Goal: Communication & Community: Answer question/provide support

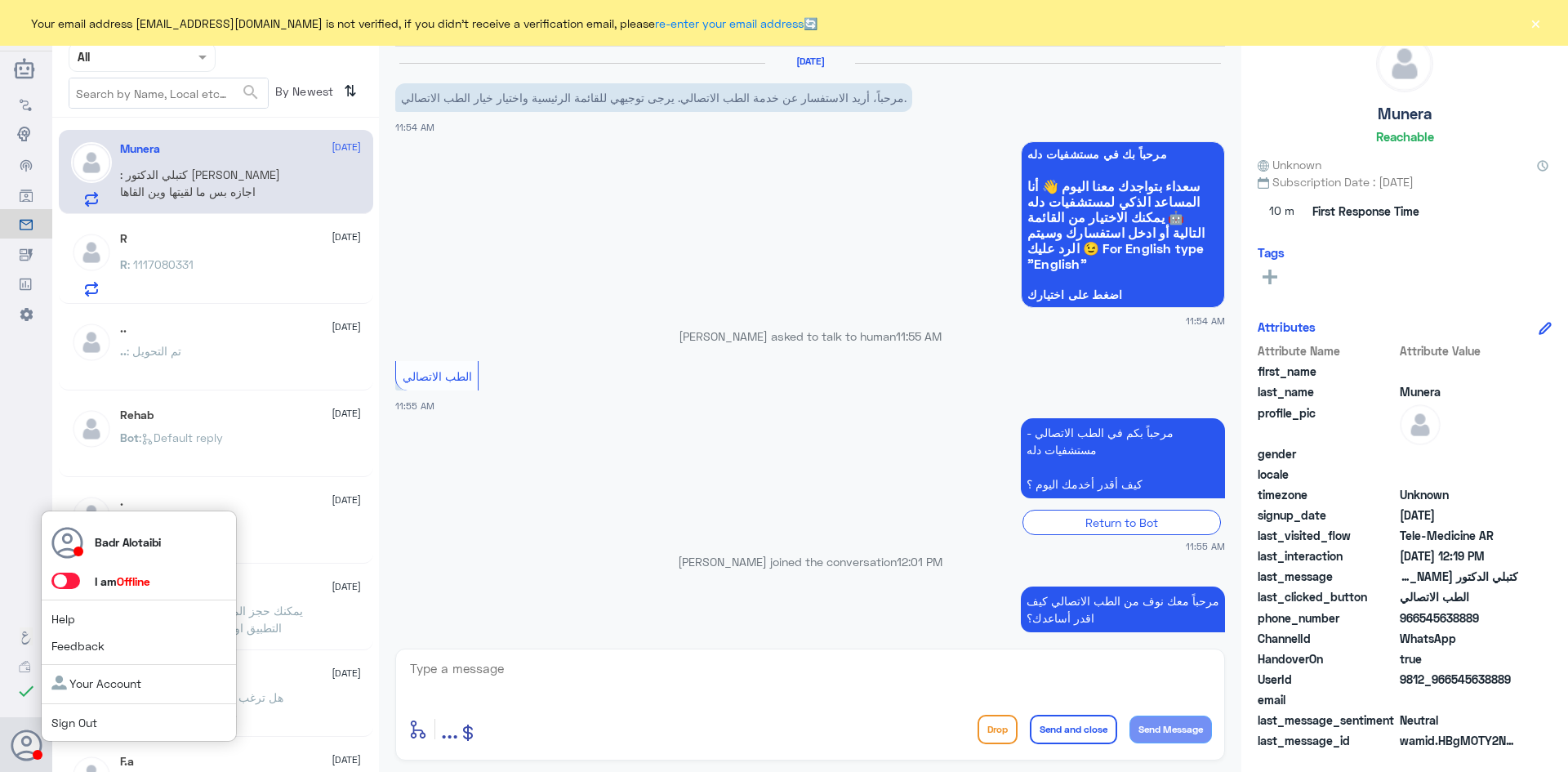
scroll to position [705, 0]
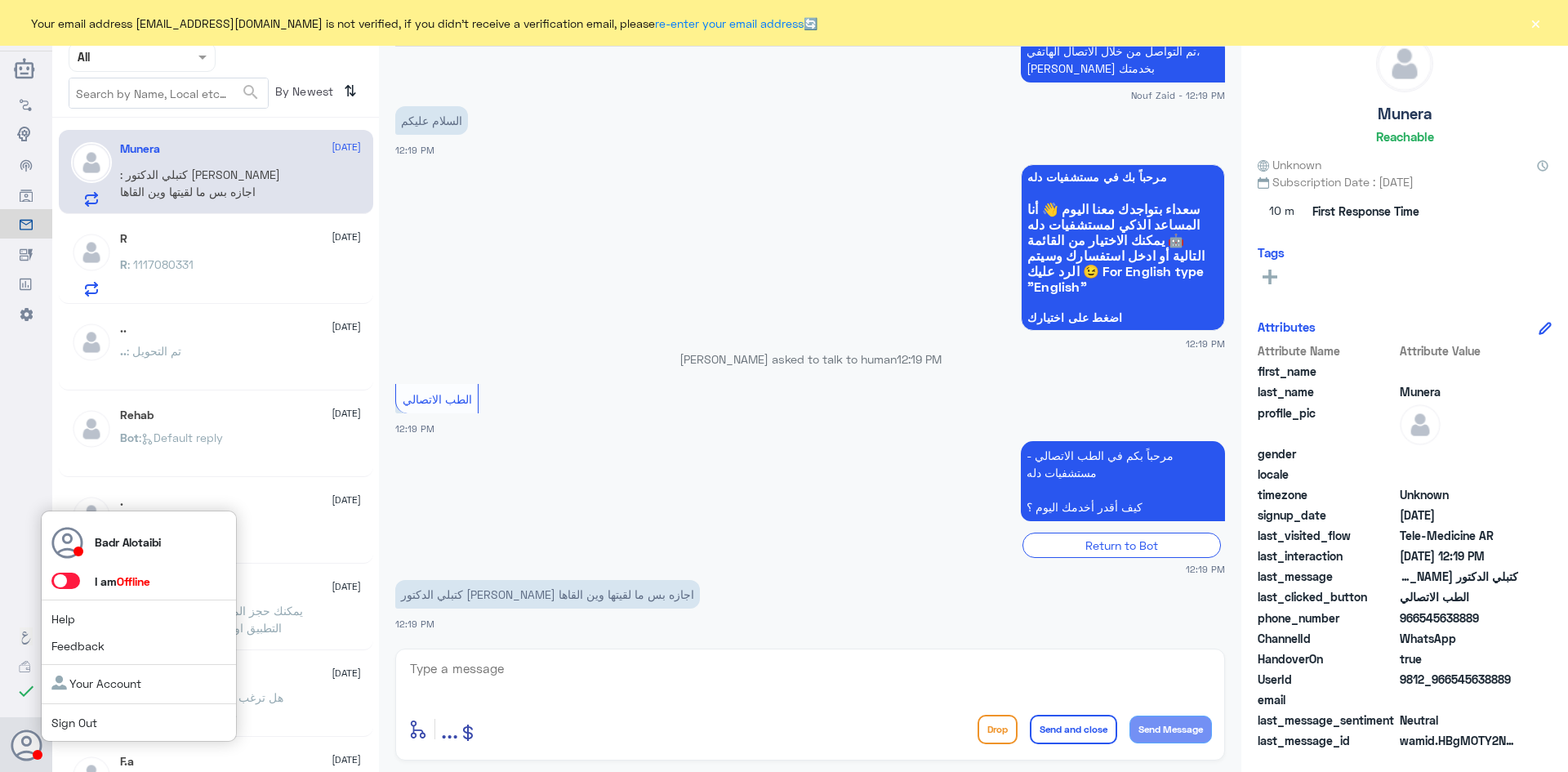
click at [69, 582] on span at bounding box center [65, 581] width 29 height 16
click at [0, 0] on input "checkbox" at bounding box center [0, 0] width 0 height 0
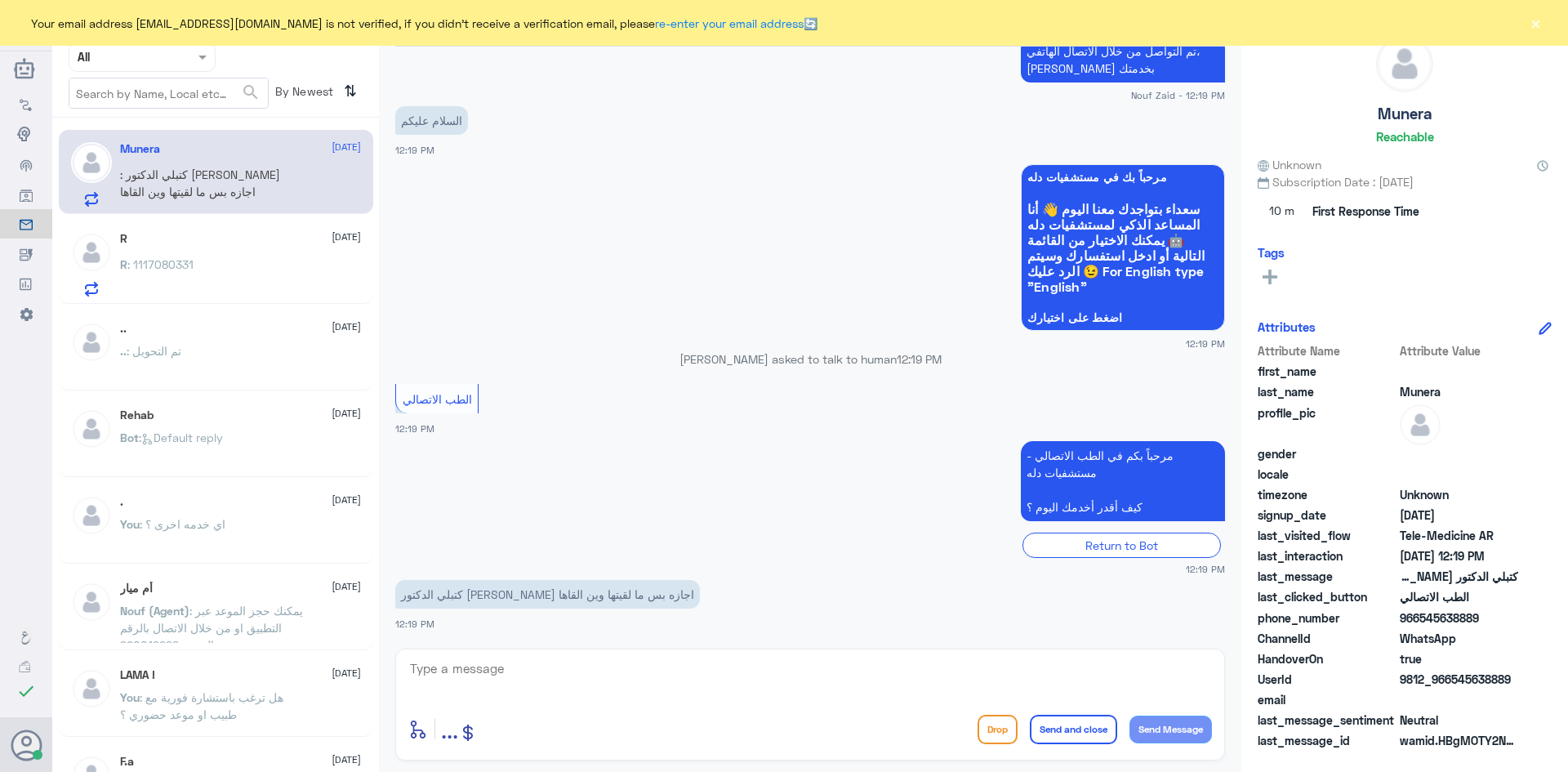
click at [1539, 26] on button "×" at bounding box center [1535, 23] width 16 height 16
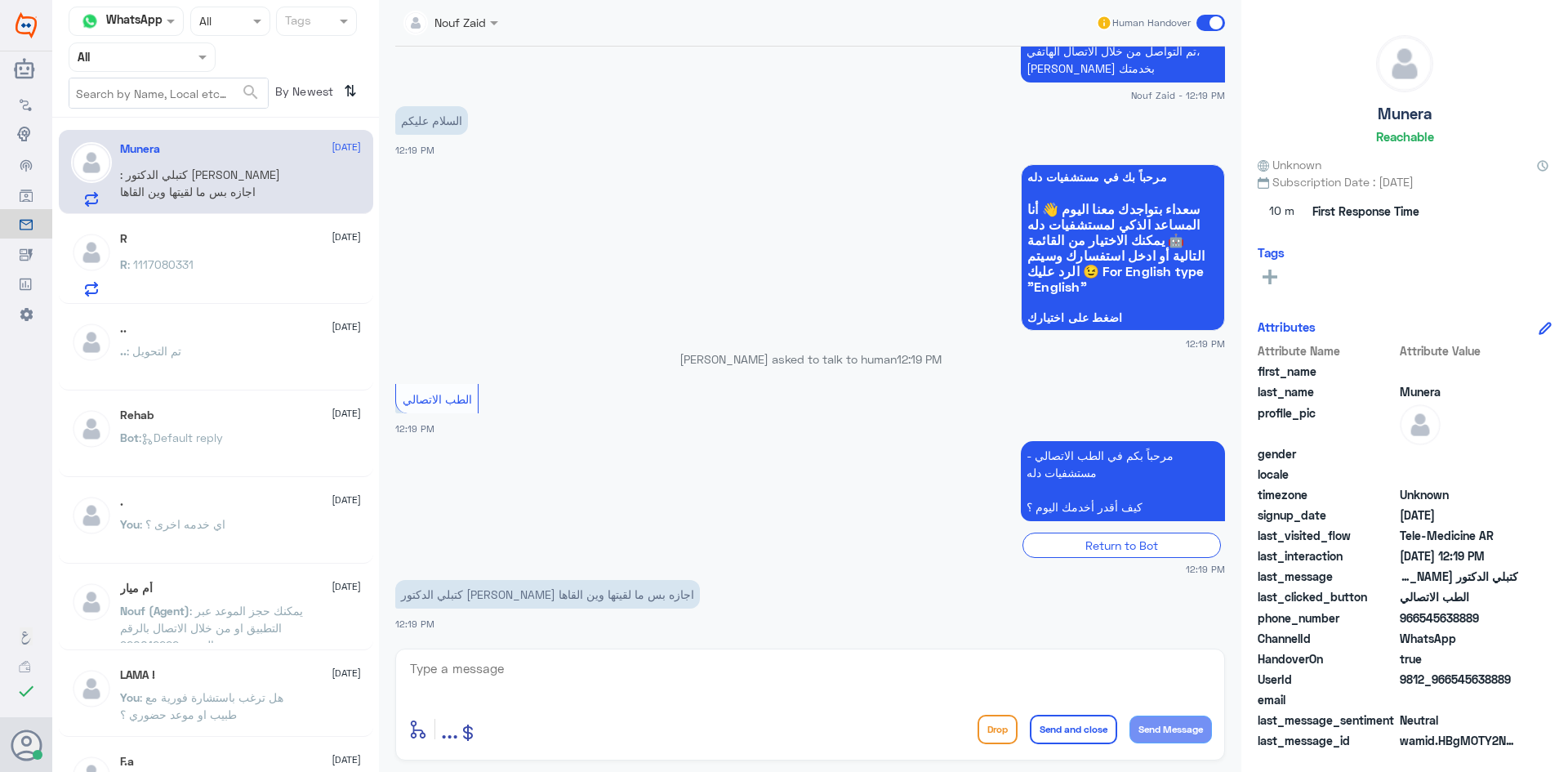
drag, startPoint x: 1516, startPoint y: 681, endPoint x: 1454, endPoint y: 686, distance: 62.2
click at [1454, 686] on span "9812_966545638889" at bounding box center [1459, 679] width 119 height 17
copy span "545638889"
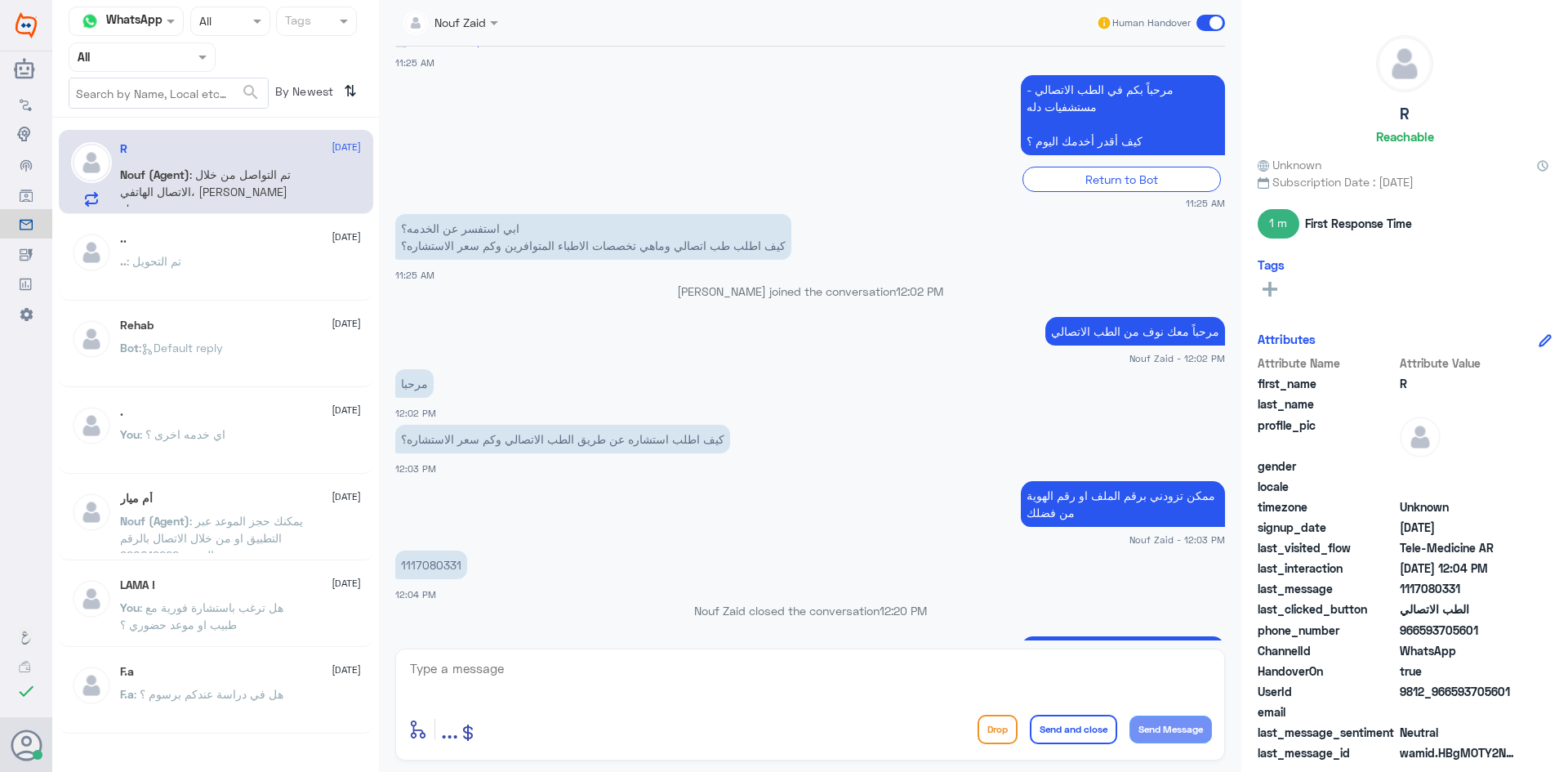
scroll to position [413, 0]
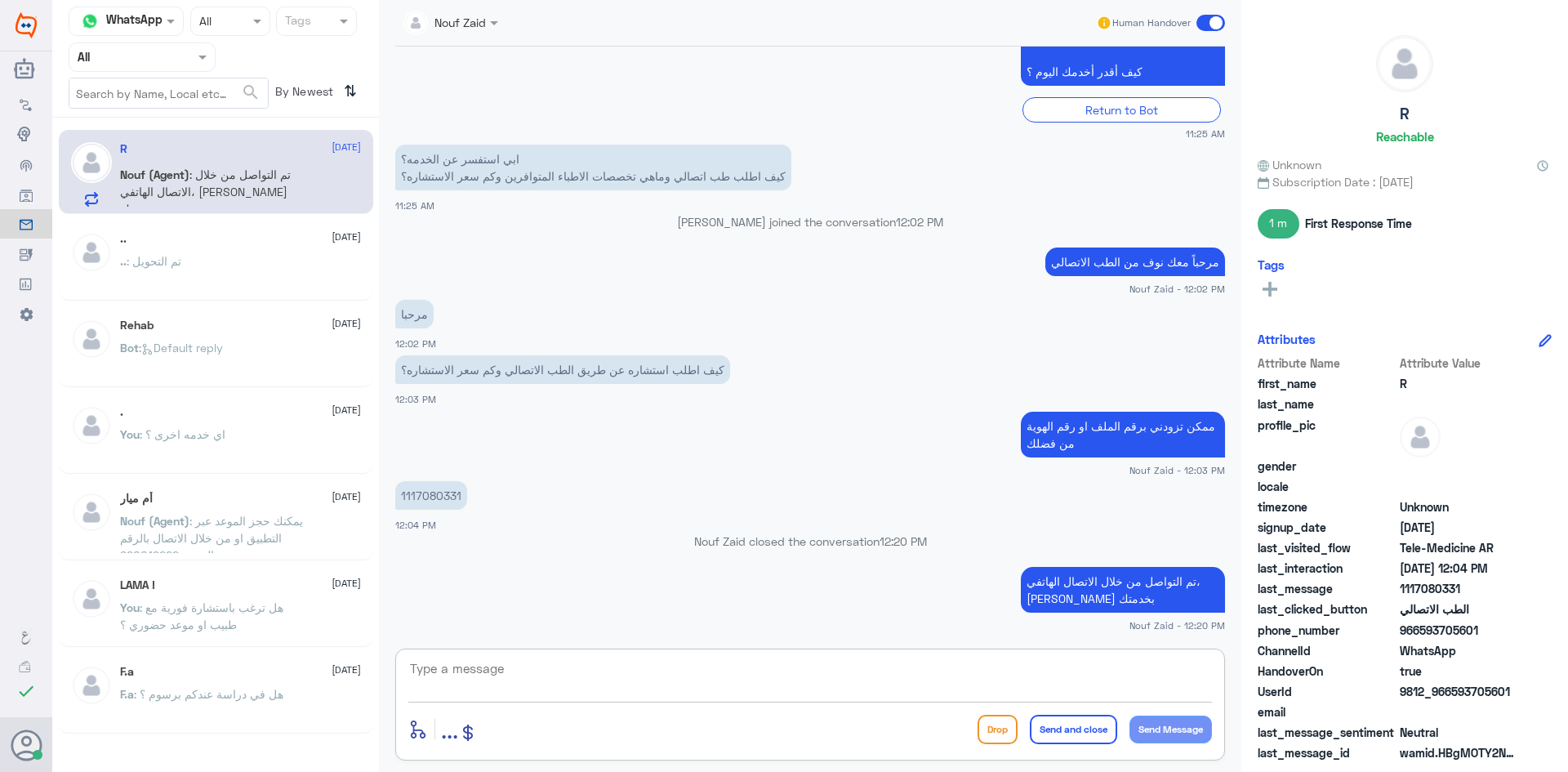
click at [774, 672] on textarea at bounding box center [810, 677] width 804 height 40
click at [477, 27] on div at bounding box center [451, 21] width 111 height 19
click at [493, 136] on div "Nouf Zaid" at bounding box center [479, 142] width 52 height 17
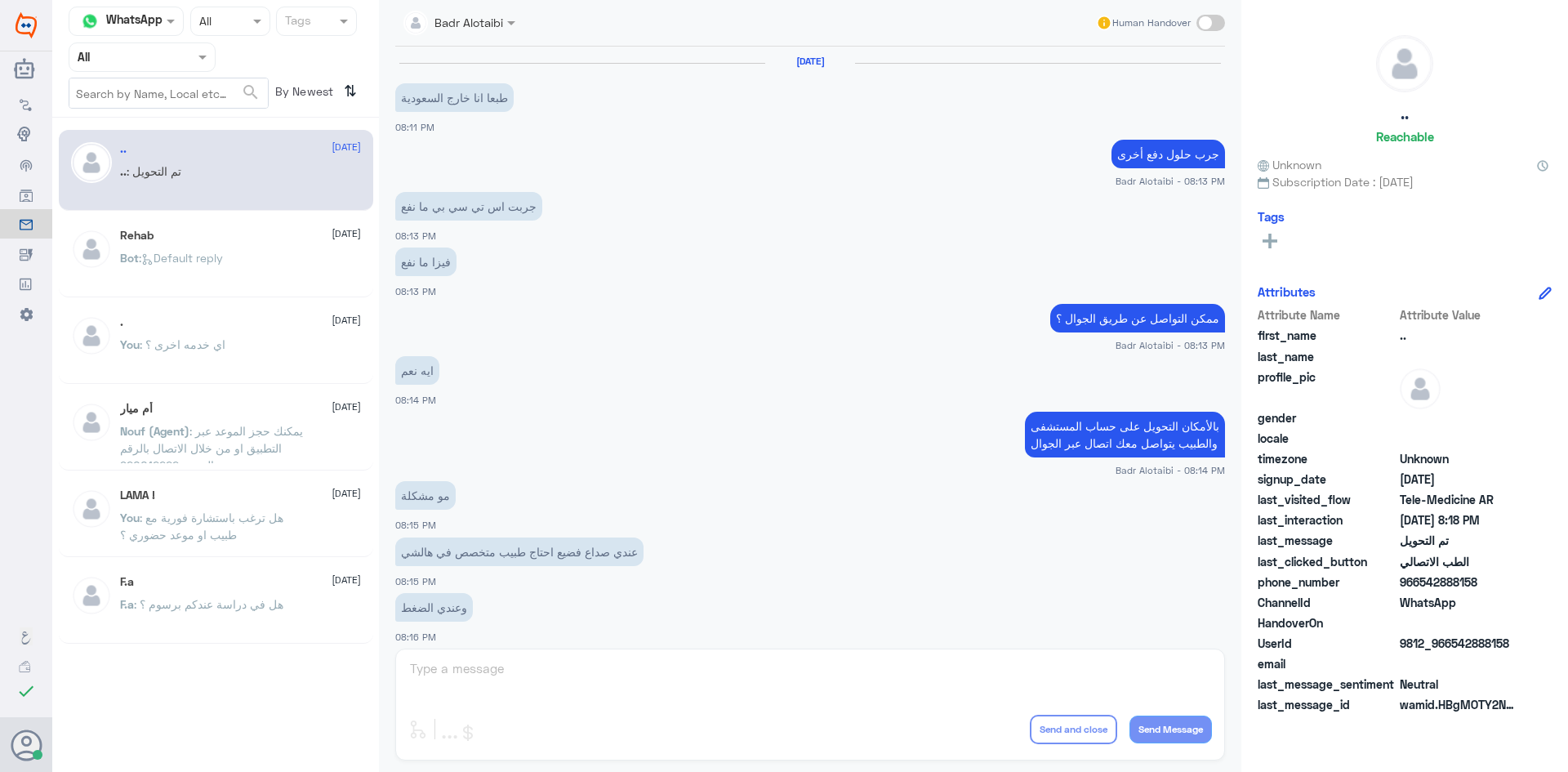
scroll to position [536, 0]
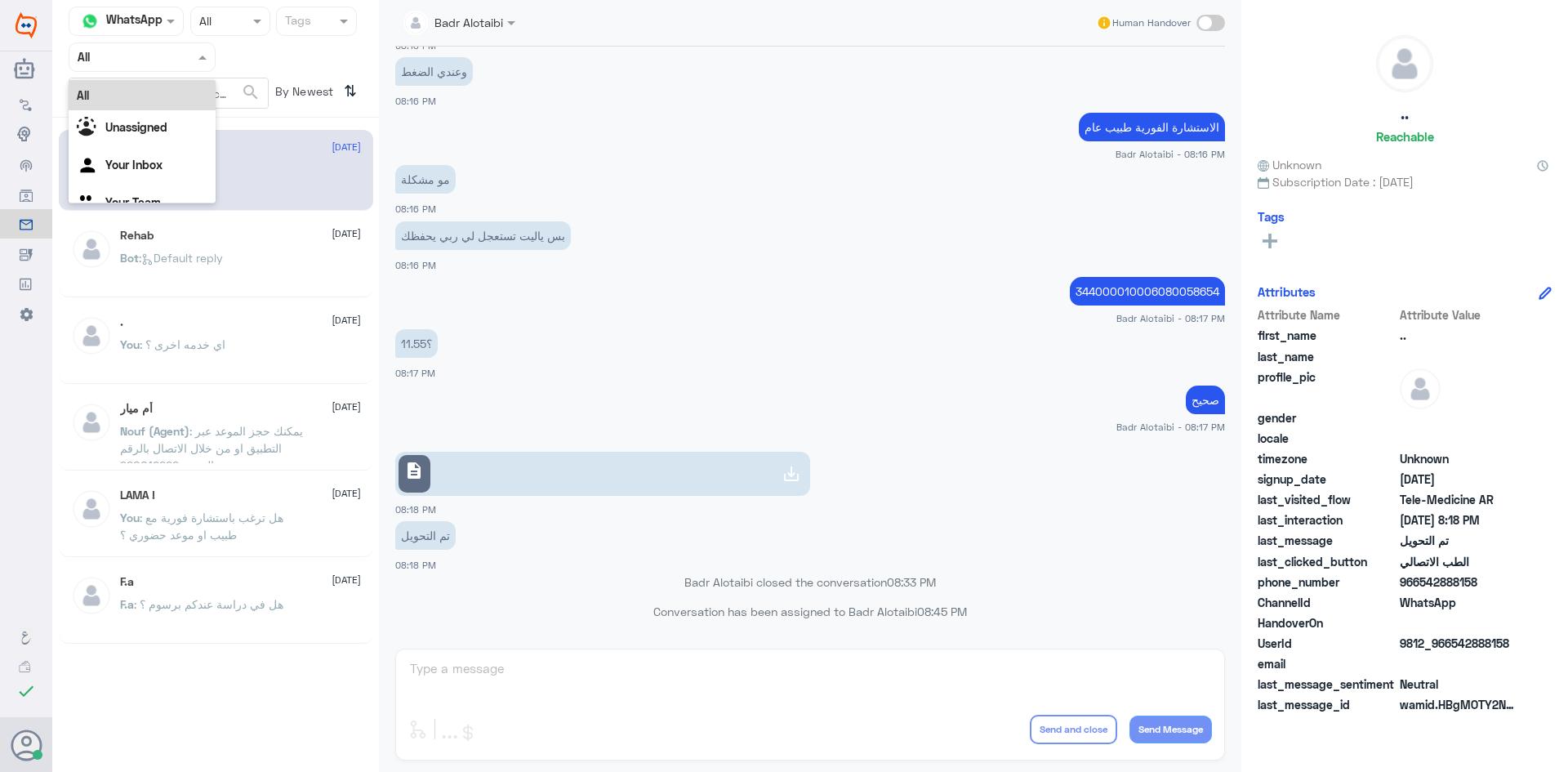
click at [188, 52] on div at bounding box center [142, 56] width 146 height 19
click at [157, 126] on b "Unassigned" at bounding box center [137, 127] width 62 height 14
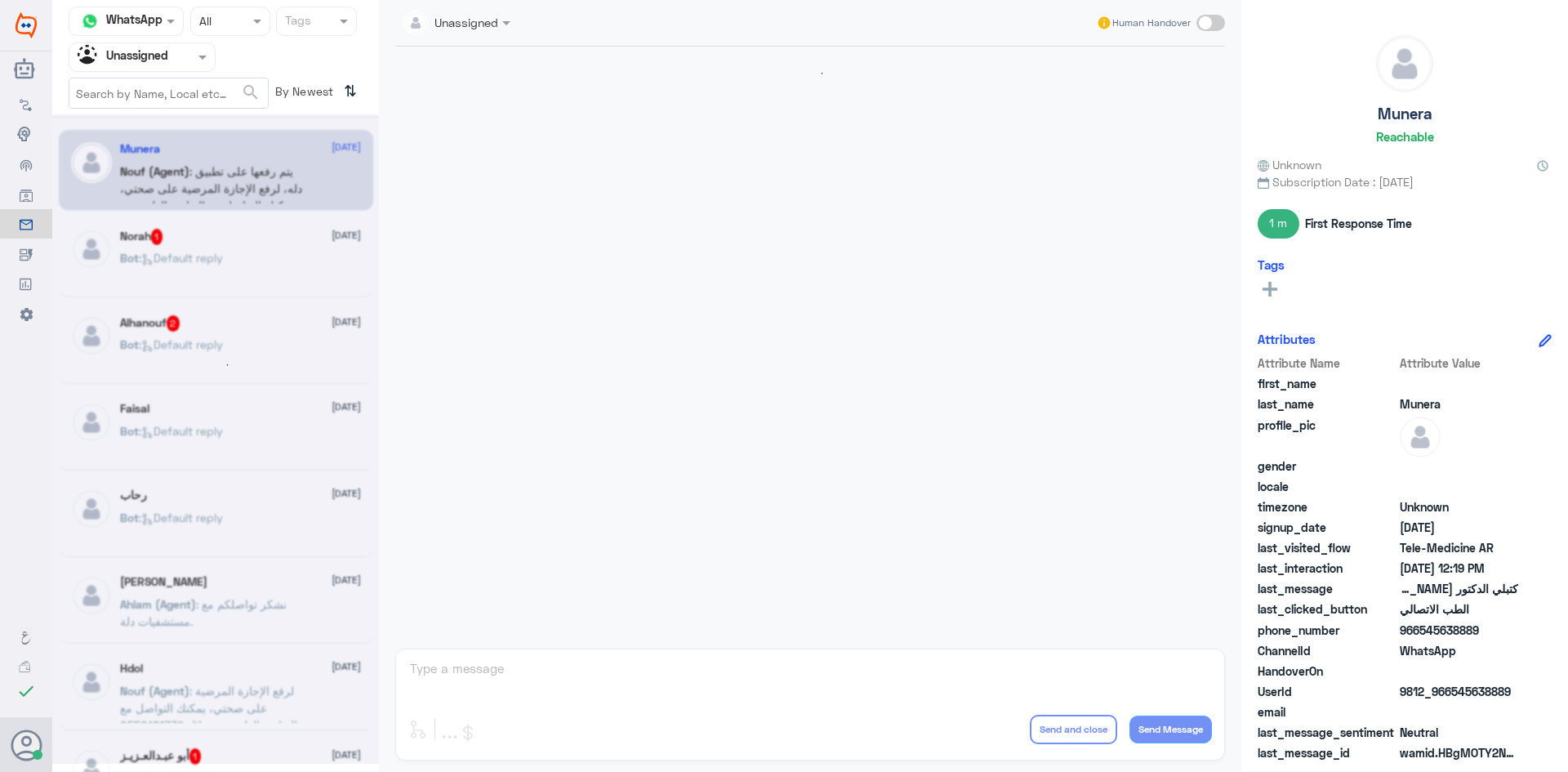
scroll to position [821, 0]
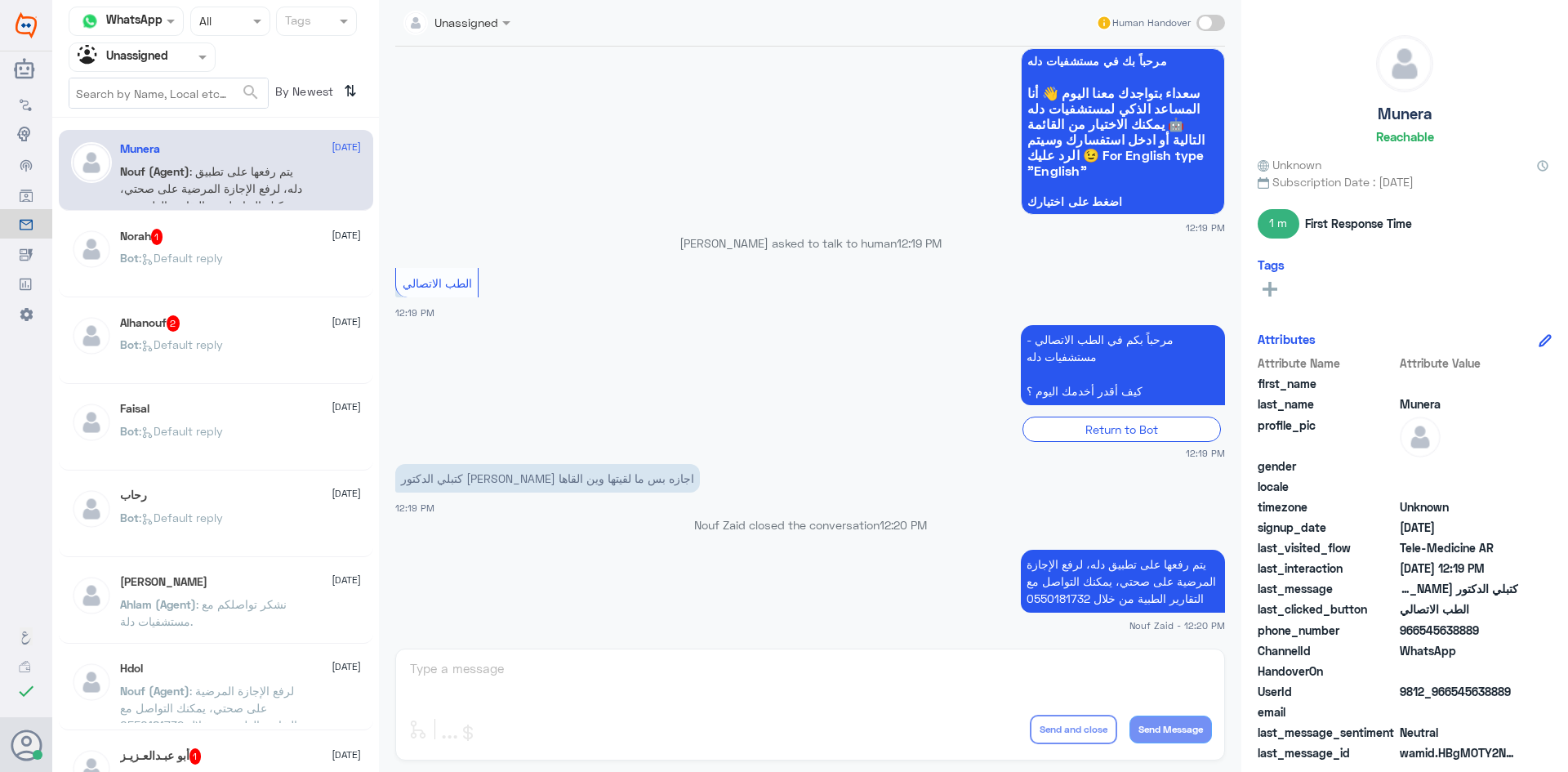
click at [216, 218] on div "Norah 1 [DATE] Bot : Default reply" at bounding box center [216, 256] width 314 height 81
click at [218, 236] on div "Norah 1 [DATE]" at bounding box center [241, 237] width 241 height 16
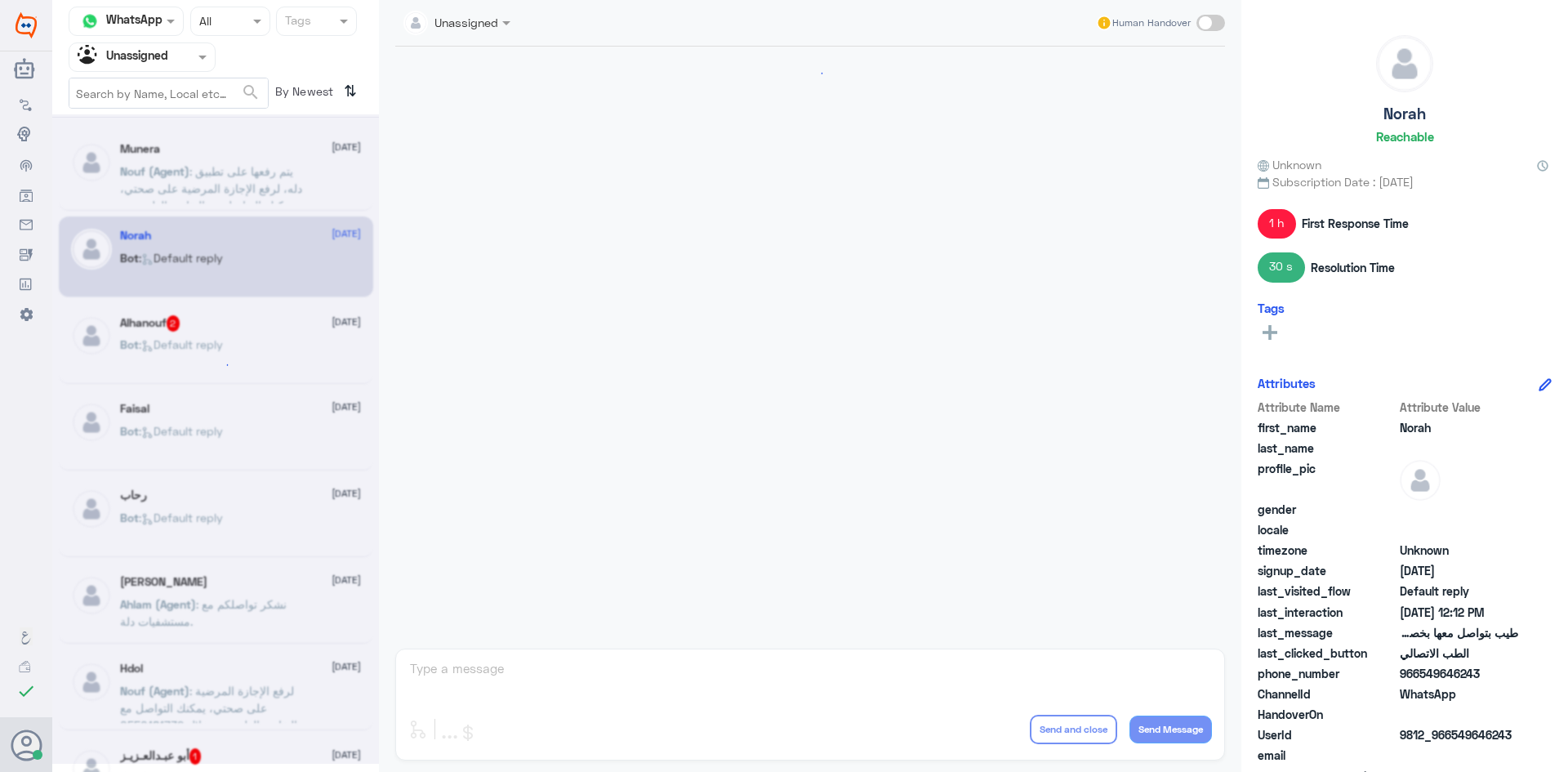
scroll to position [487, 0]
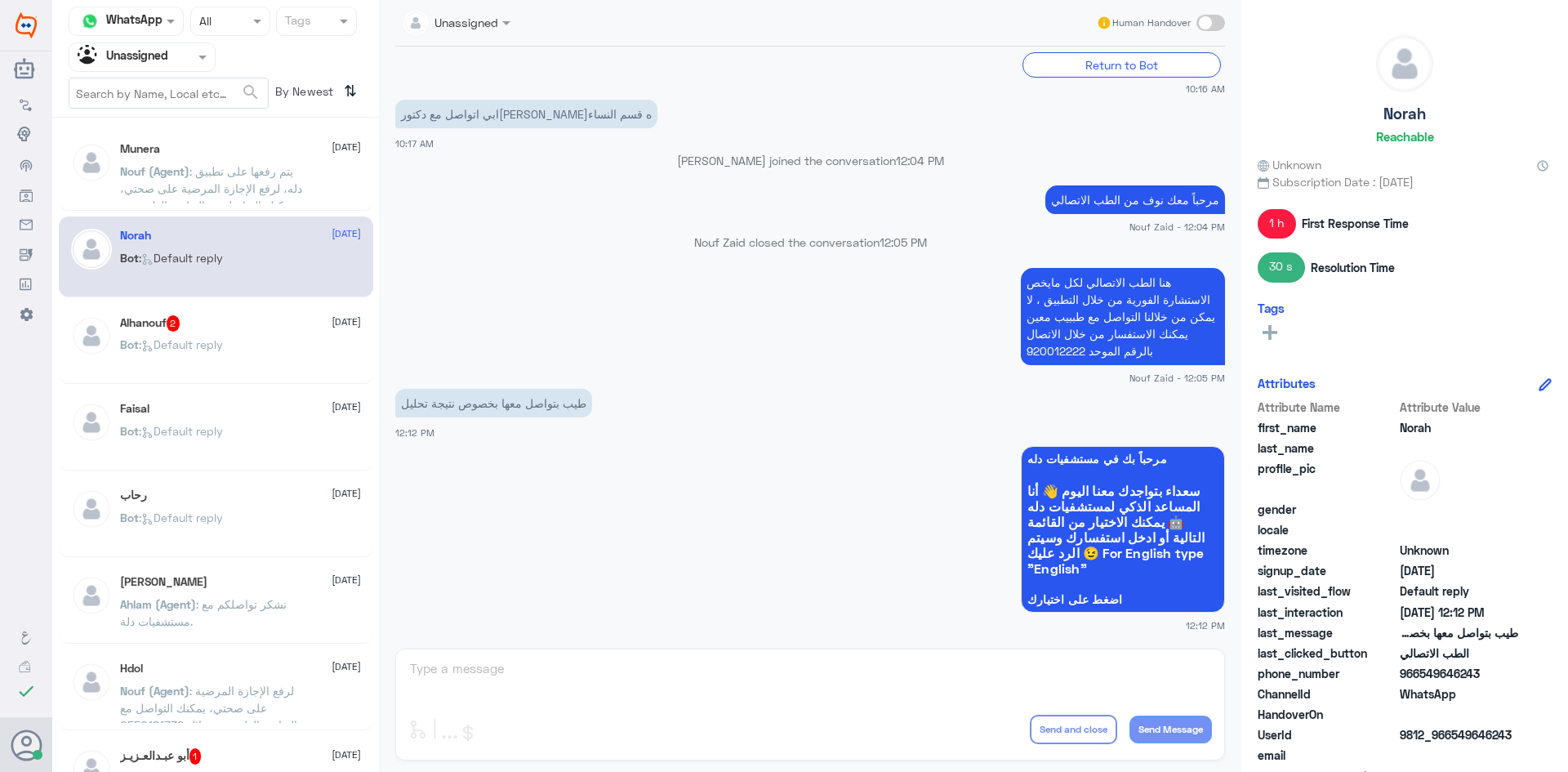
drag, startPoint x: 1482, startPoint y: 674, endPoint x: 1420, endPoint y: 677, distance: 62.1
click at [1420, 677] on span "966549646243" at bounding box center [1459, 673] width 119 height 17
copy span "549646243"
click at [223, 179] on p "Bot : Default reply" at bounding box center [172, 183] width 103 height 41
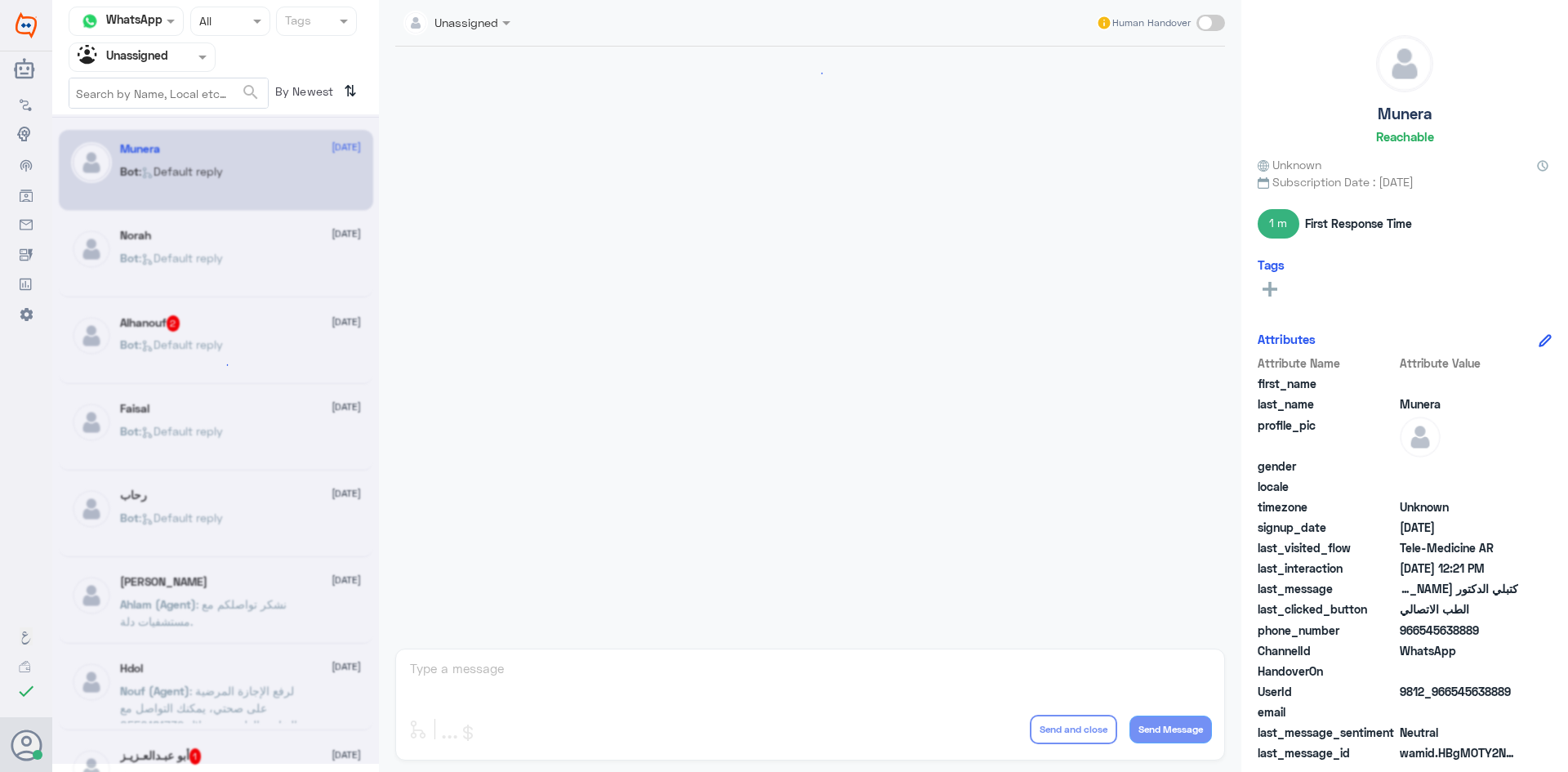
scroll to position [825, 0]
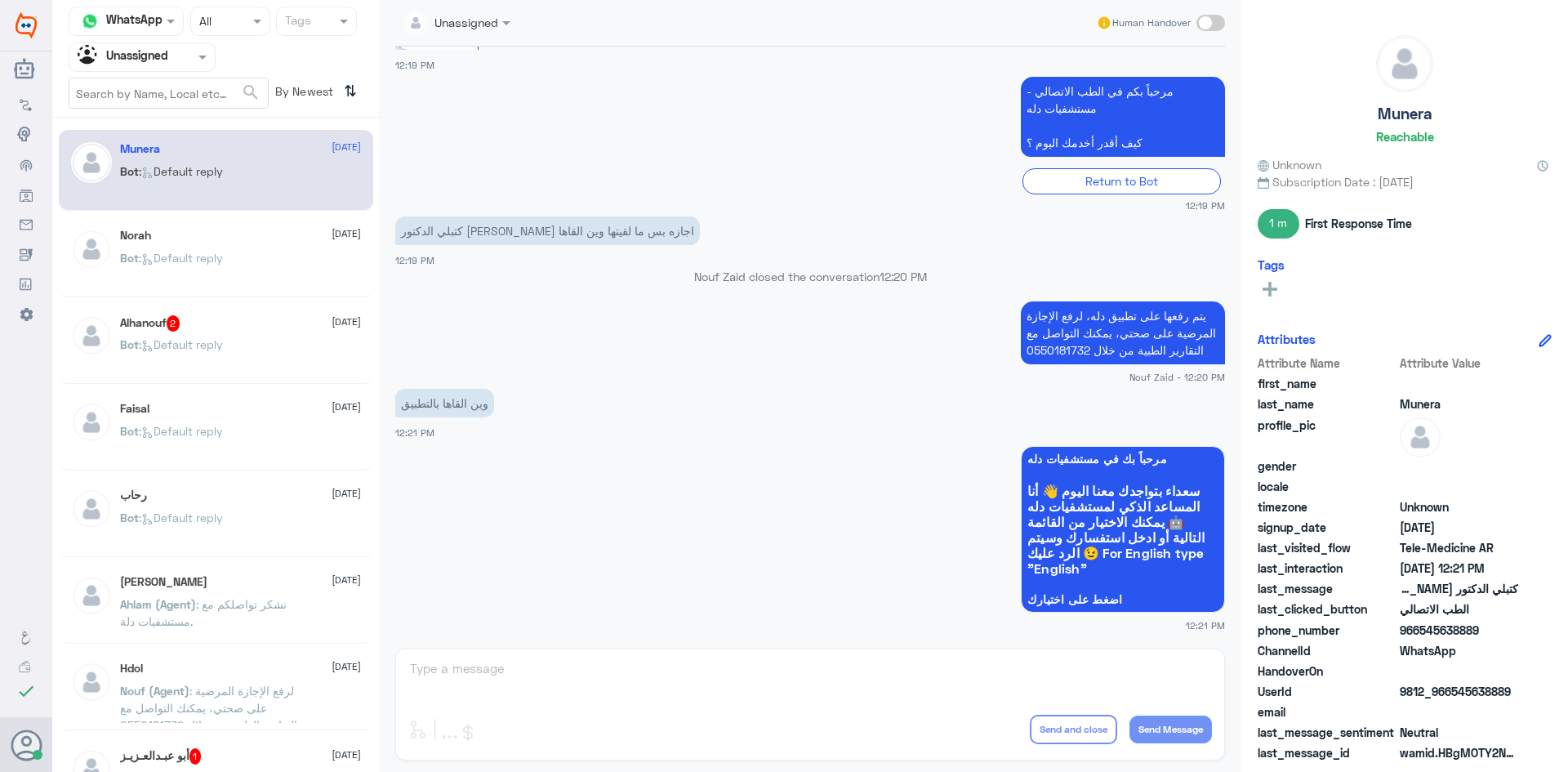
click at [241, 341] on div "Bot : Default reply" at bounding box center [241, 358] width 241 height 37
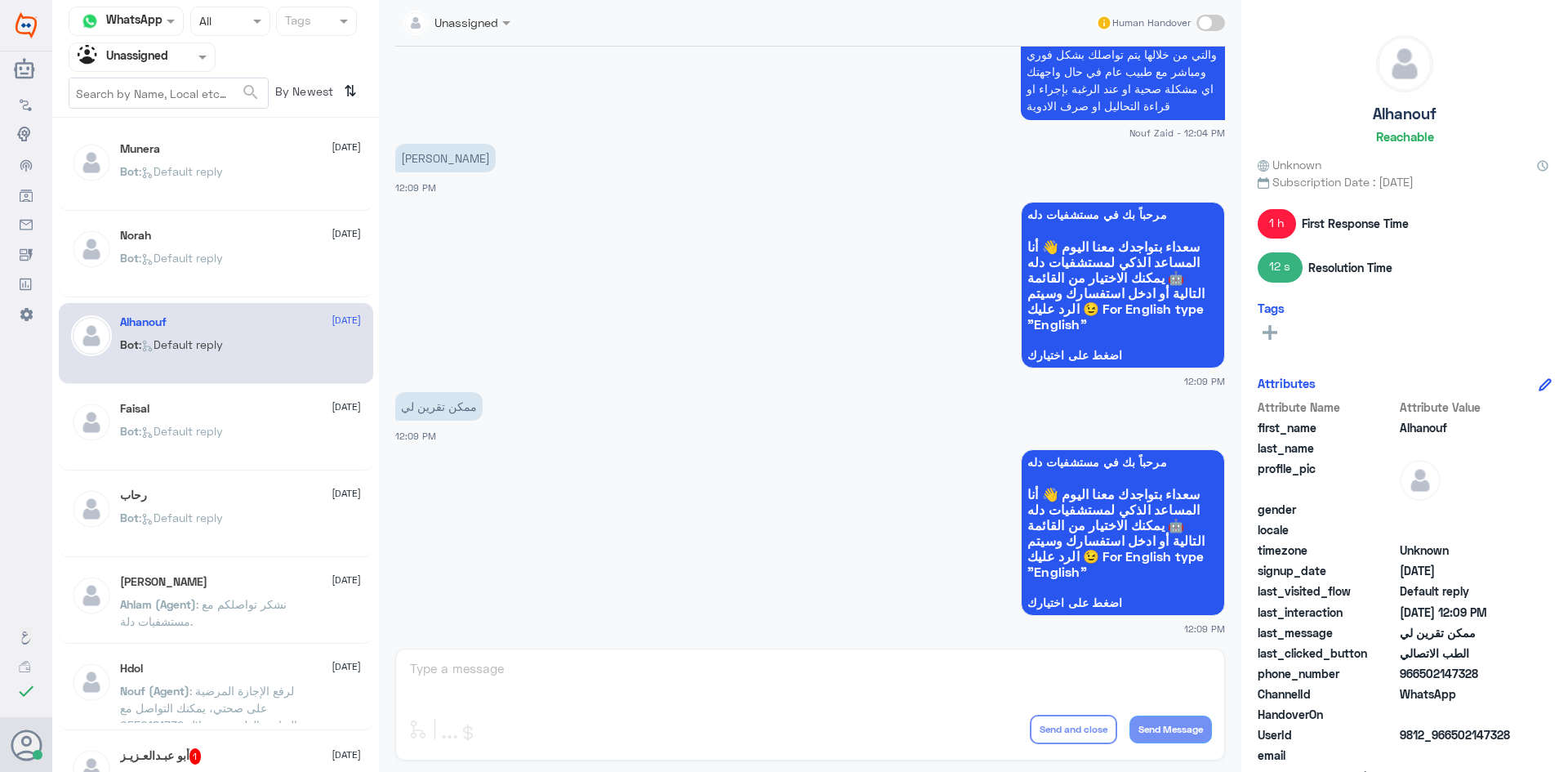
scroll to position [722, 0]
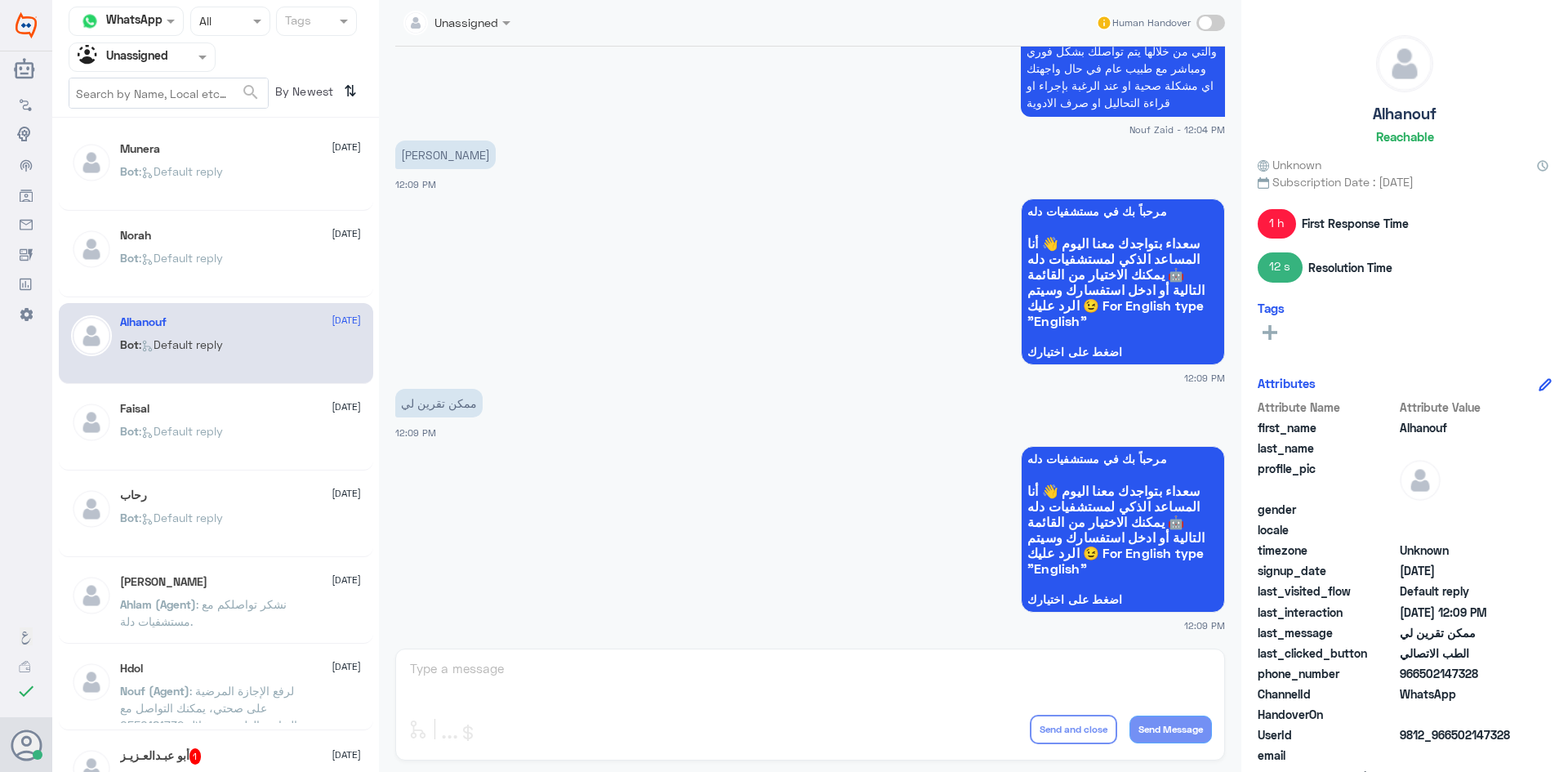
drag, startPoint x: 1476, startPoint y: 673, endPoint x: 1422, endPoint y: 675, distance: 54.0
click at [1422, 675] on span "966502147328" at bounding box center [1459, 673] width 119 height 17
copy span "502147328"
click at [702, 431] on div "ممكن تقرين لي 12:09 PM" at bounding box center [810, 413] width 830 height 56
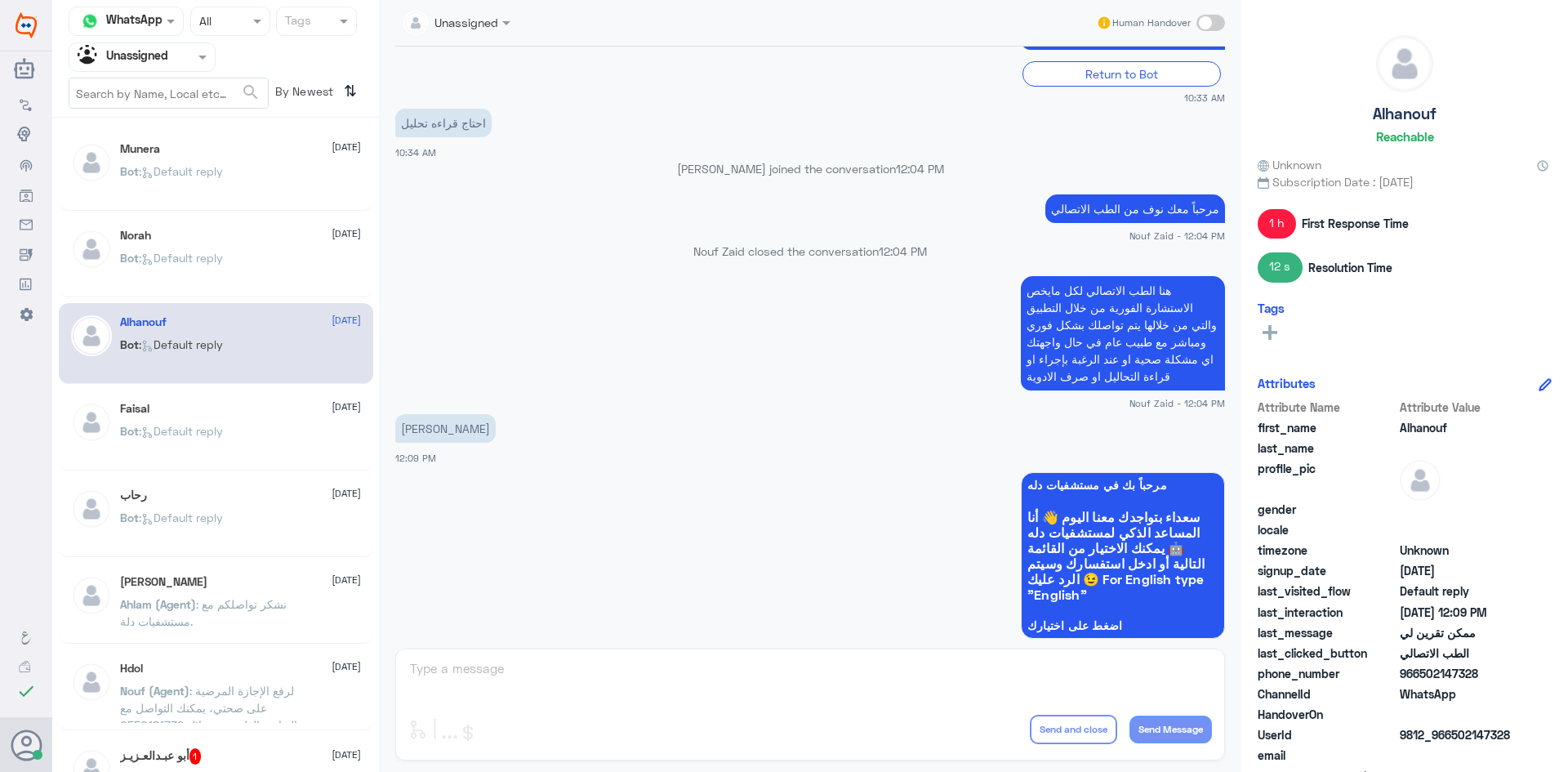
scroll to position [477, 0]
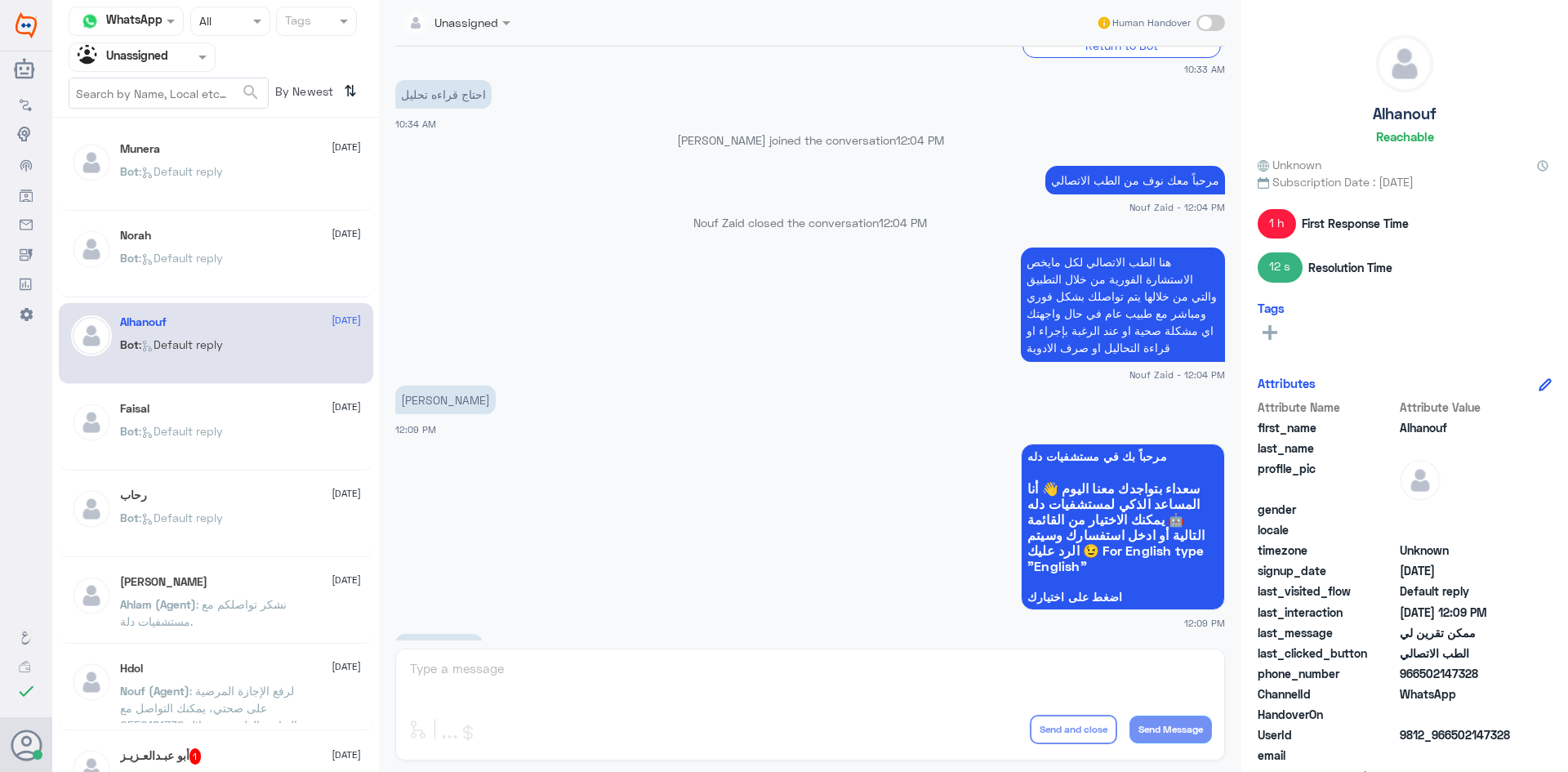
click at [255, 668] on div "Hdol [DATE]" at bounding box center [241, 668] width 241 height 14
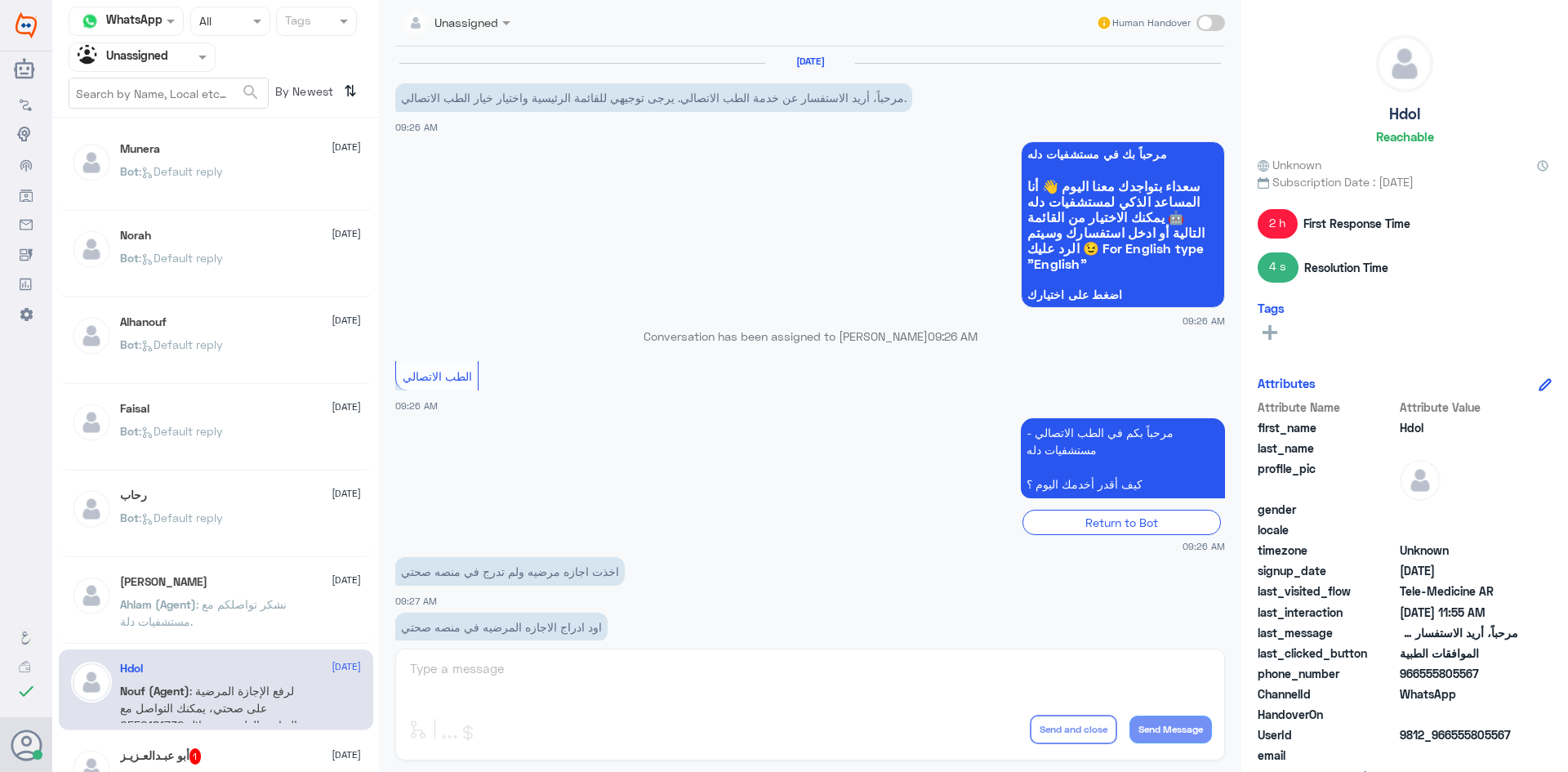
scroll to position [368, 0]
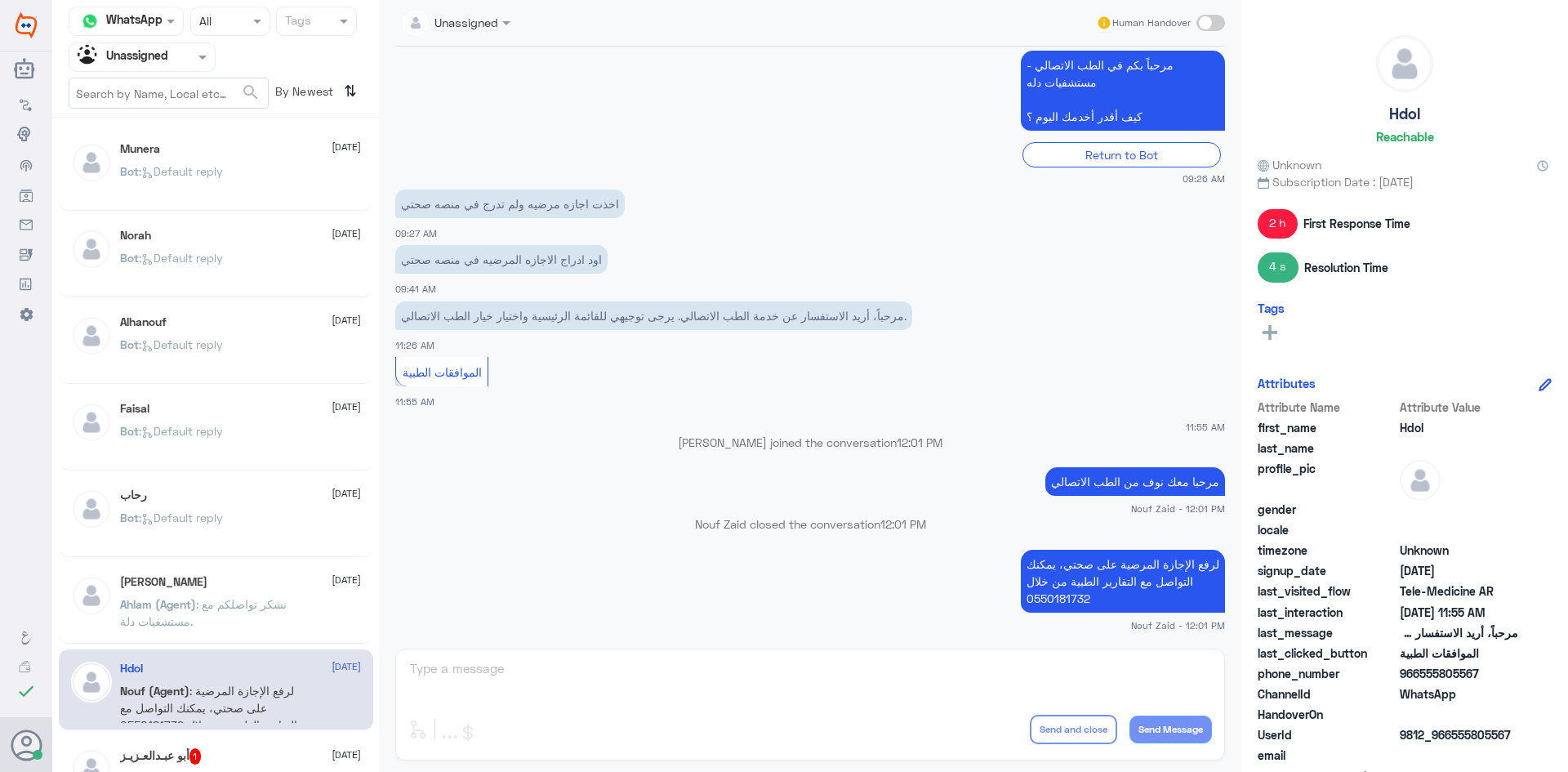
click at [228, 626] on p "Ahlam (Agent) : نشكر تواصلكم مع مستشفيات دلة." at bounding box center [212, 616] width 184 height 41
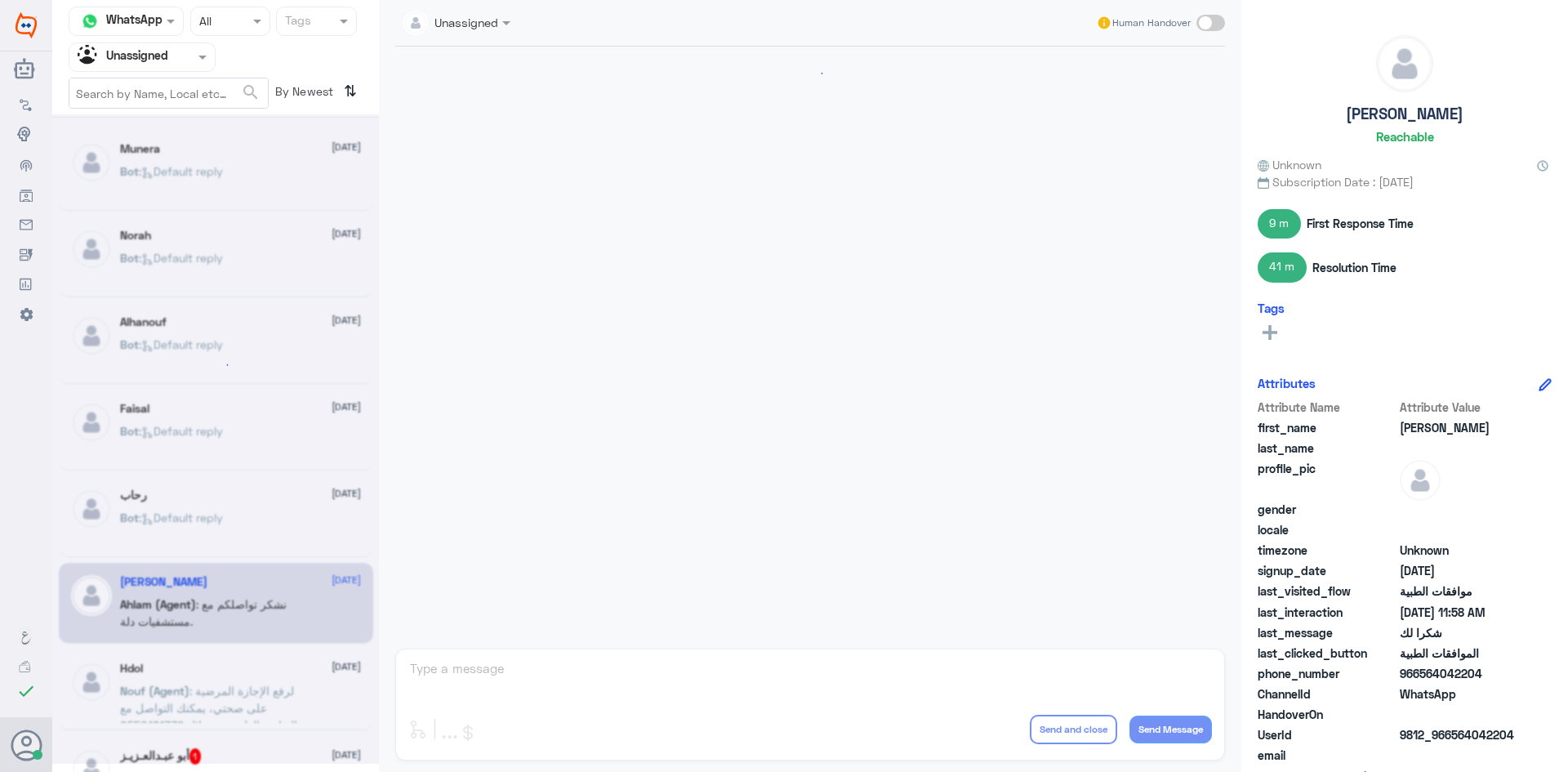
scroll to position [1249, 0]
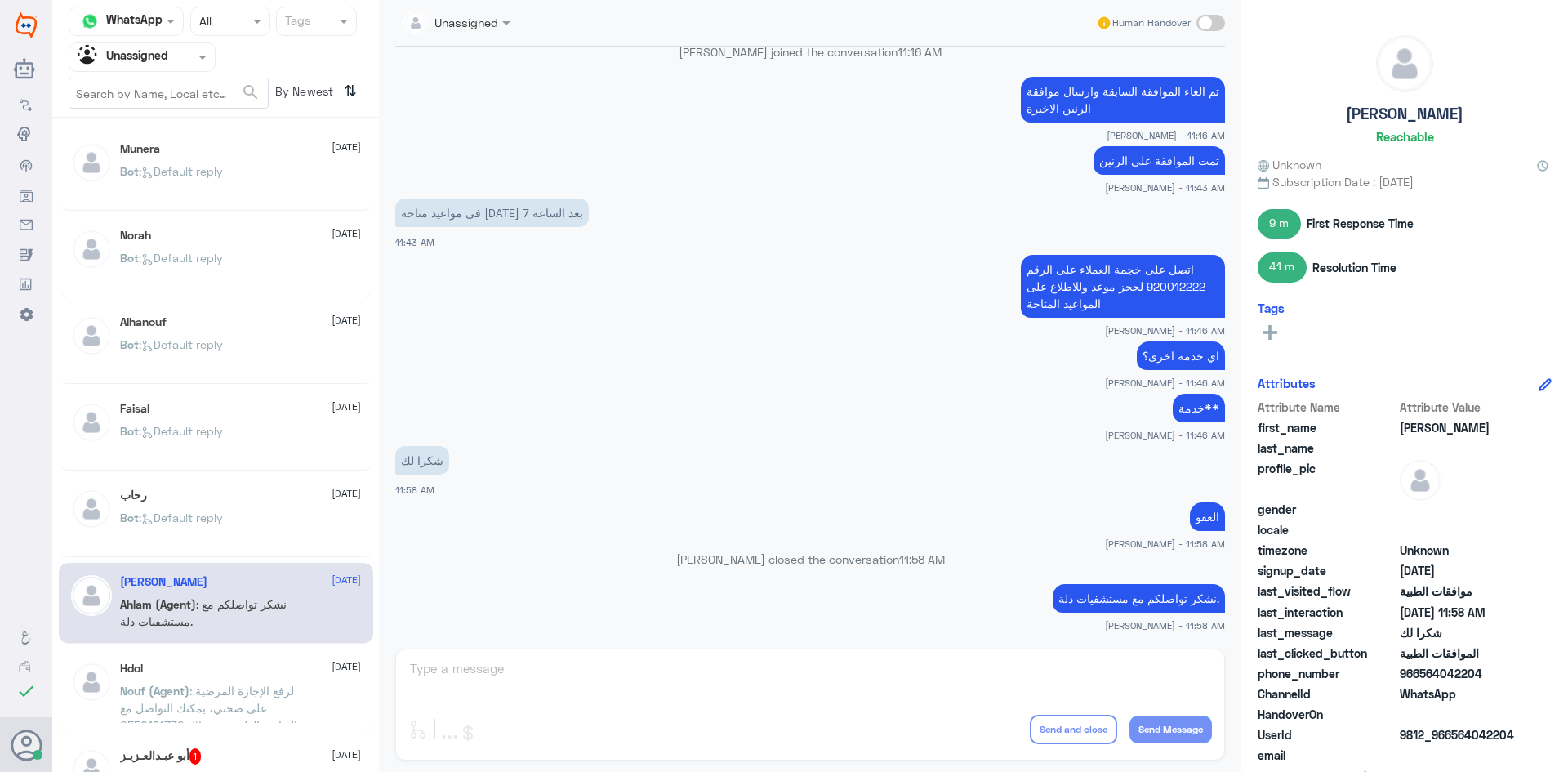
click at [169, 347] on span ": Default reply" at bounding box center [181, 344] width 84 height 14
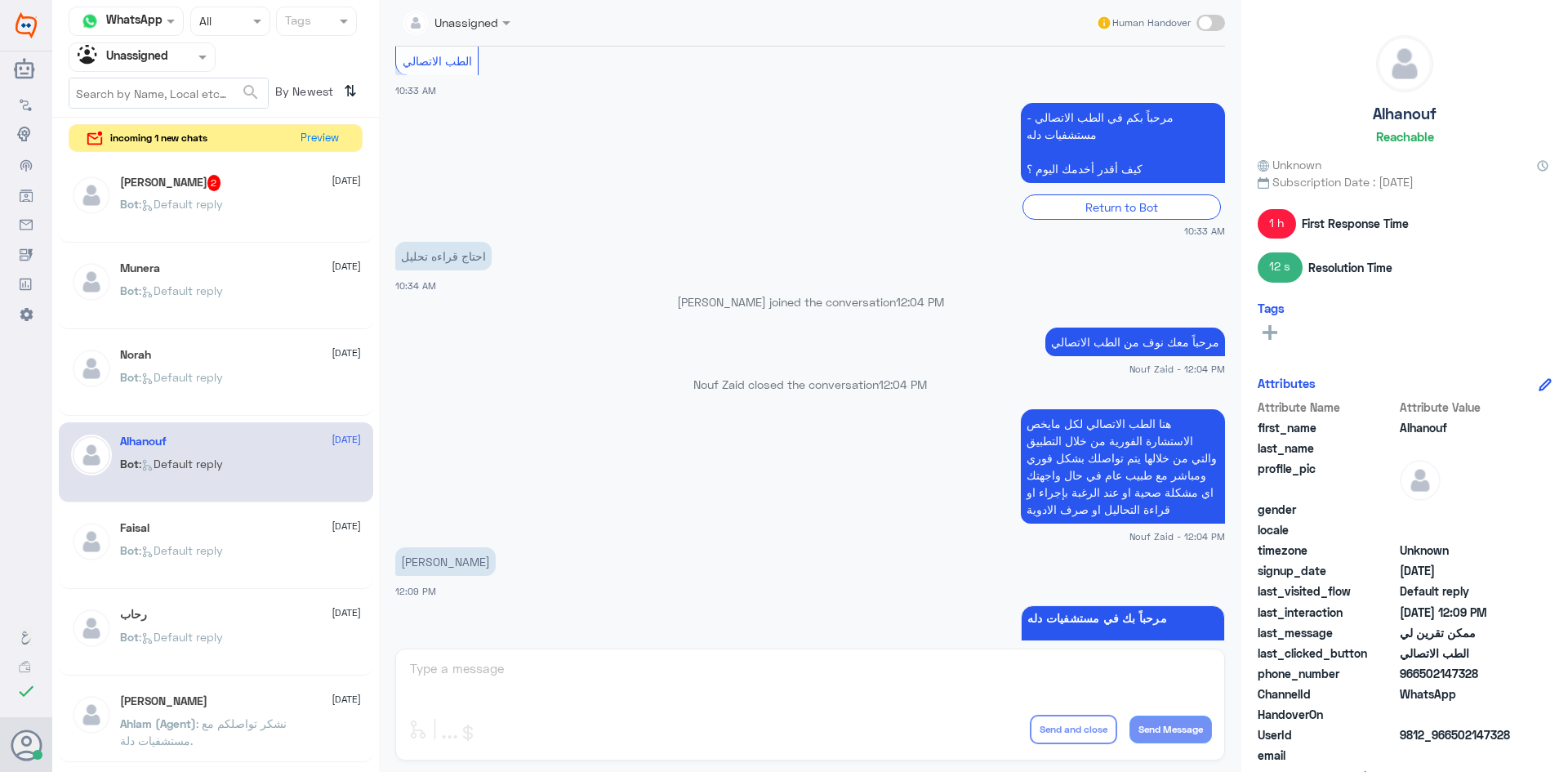
scroll to position [314, 0]
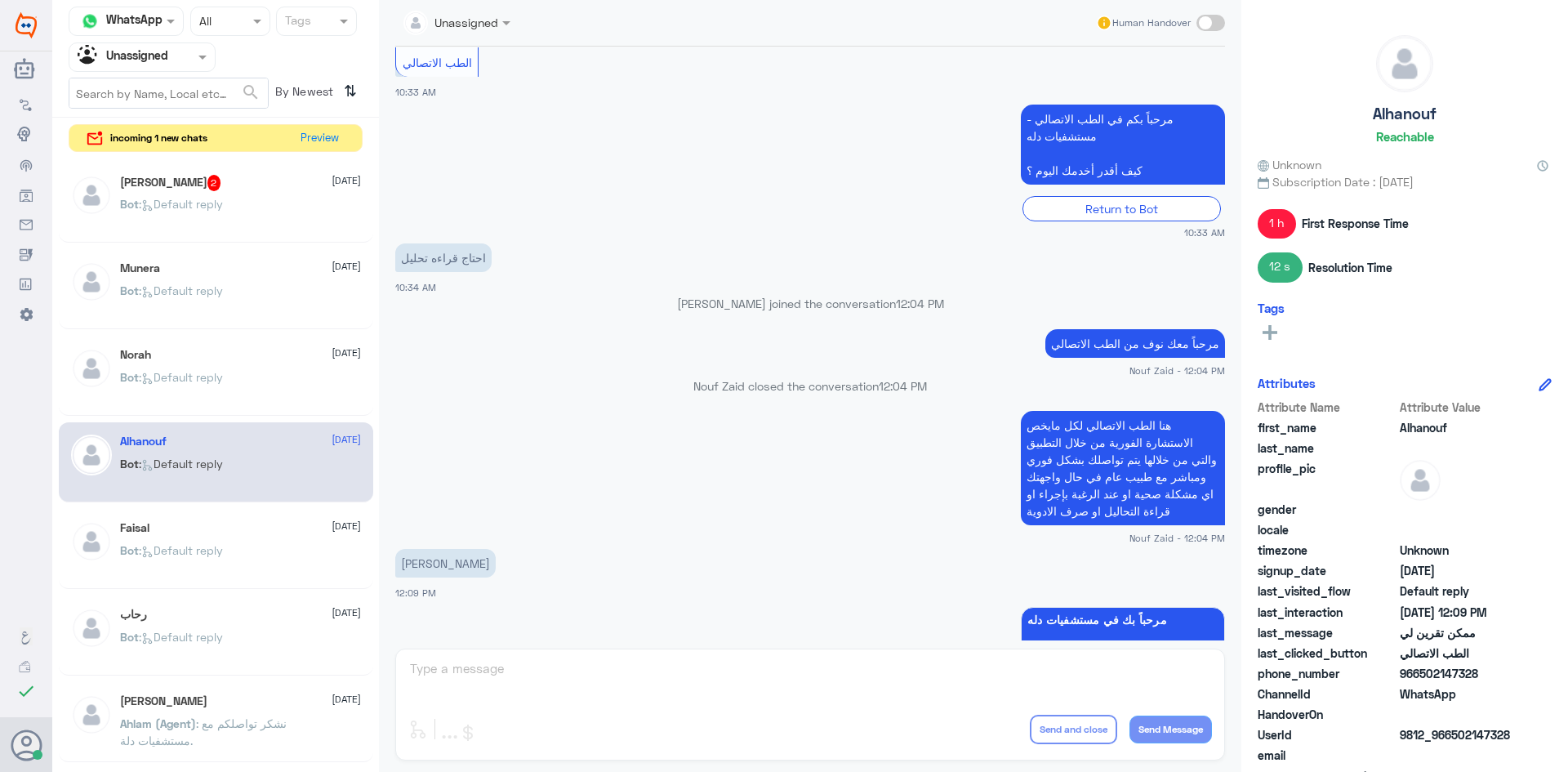
click at [146, 55] on input "text" at bounding box center [123, 56] width 90 height 19
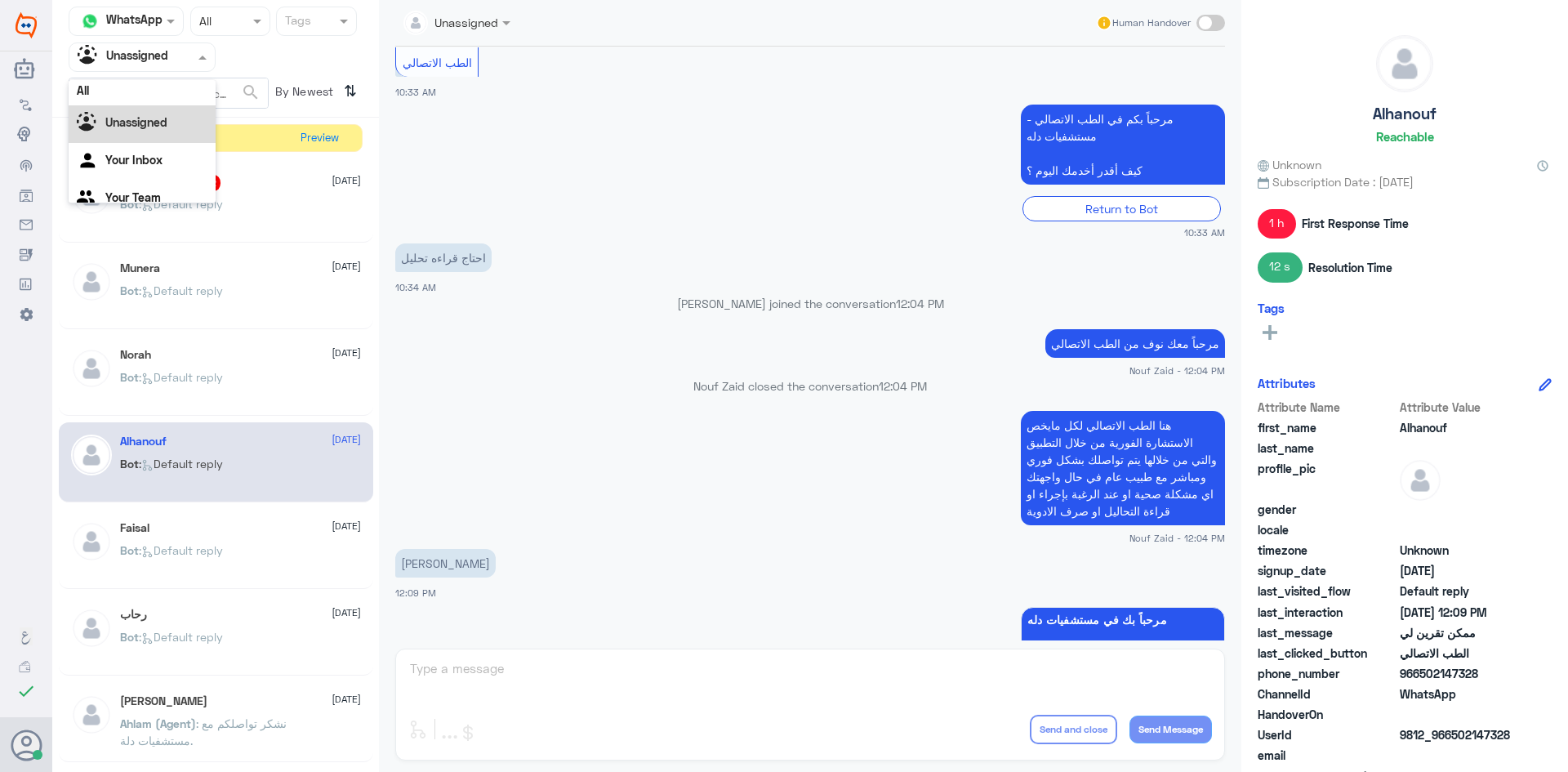
scroll to position [0, 0]
click at [145, 101] on div "All" at bounding box center [142, 95] width 147 height 30
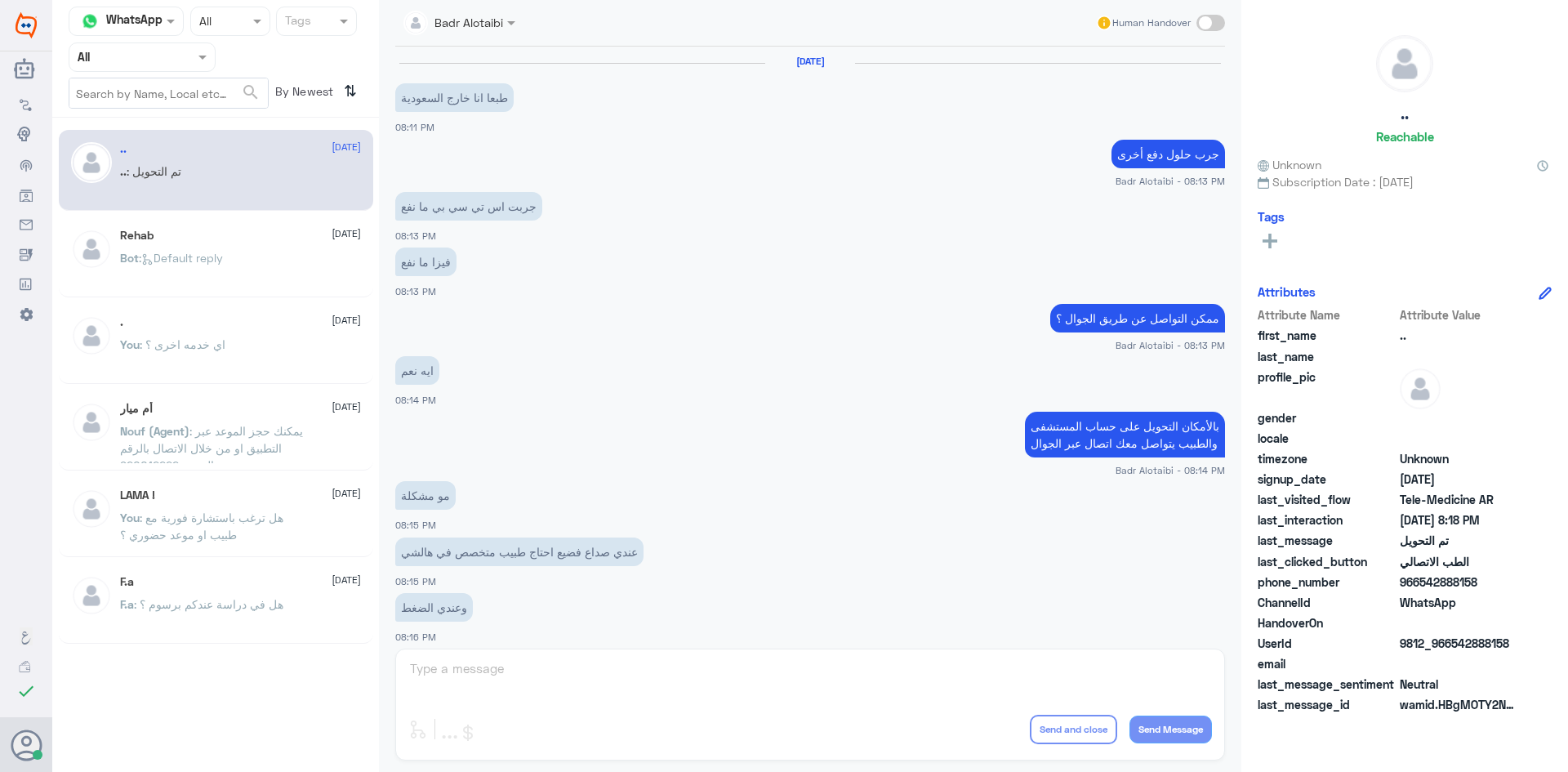
scroll to position [536, 0]
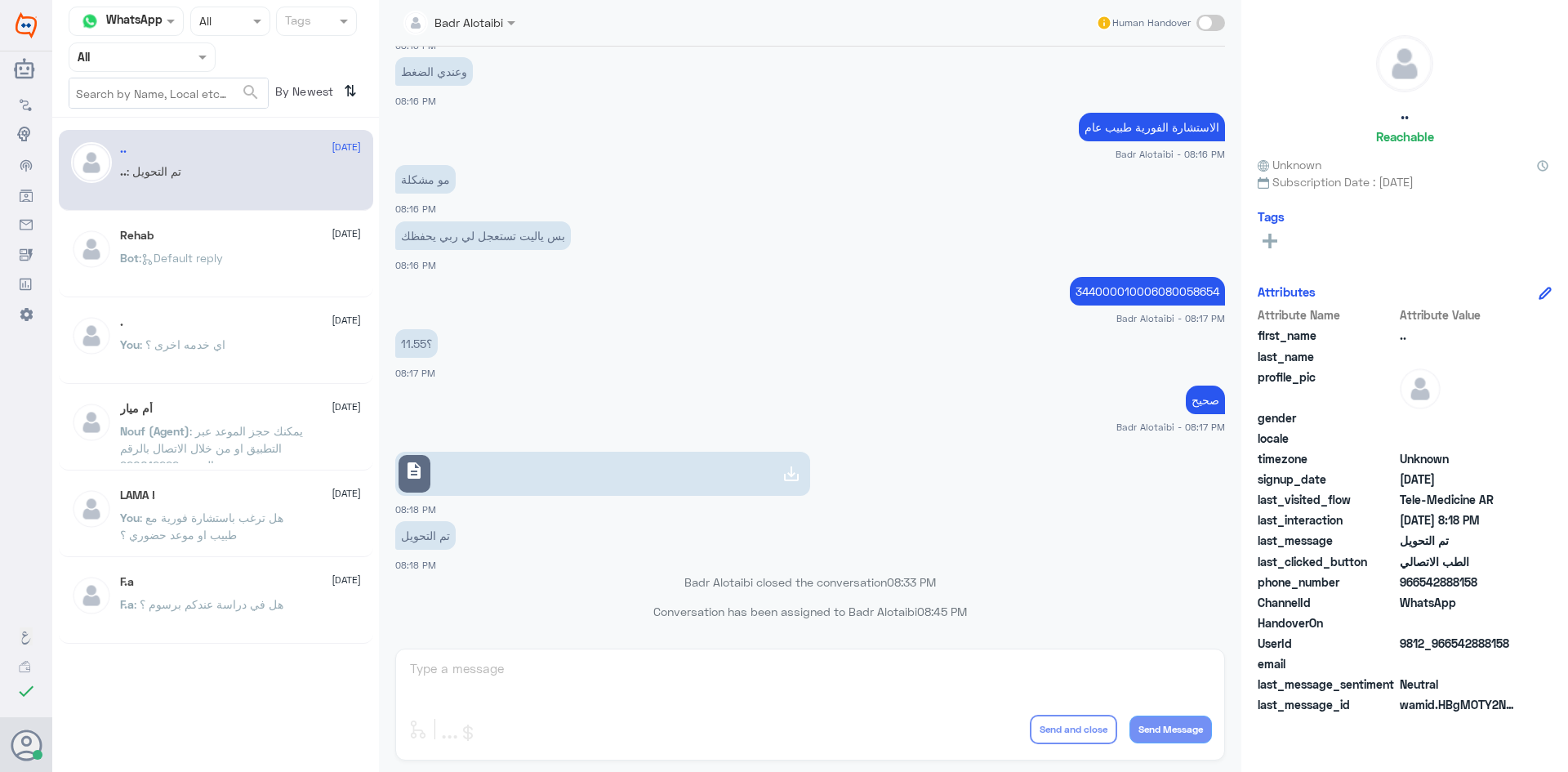
click at [193, 70] on div "Agent Filter All" at bounding box center [142, 57] width 147 height 29
click at [512, 25] on span at bounding box center [511, 24] width 8 height 6
click at [817, 114] on app-msgs-text "الاستشارة الفورية طبيب عام" at bounding box center [810, 128] width 830 height 30
click at [458, 24] on input "text" at bounding box center [440, 21] width 74 height 19
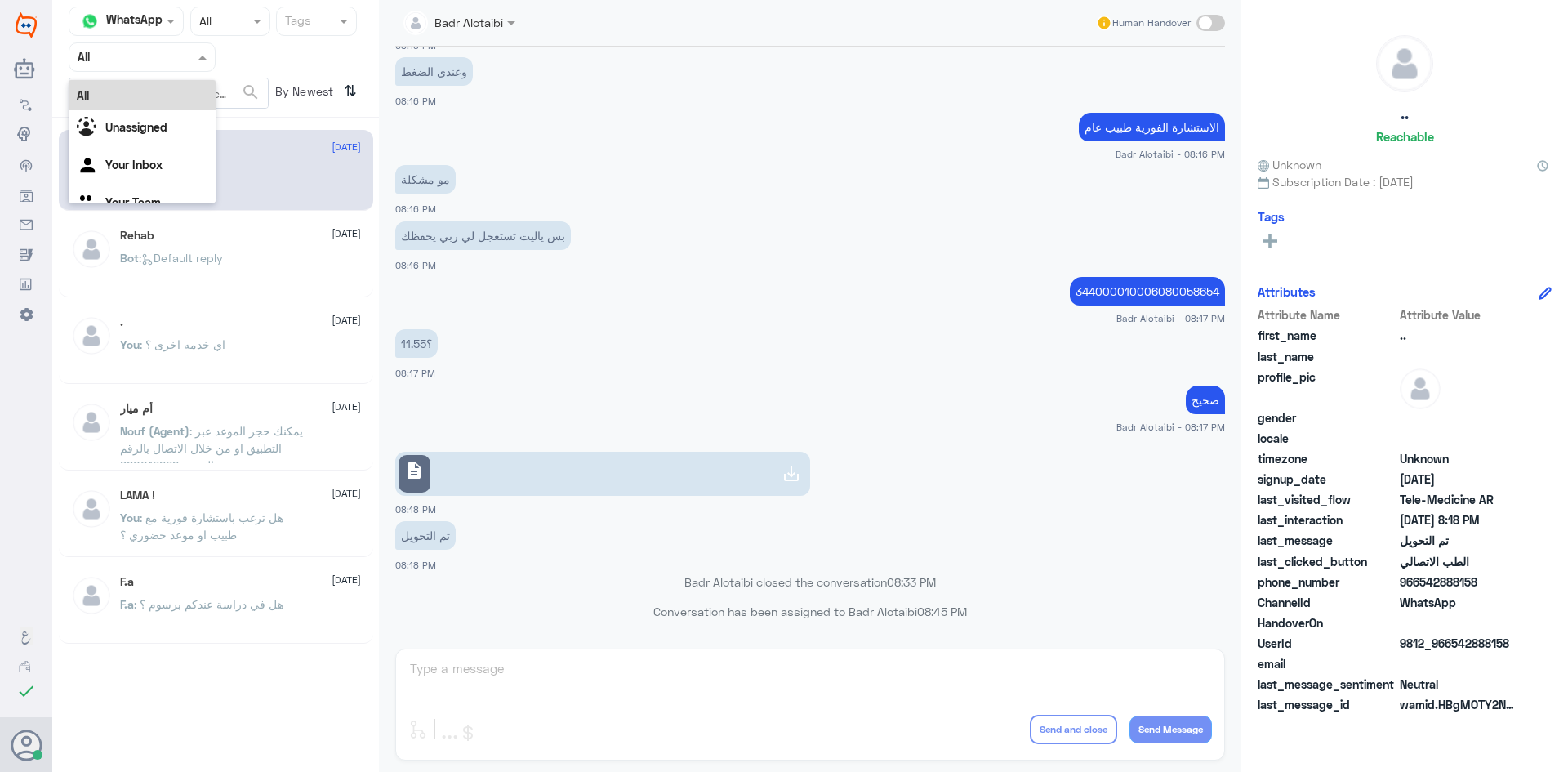
click at [200, 67] on div "Agent Filter All" at bounding box center [142, 57] width 147 height 29
click at [195, 60] on span at bounding box center [205, 56] width 20 height 17
click at [173, 151] on div "Your Inbox" at bounding box center [142, 147] width 147 height 38
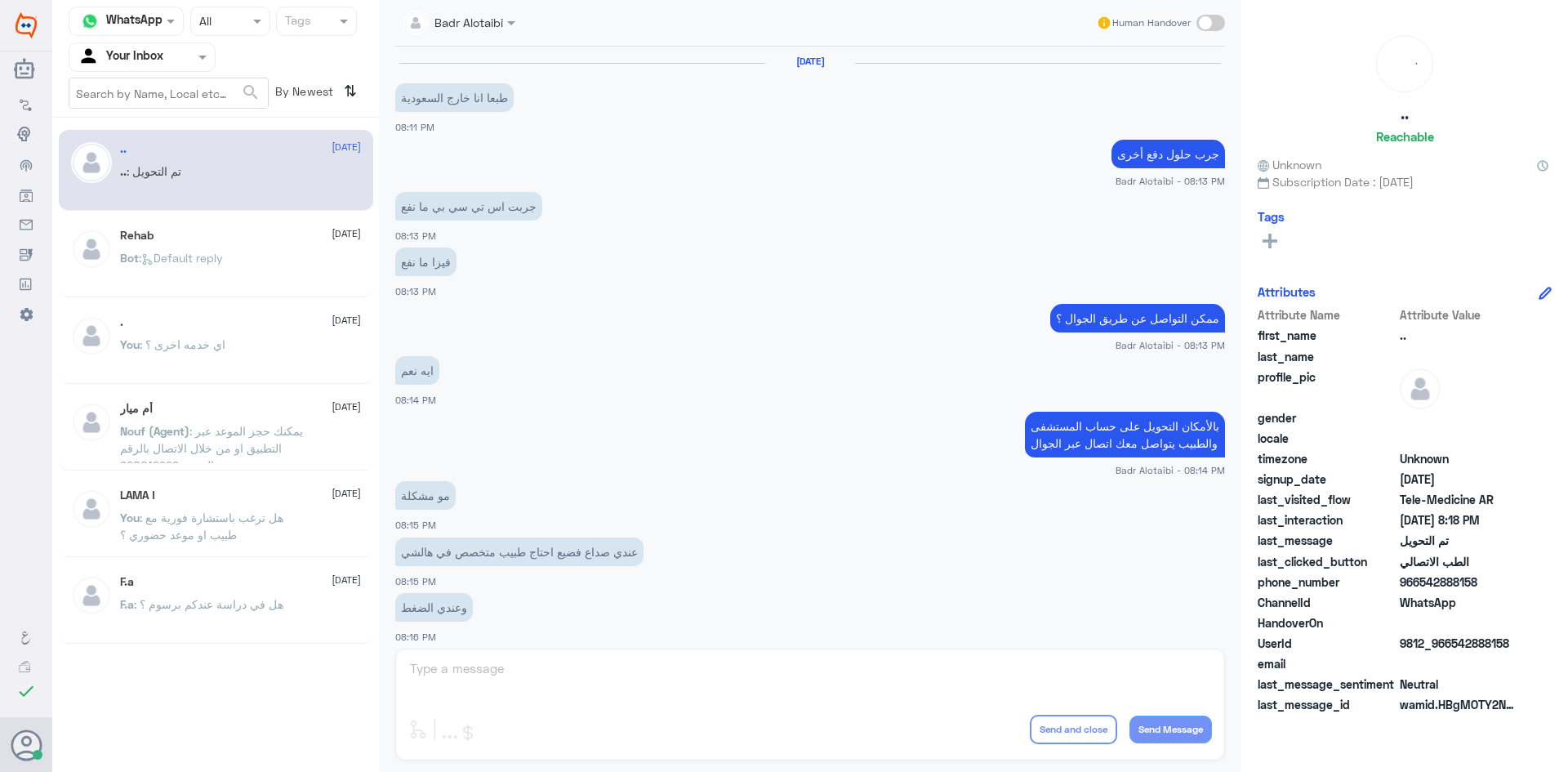
scroll to position [536, 0]
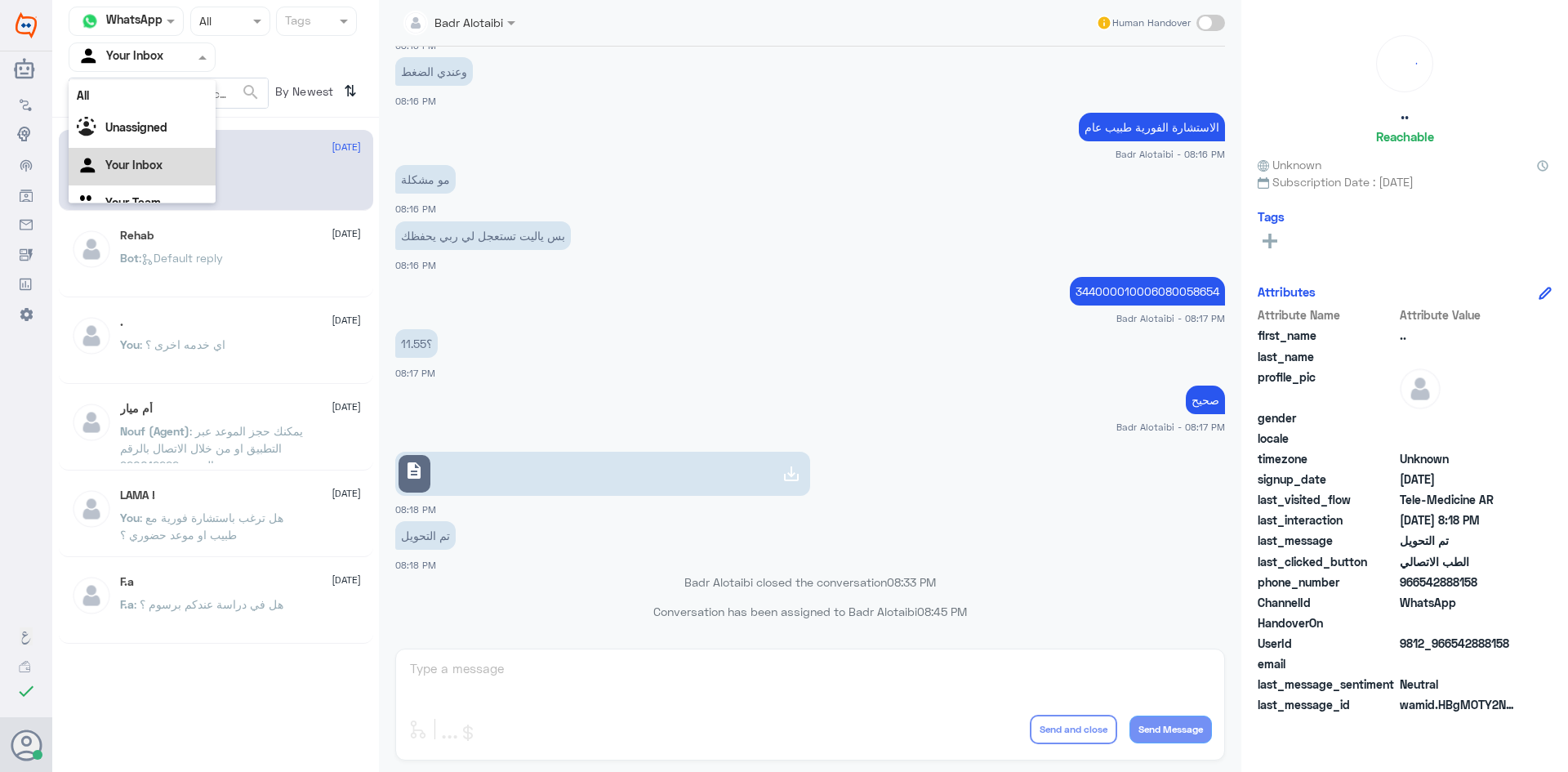
click at [182, 52] on div at bounding box center [142, 56] width 146 height 19
click at [161, 122] on div "Unassigned" at bounding box center [142, 109] width 147 height 38
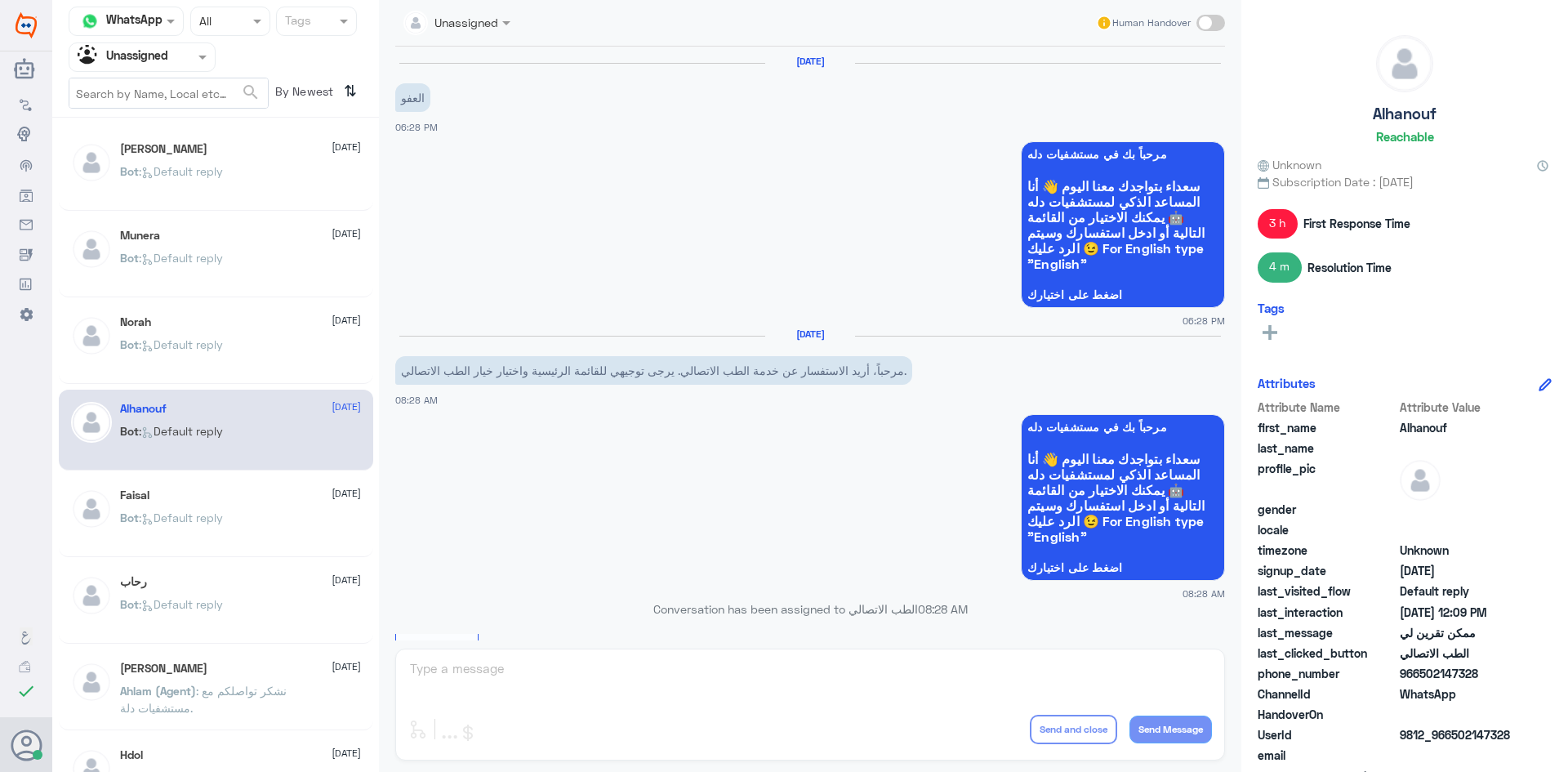
scroll to position [1423, 0]
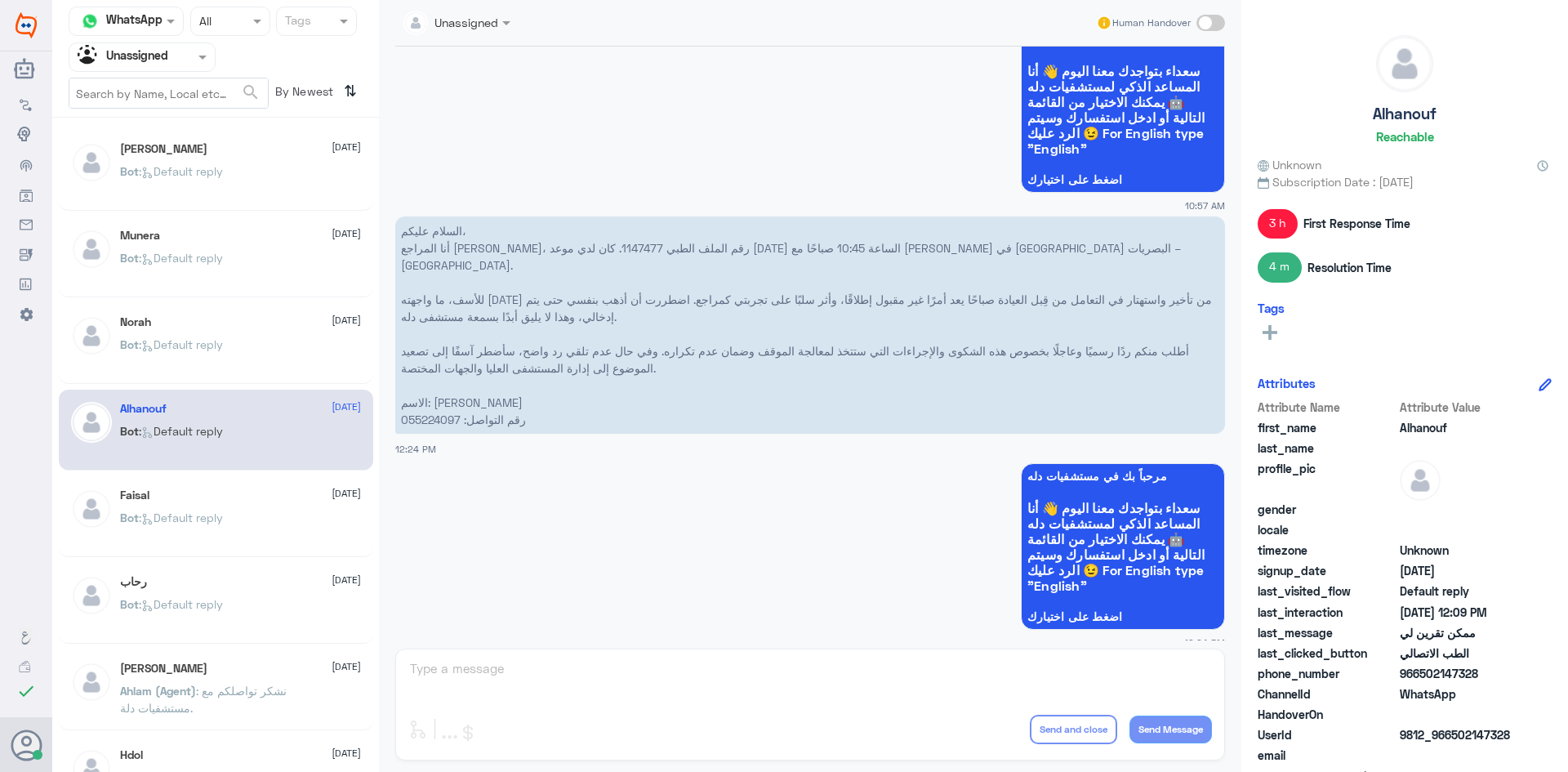
click at [276, 339] on div "[PERSON_NAME] [DATE] Bot : Default reply" at bounding box center [241, 345] width 241 height 61
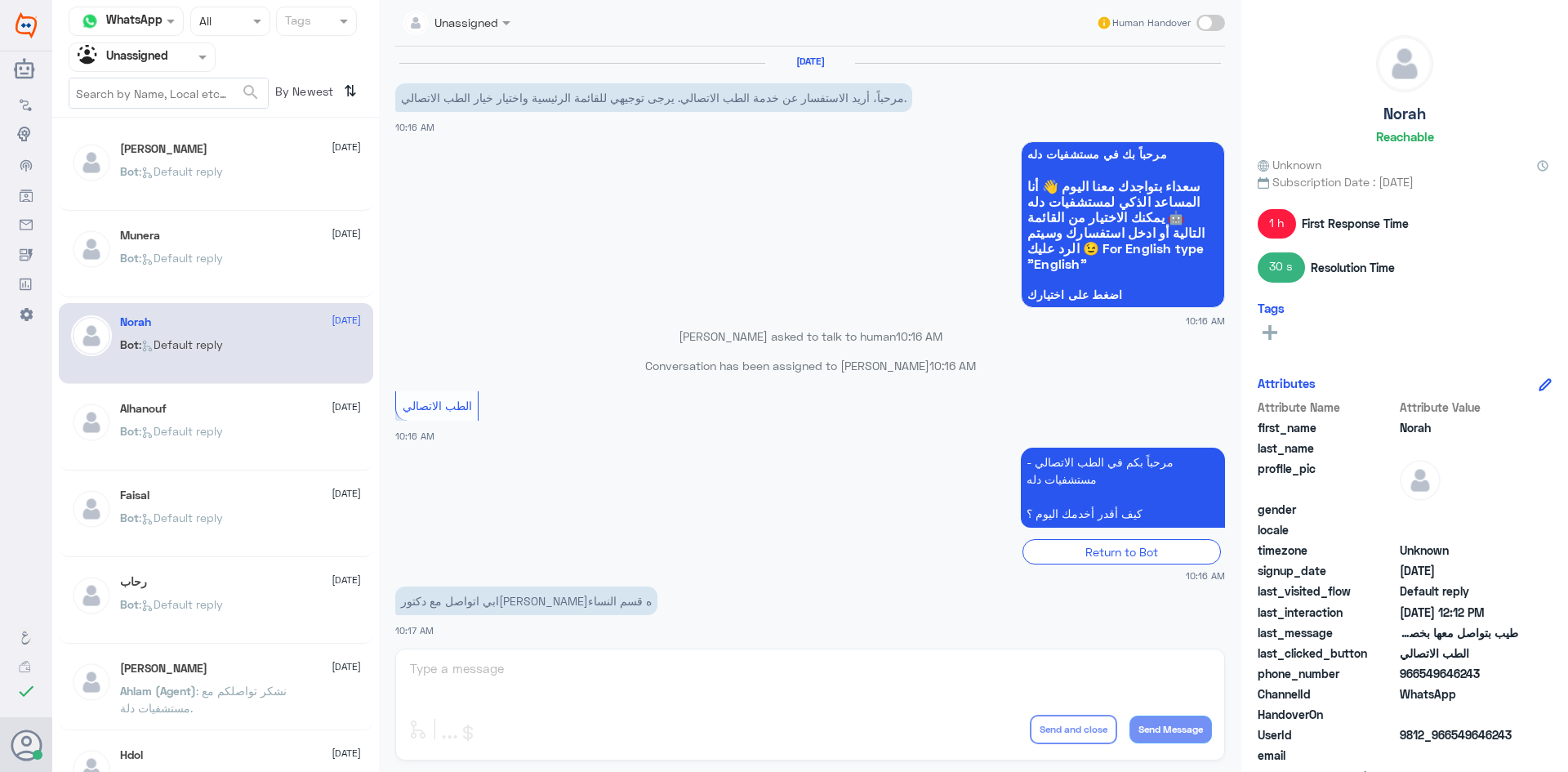
scroll to position [487, 0]
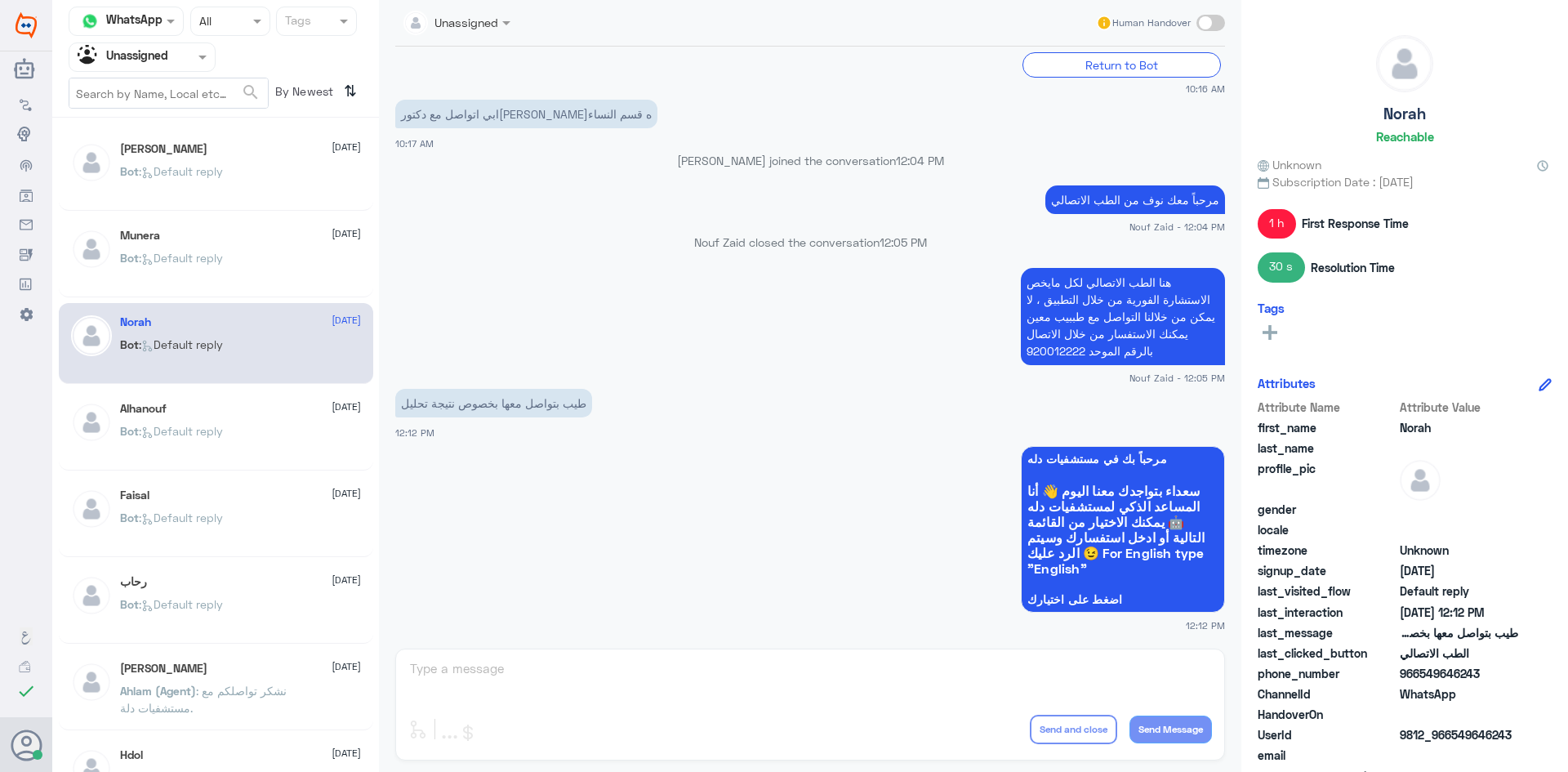
click at [259, 277] on div "Bot : Default reply" at bounding box center [241, 271] width 241 height 37
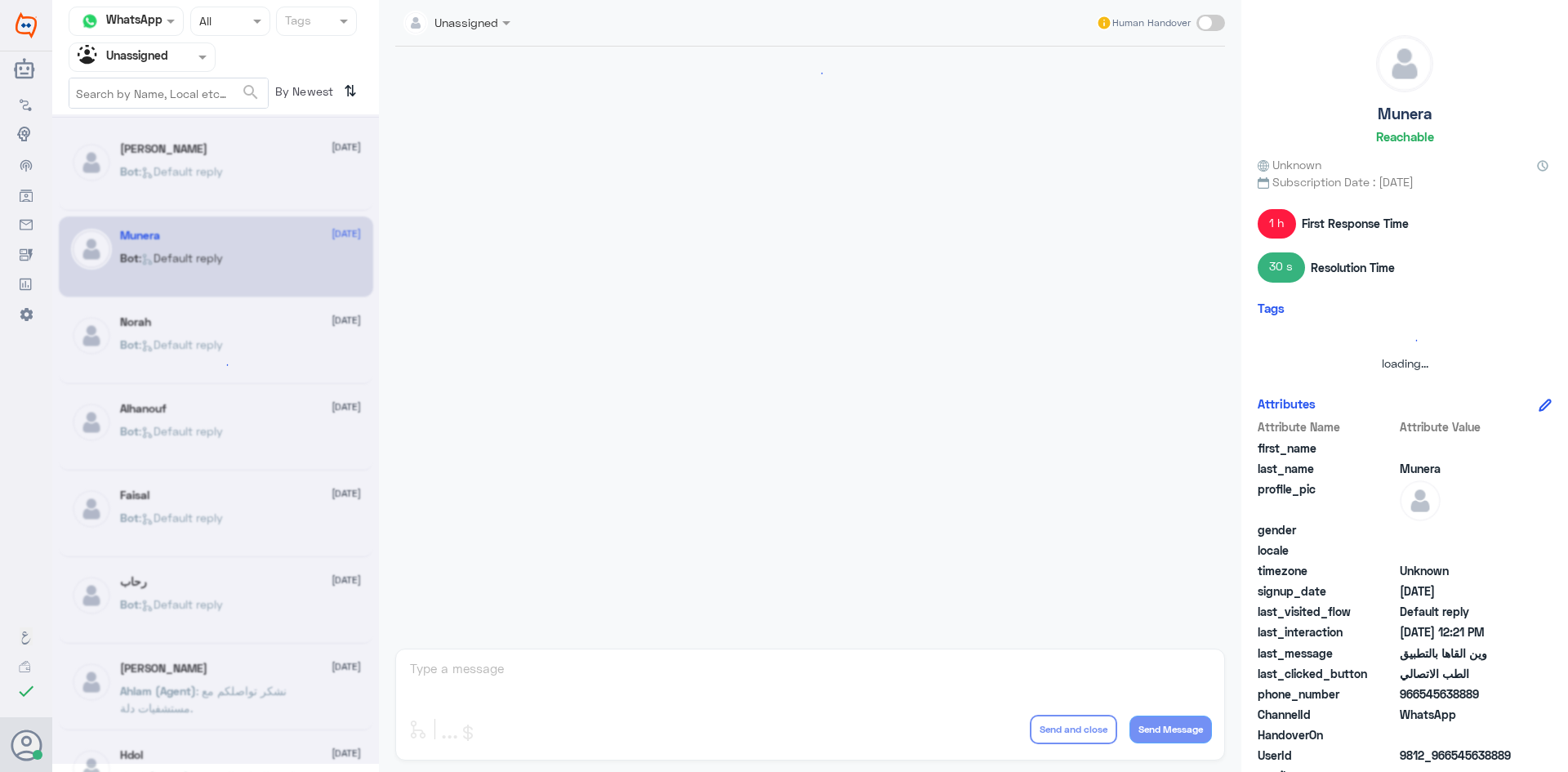
scroll to position [825, 0]
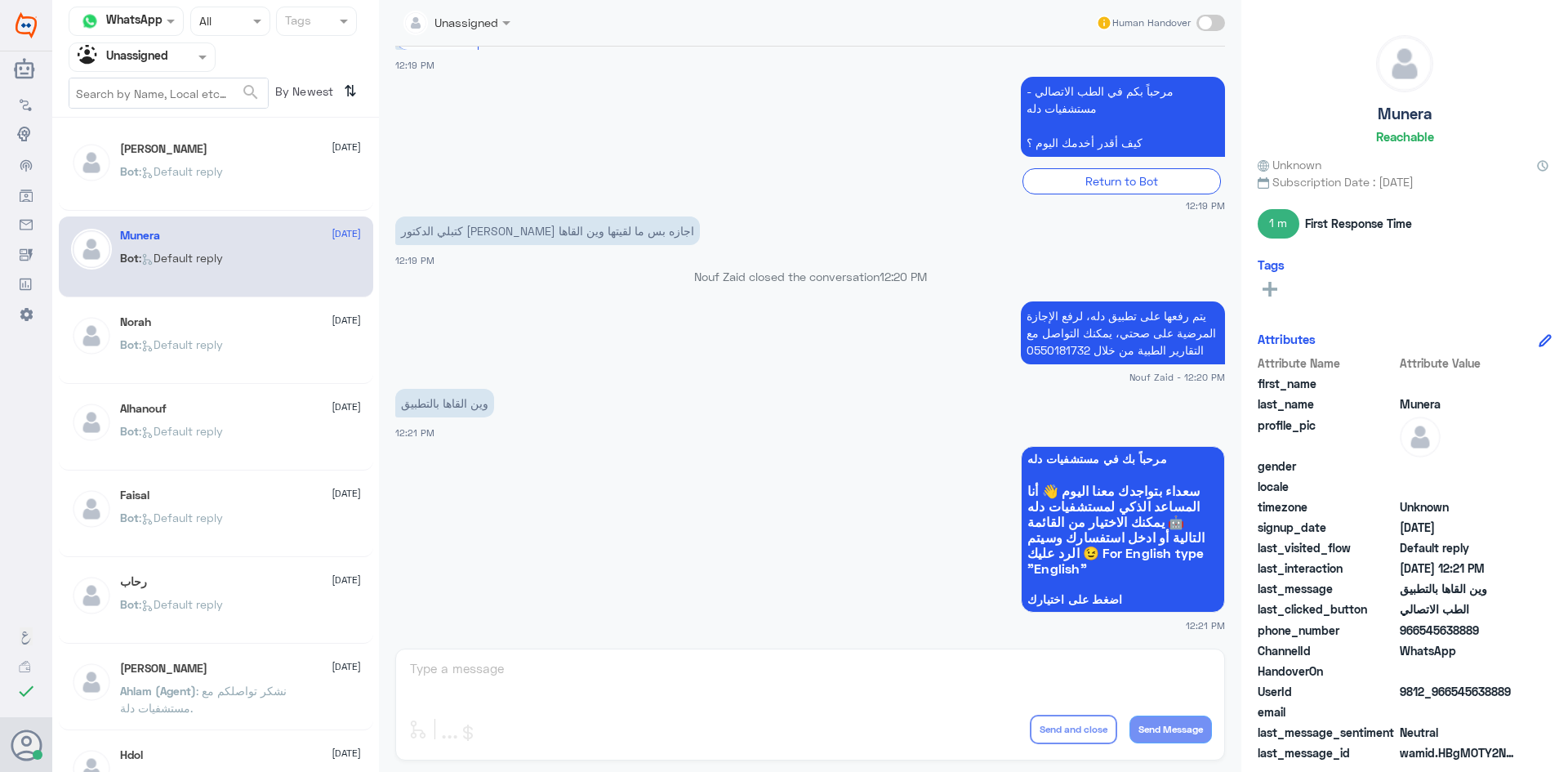
click at [178, 192] on p "Bot : Default reply" at bounding box center [172, 183] width 103 height 41
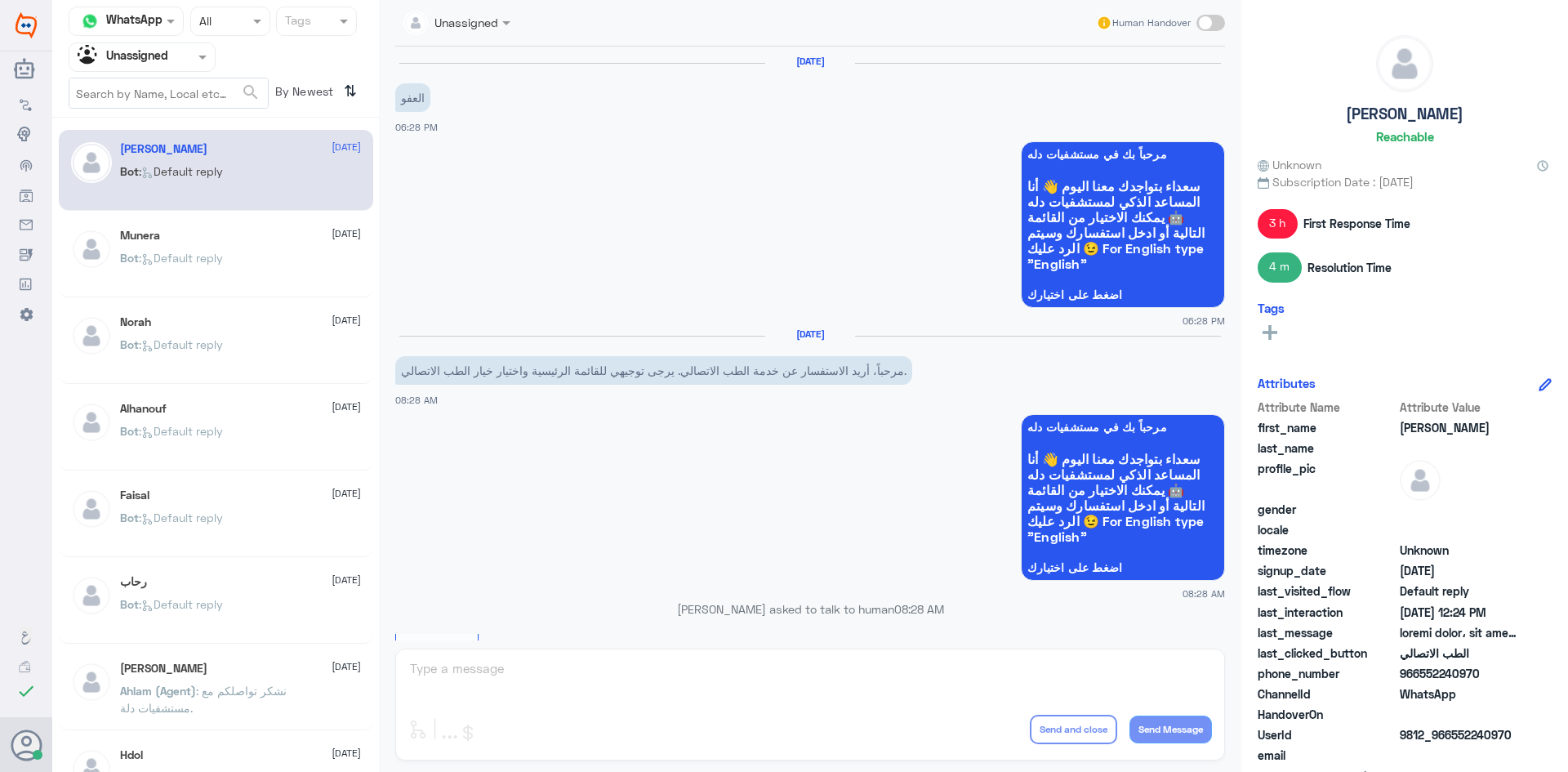
scroll to position [1423, 0]
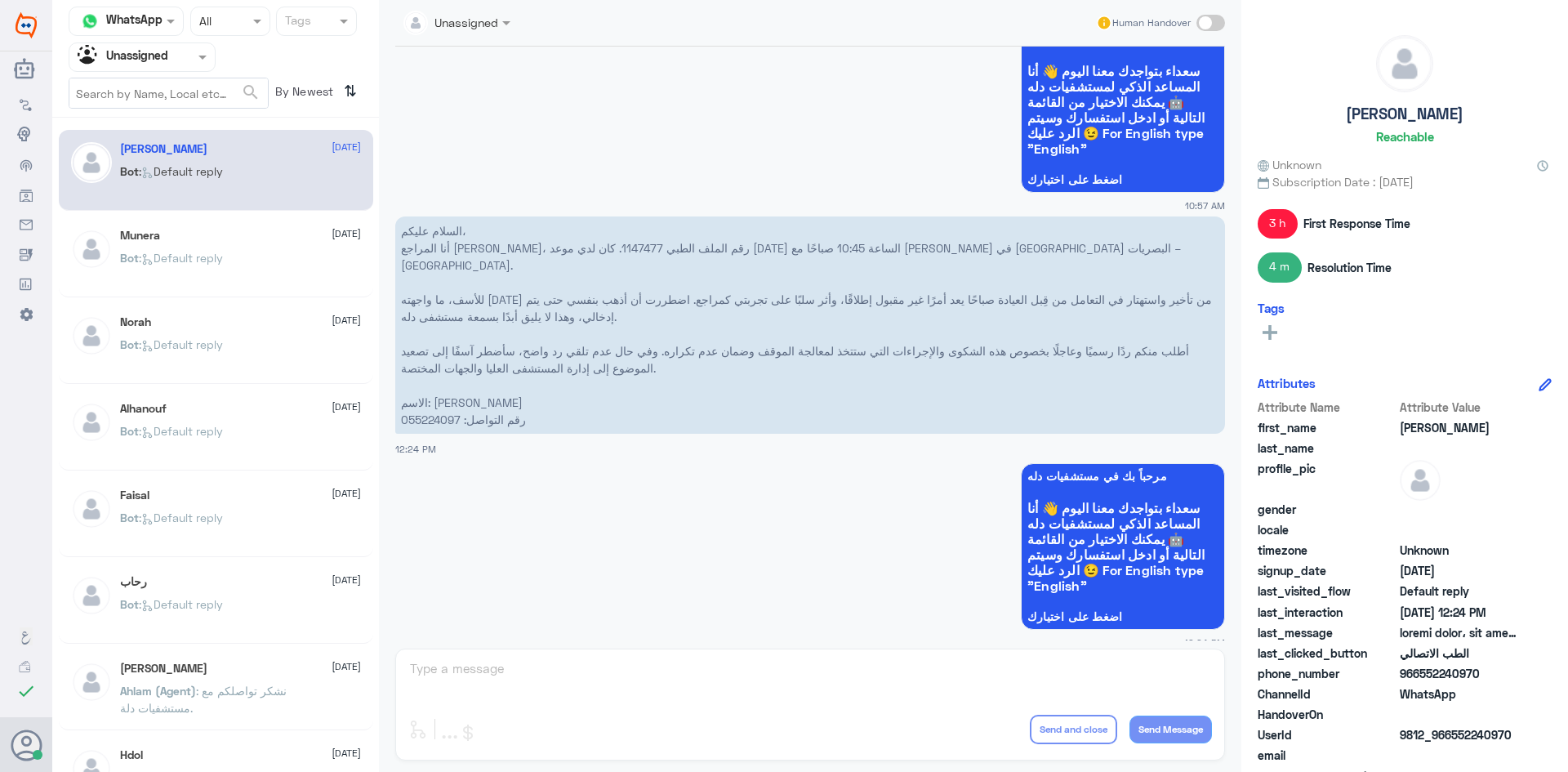
click at [186, 332] on div "[PERSON_NAME] [DATE] Bot : Default reply" at bounding box center [241, 345] width 241 height 61
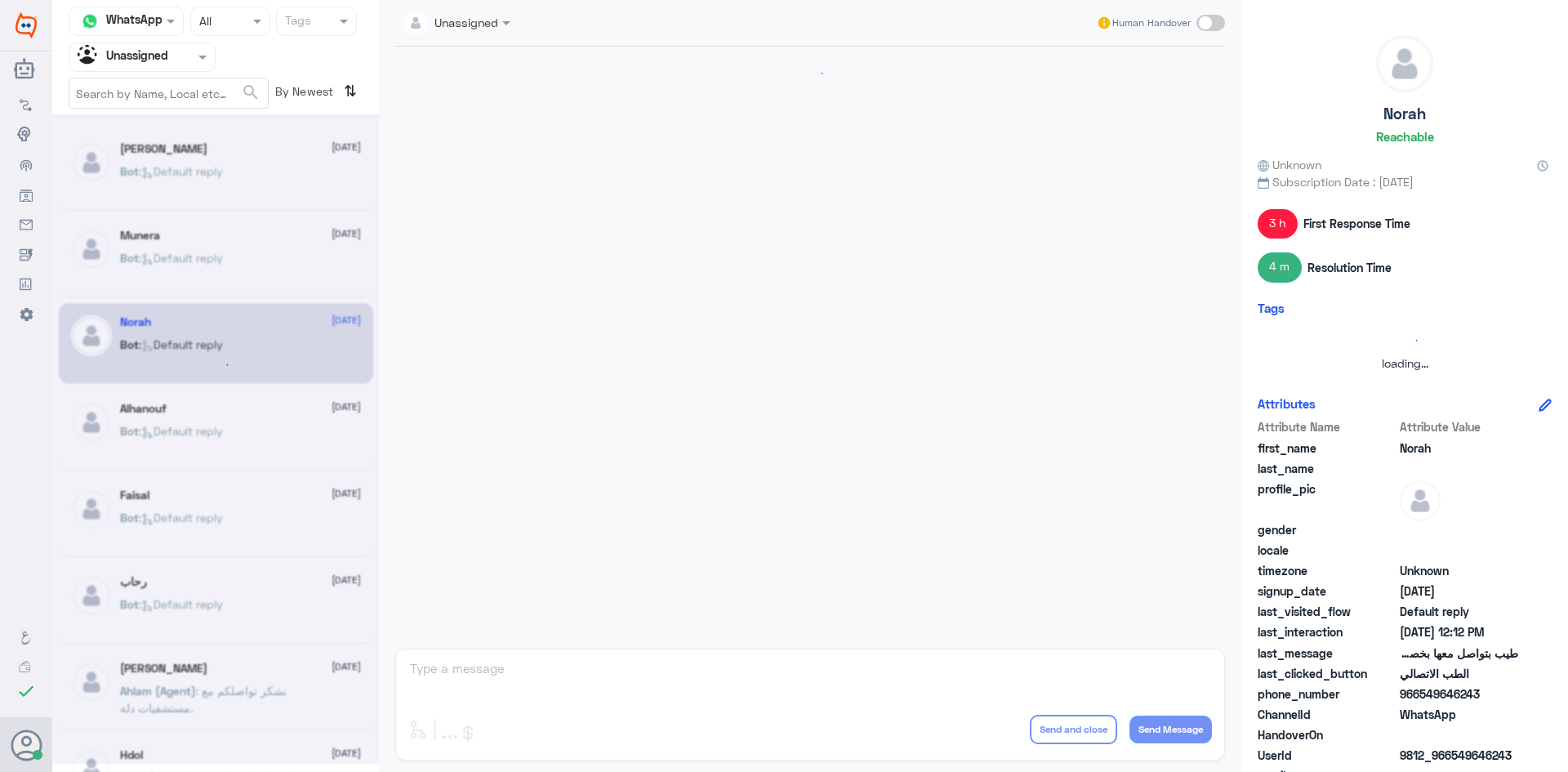
scroll to position [487, 0]
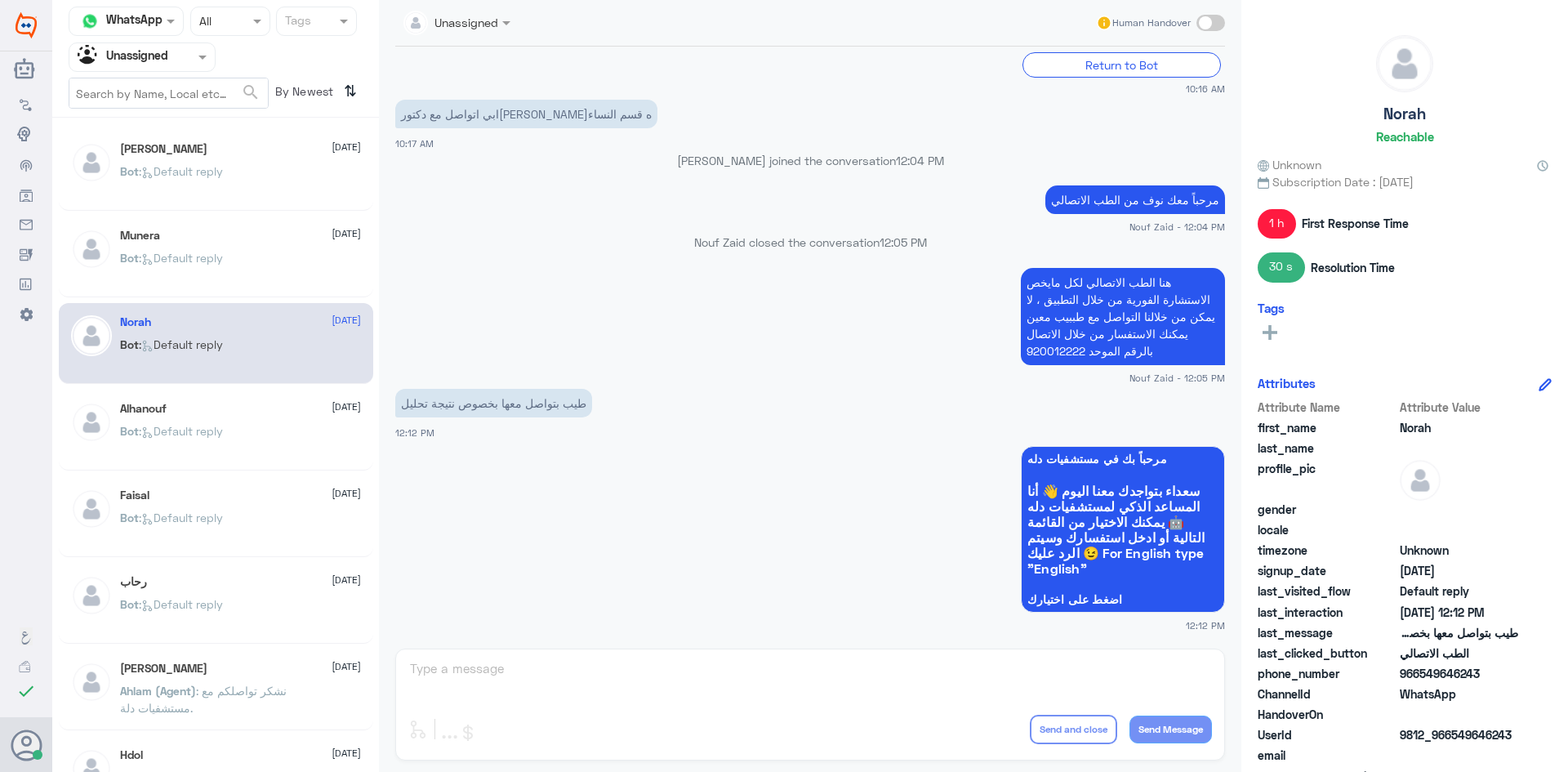
click at [200, 458] on p "Bot : Default reply" at bounding box center [172, 443] width 103 height 41
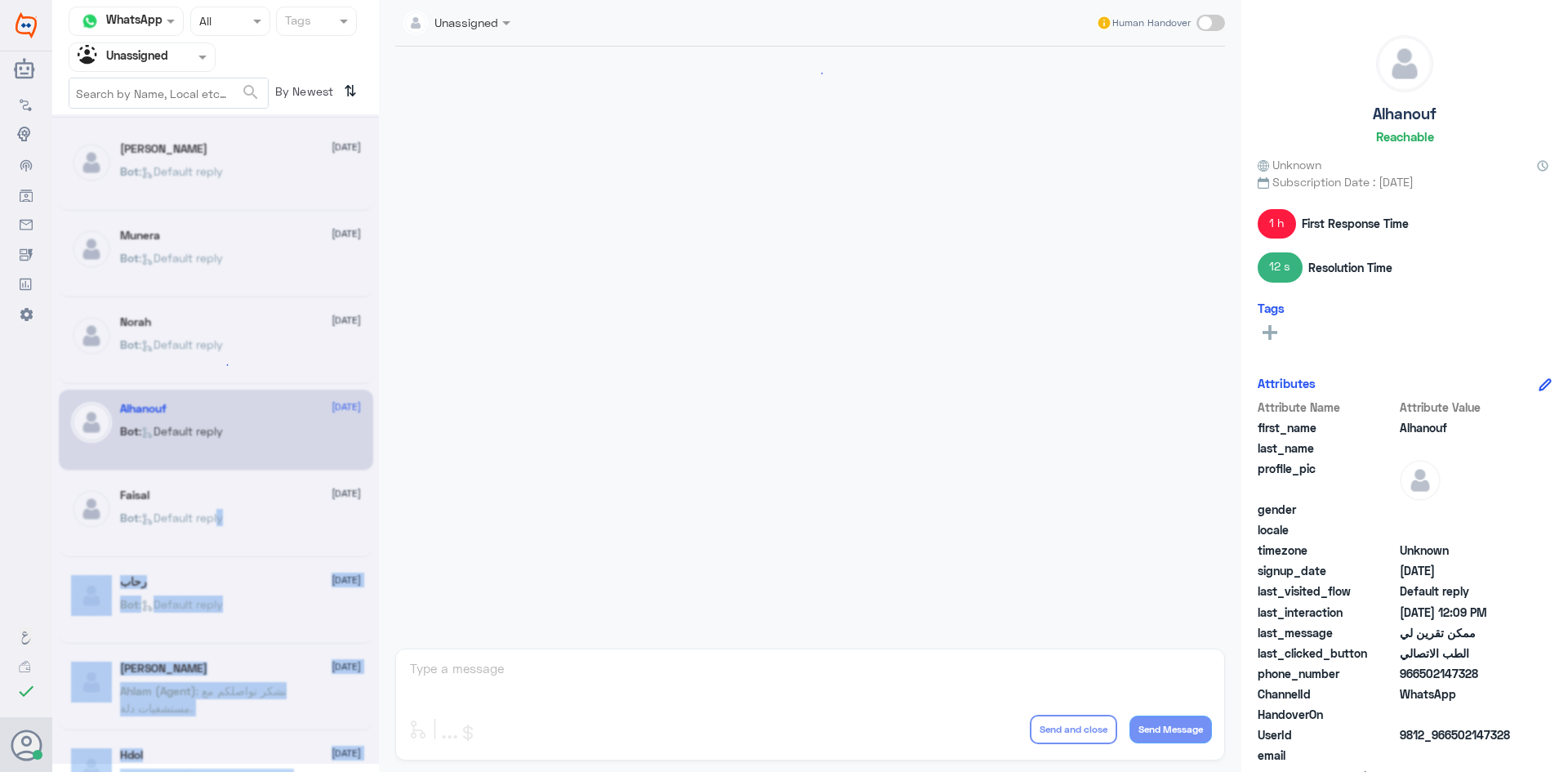
scroll to position [722, 0]
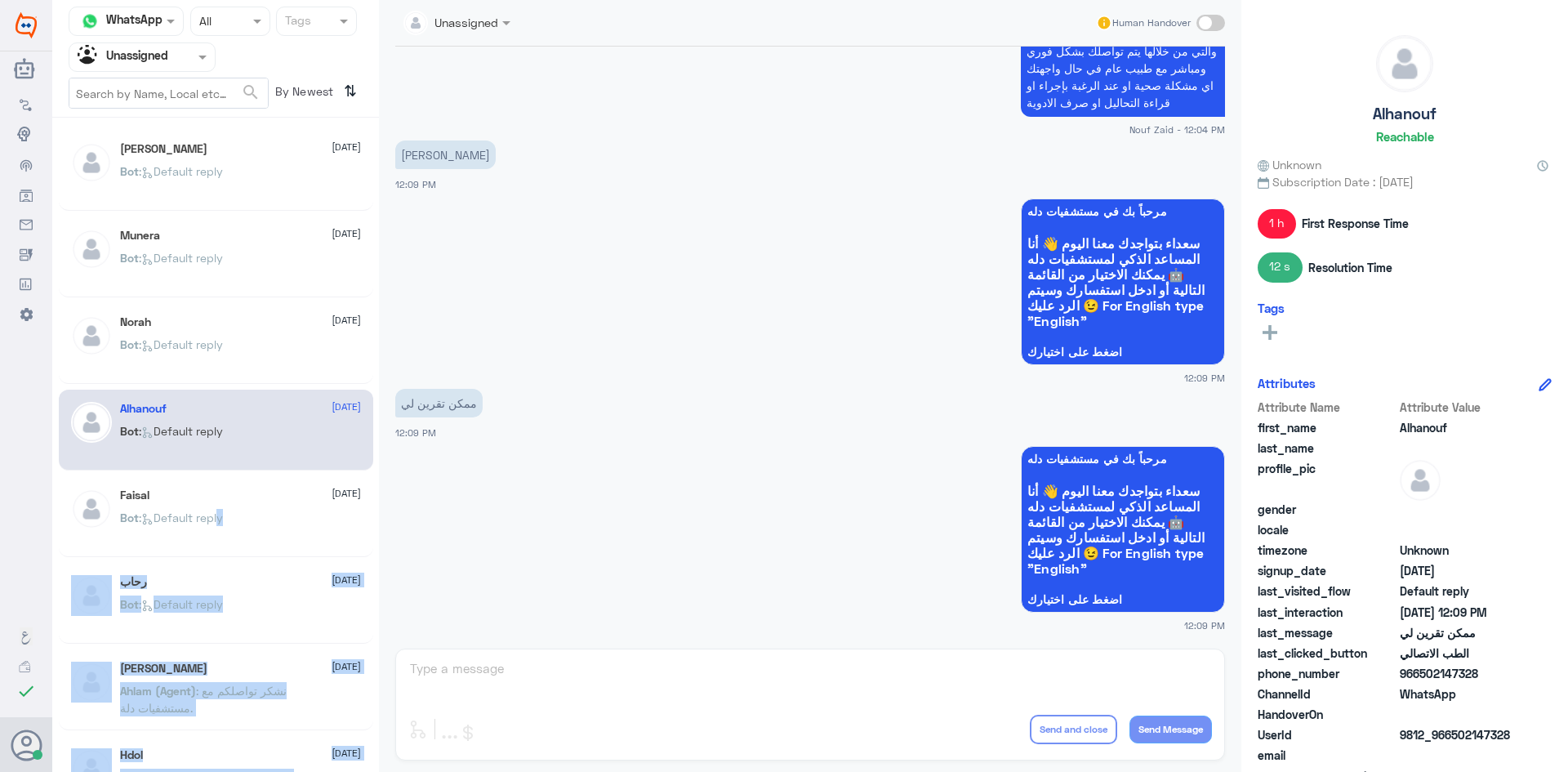
click at [217, 511] on span ": Default reply" at bounding box center [181, 517] width 84 height 14
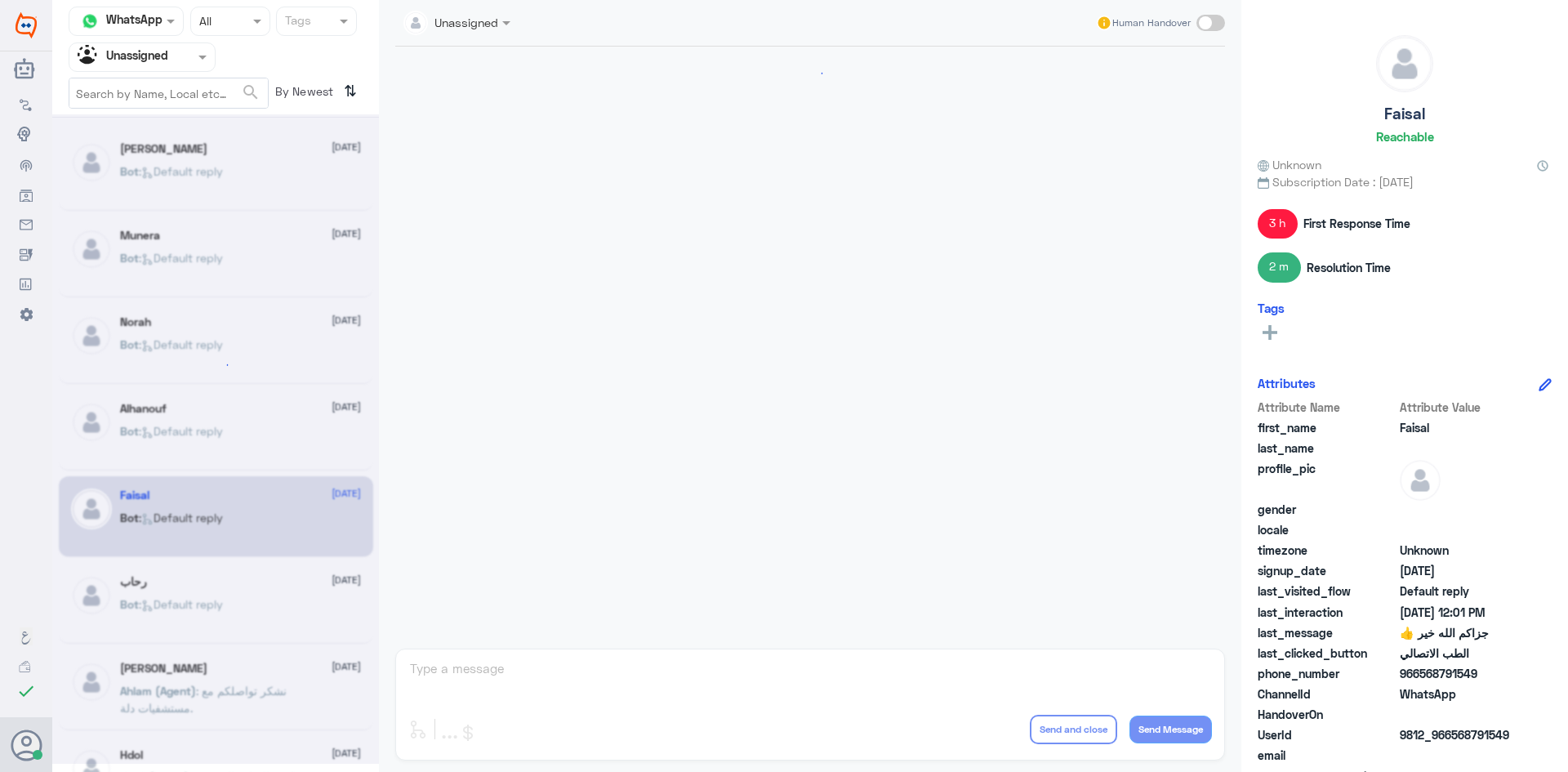
scroll to position [788, 0]
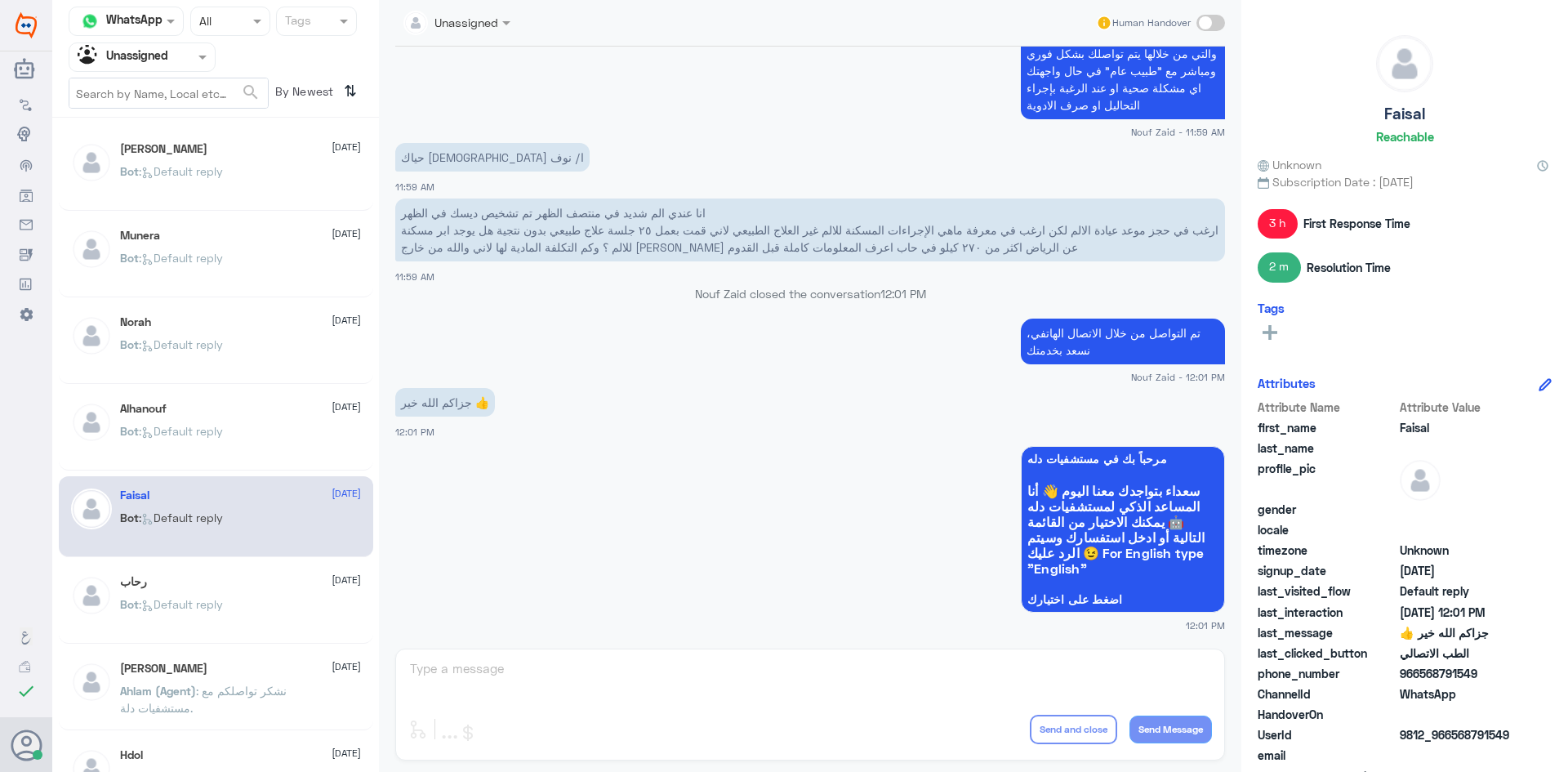
click at [192, 578] on div "رحاب [DATE]" at bounding box center [241, 582] width 241 height 14
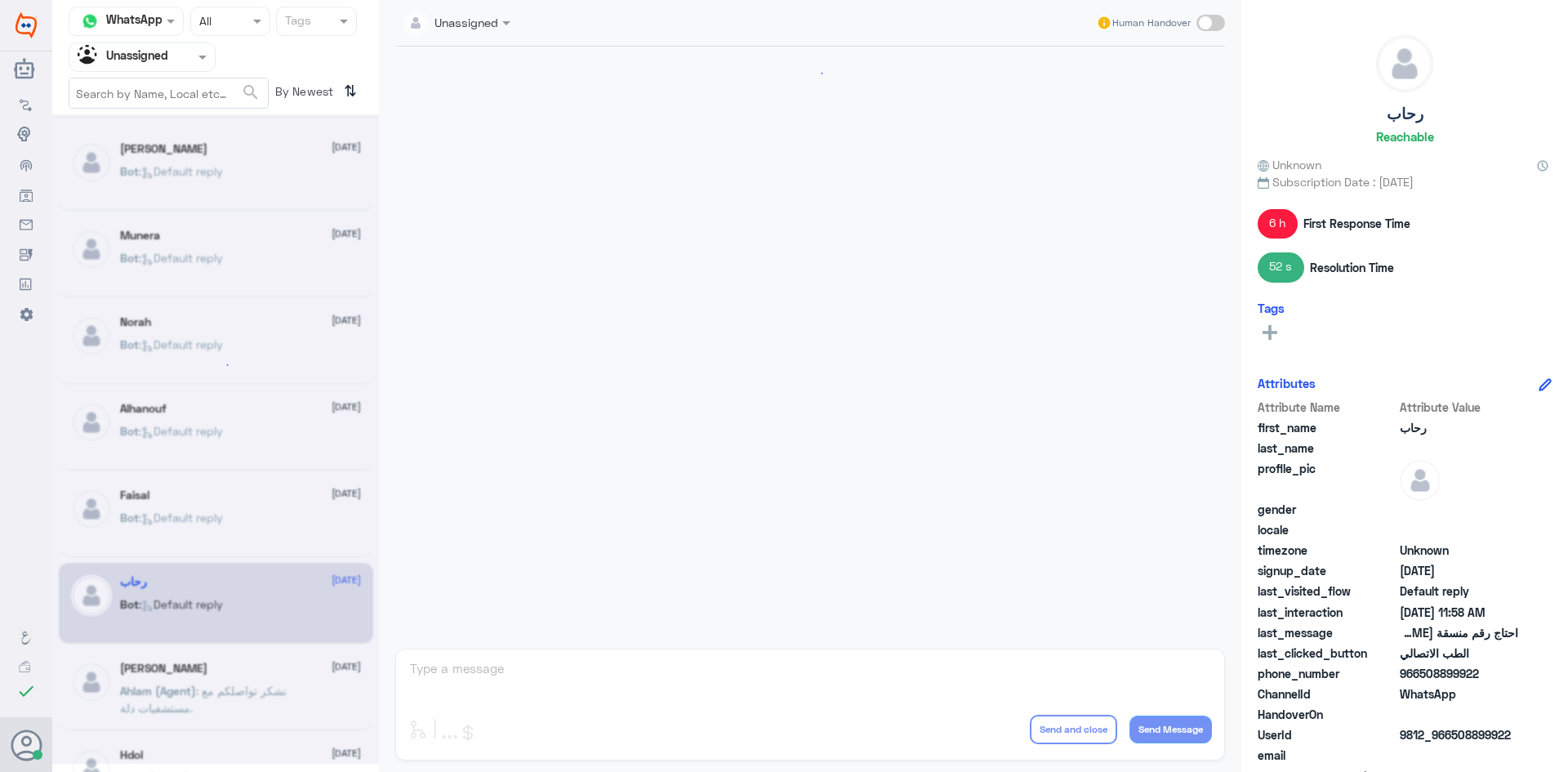
scroll to position [616, 0]
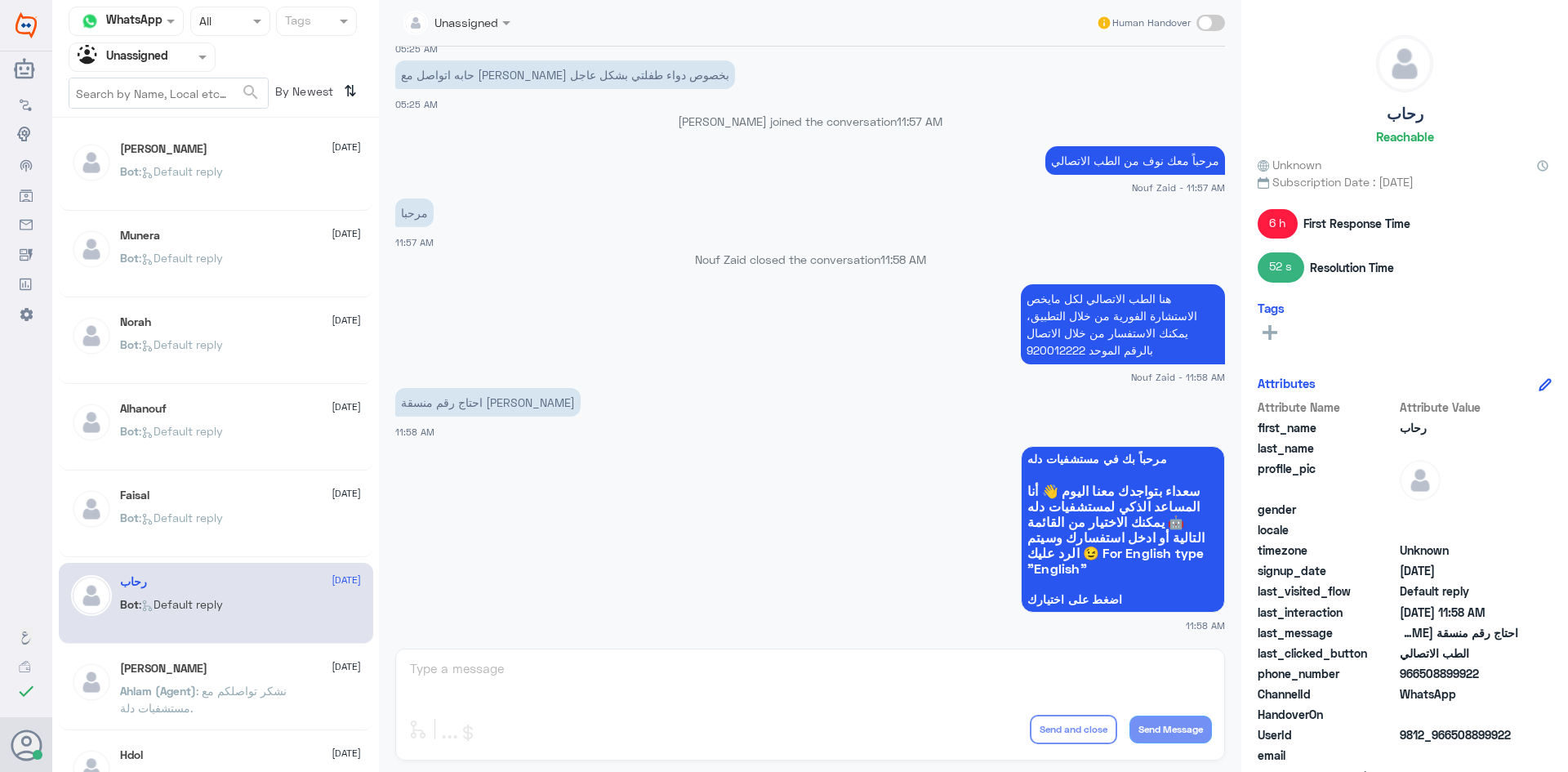
click at [229, 673] on div "[PERSON_NAME] [DATE]" at bounding box center [241, 668] width 241 height 14
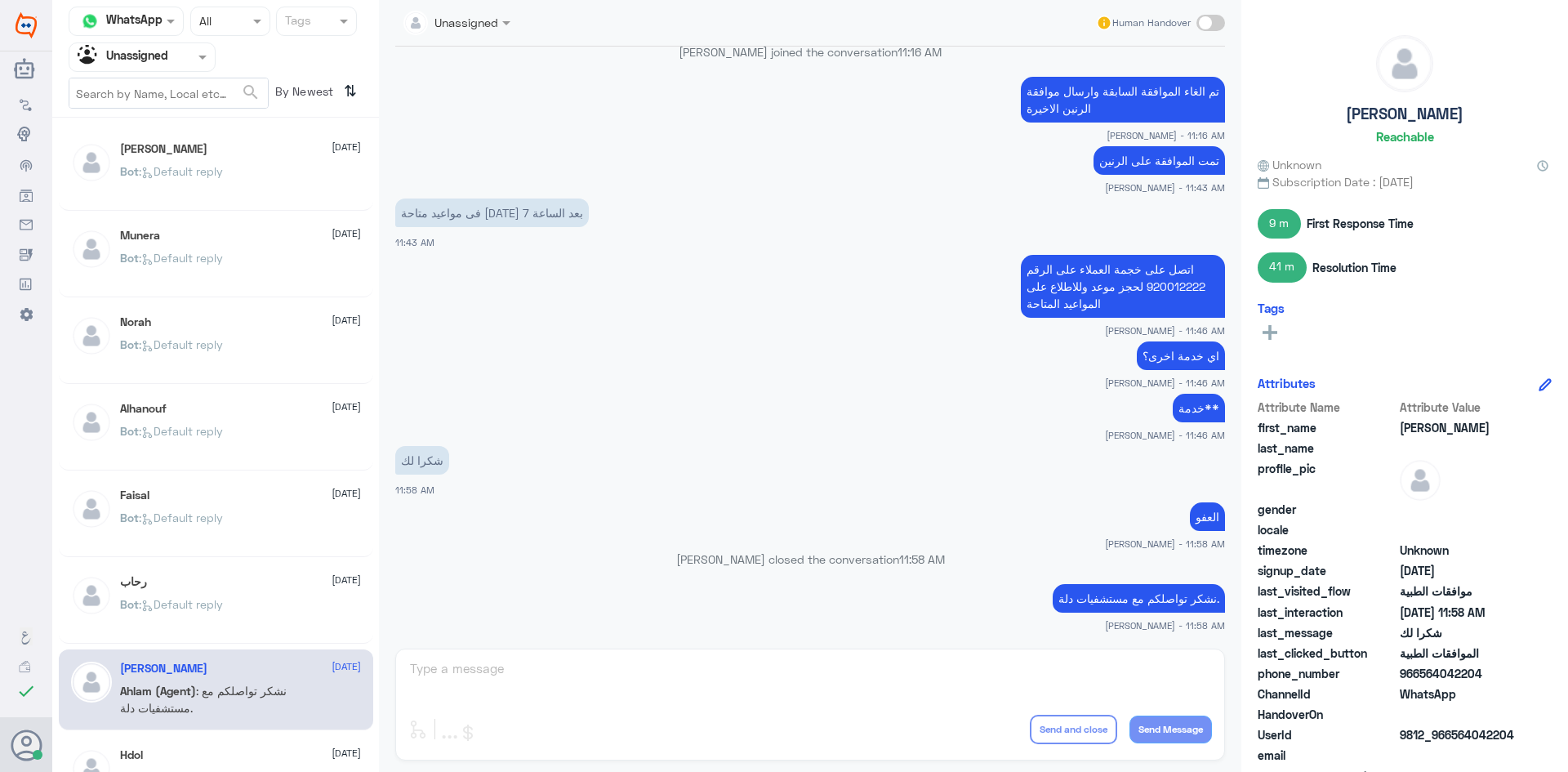
scroll to position [82, 0]
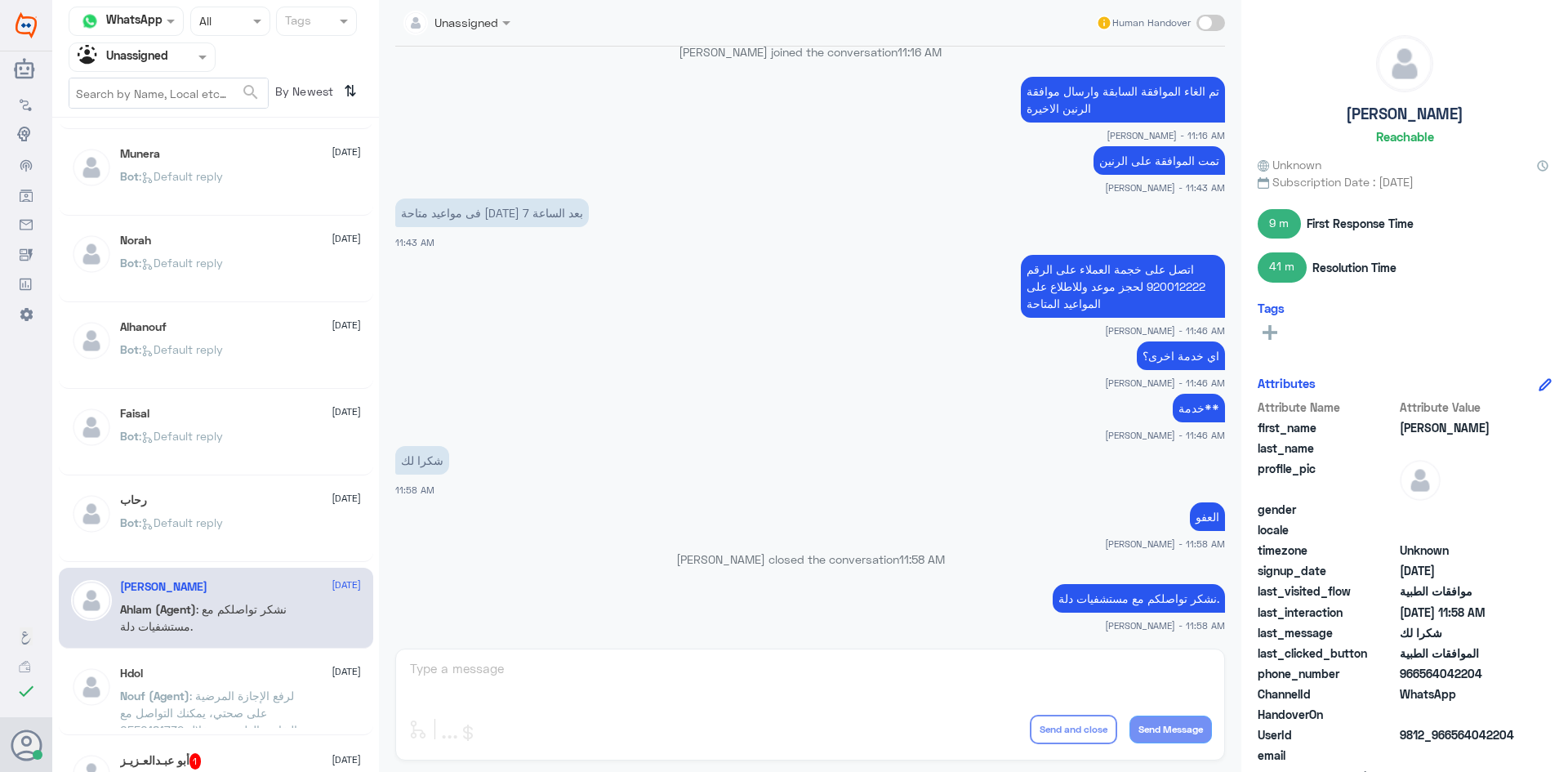
click at [205, 657] on div "Hdol [DATE] Nouf (Agent) : لرفع الإجازة المرضية على صحتي، يمكنك التواصل مع التق…" at bounding box center [216, 694] width 314 height 81
click at [206, 673] on div "Hdol [DATE]" at bounding box center [241, 673] width 241 height 14
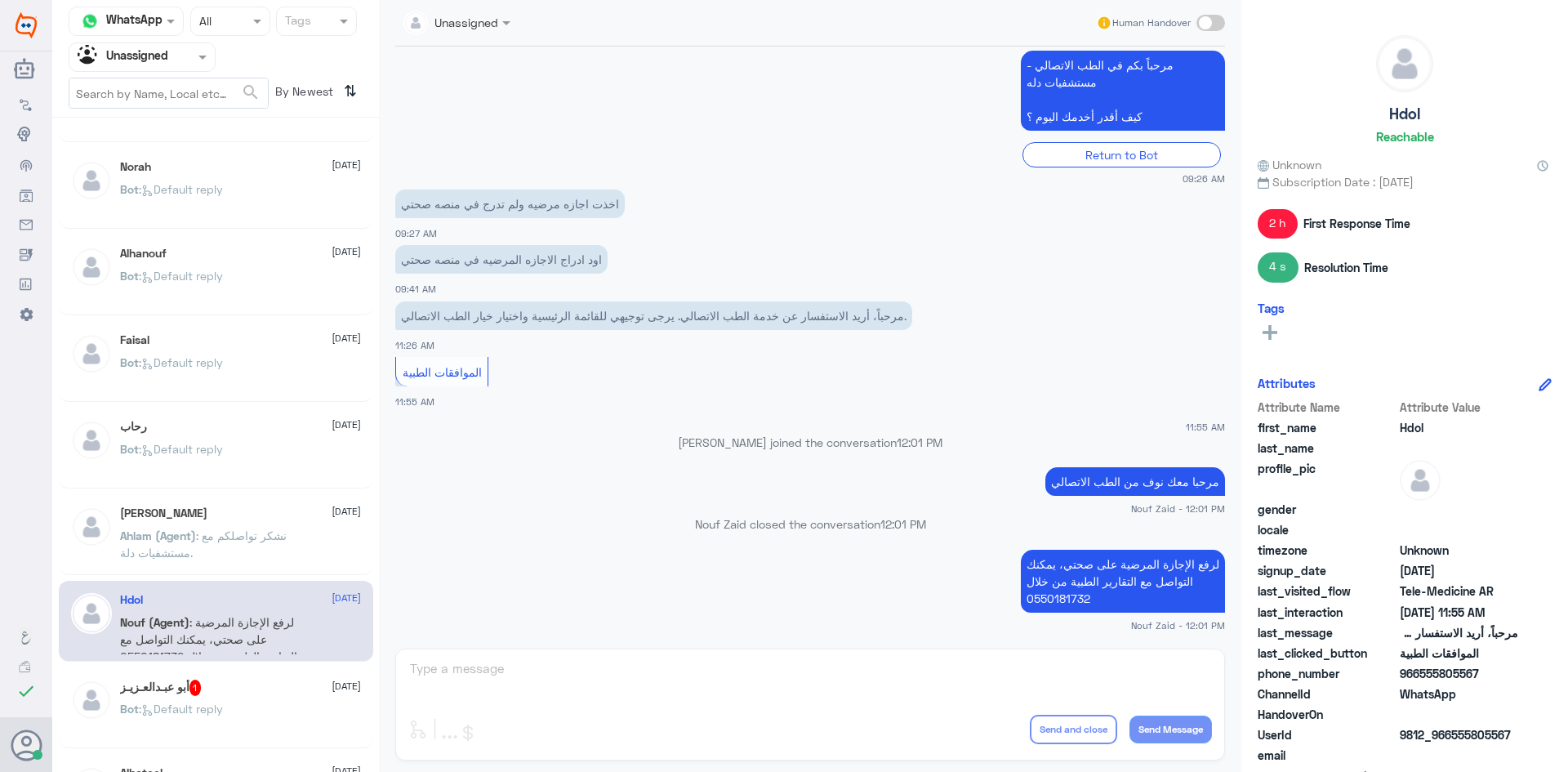
scroll to position [245, 0]
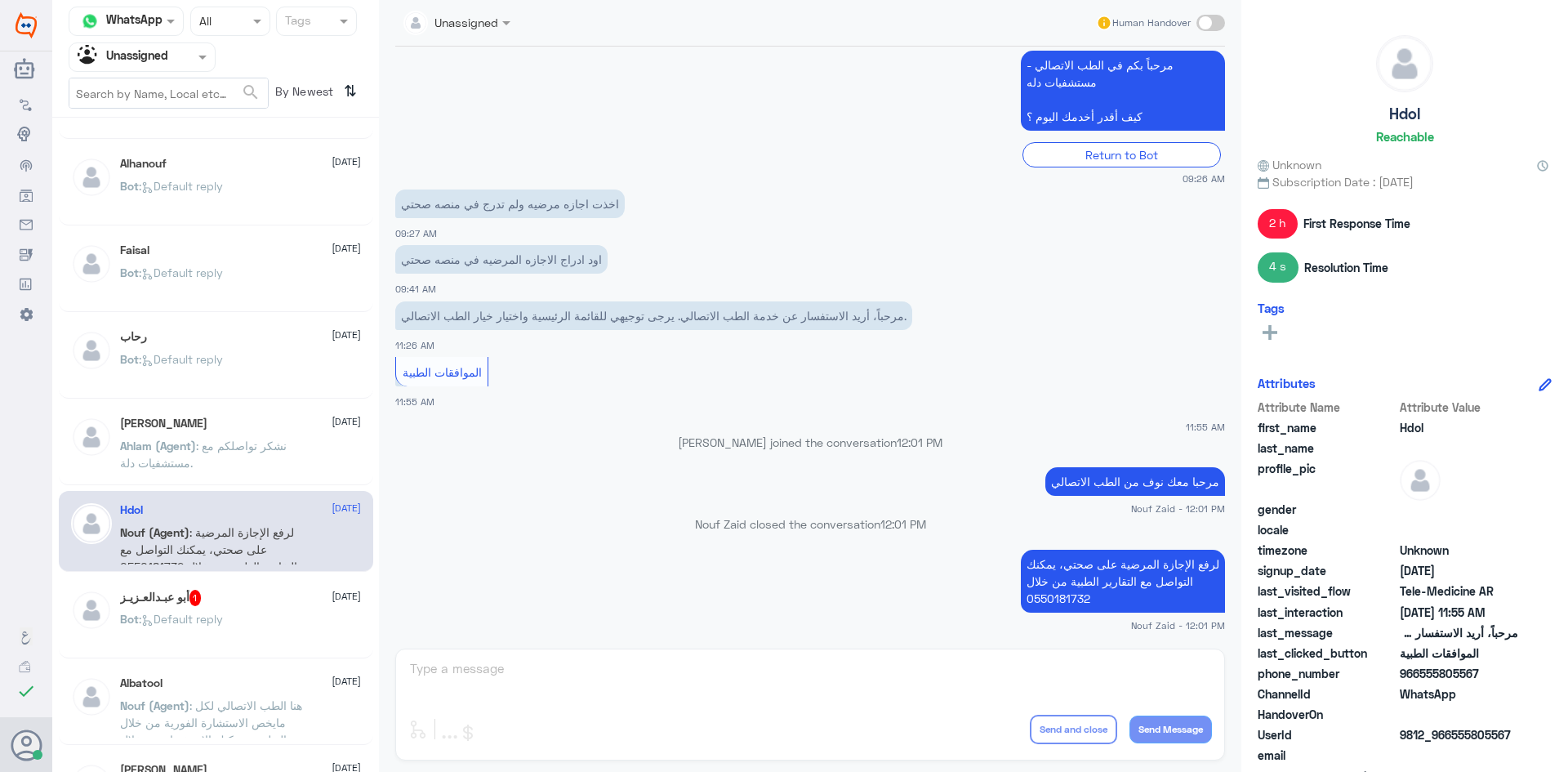
click at [219, 632] on p "Bot : Default reply" at bounding box center [172, 631] width 103 height 41
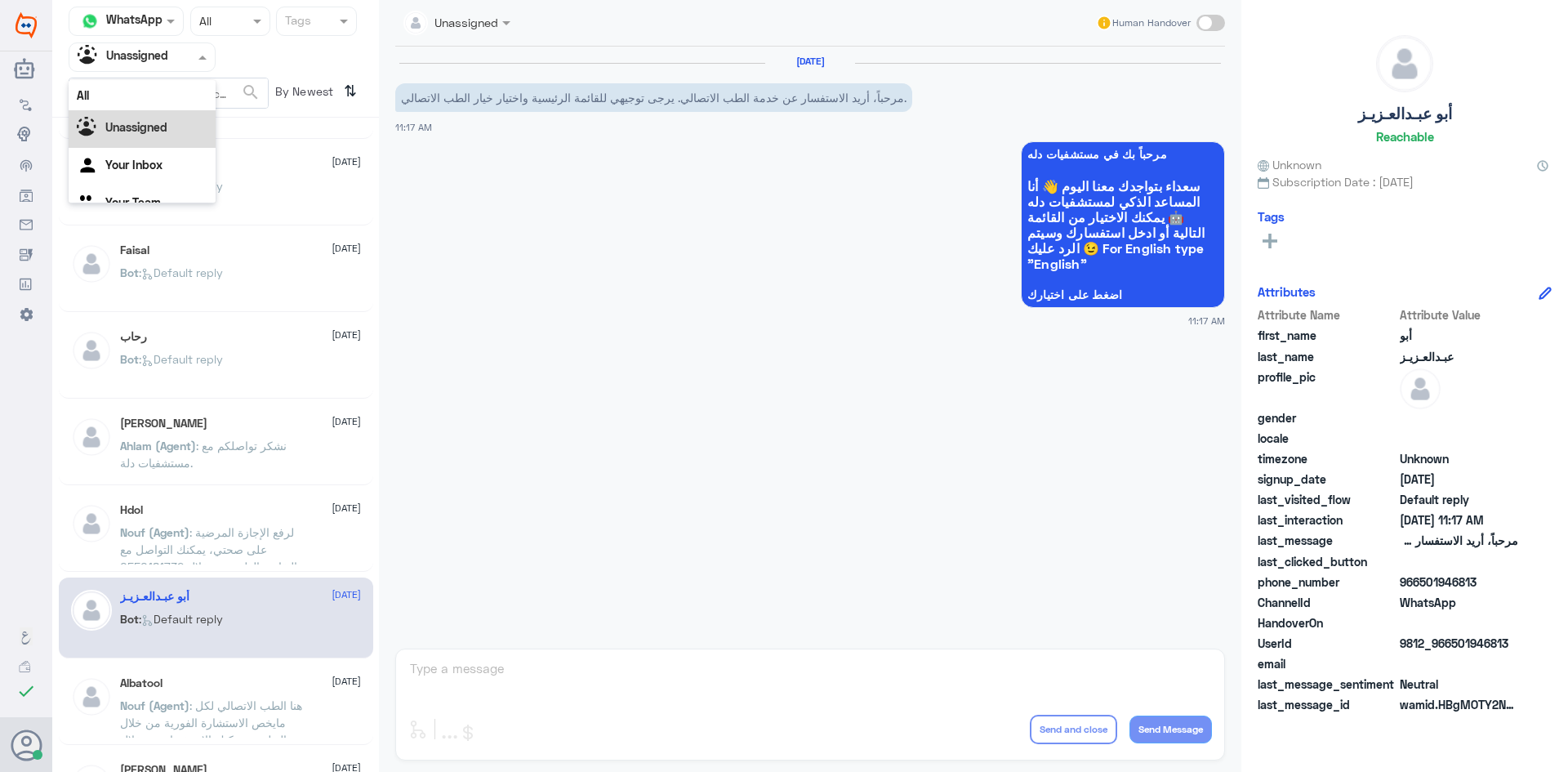
click at [160, 56] on input "text" at bounding box center [123, 56] width 90 height 19
click at [155, 166] on Inbox "Your Inbox" at bounding box center [134, 165] width 57 height 14
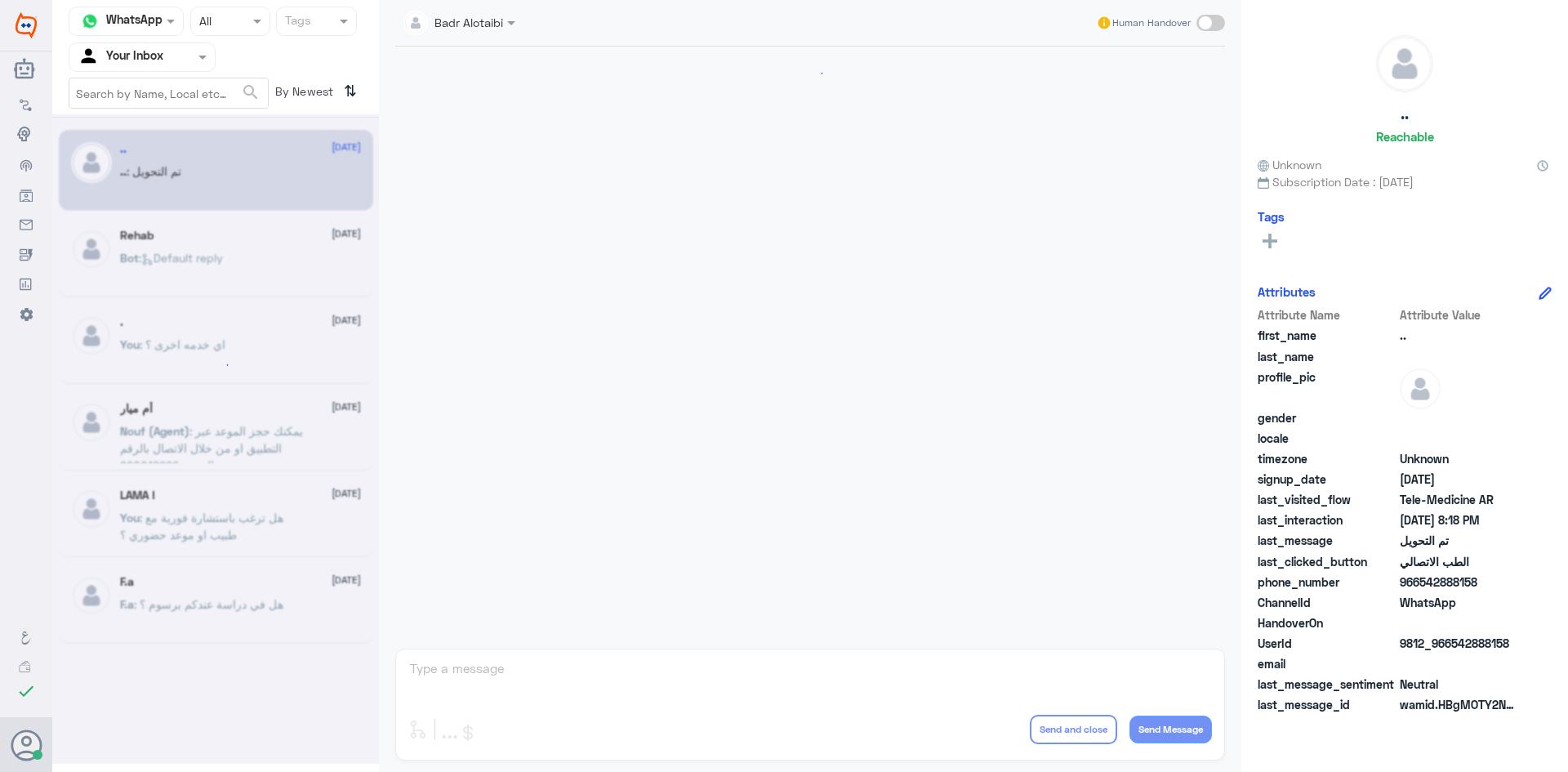
scroll to position [536, 0]
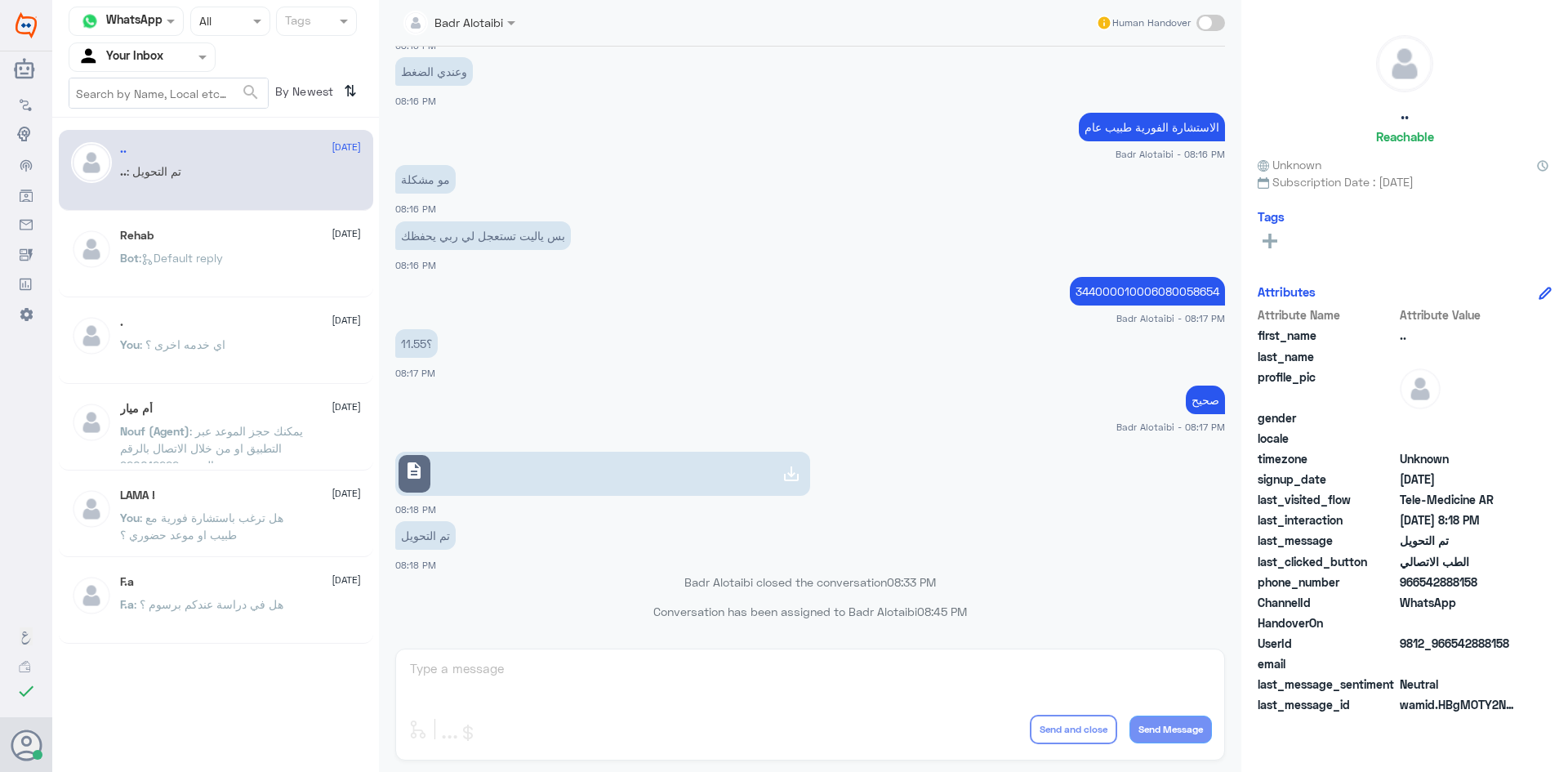
click at [505, 29] on span at bounding box center [513, 22] width 20 height 17
click at [656, 136] on app-msgs-text "الاستشارة الفورية طبيب عام" at bounding box center [810, 128] width 830 height 30
click at [181, 52] on div at bounding box center [142, 56] width 146 height 19
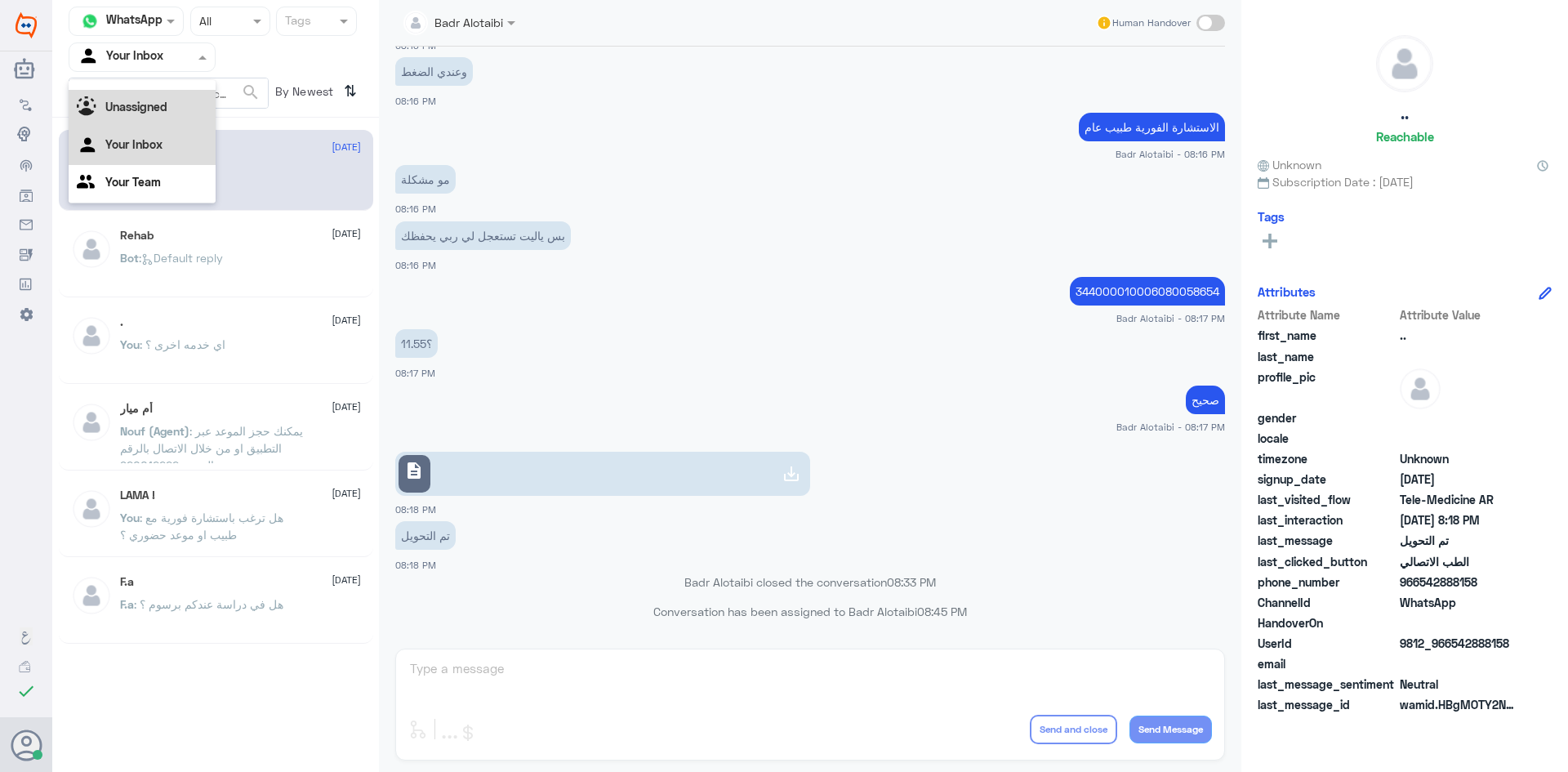
click at [168, 97] on div "Unassigned" at bounding box center [142, 109] width 147 height 38
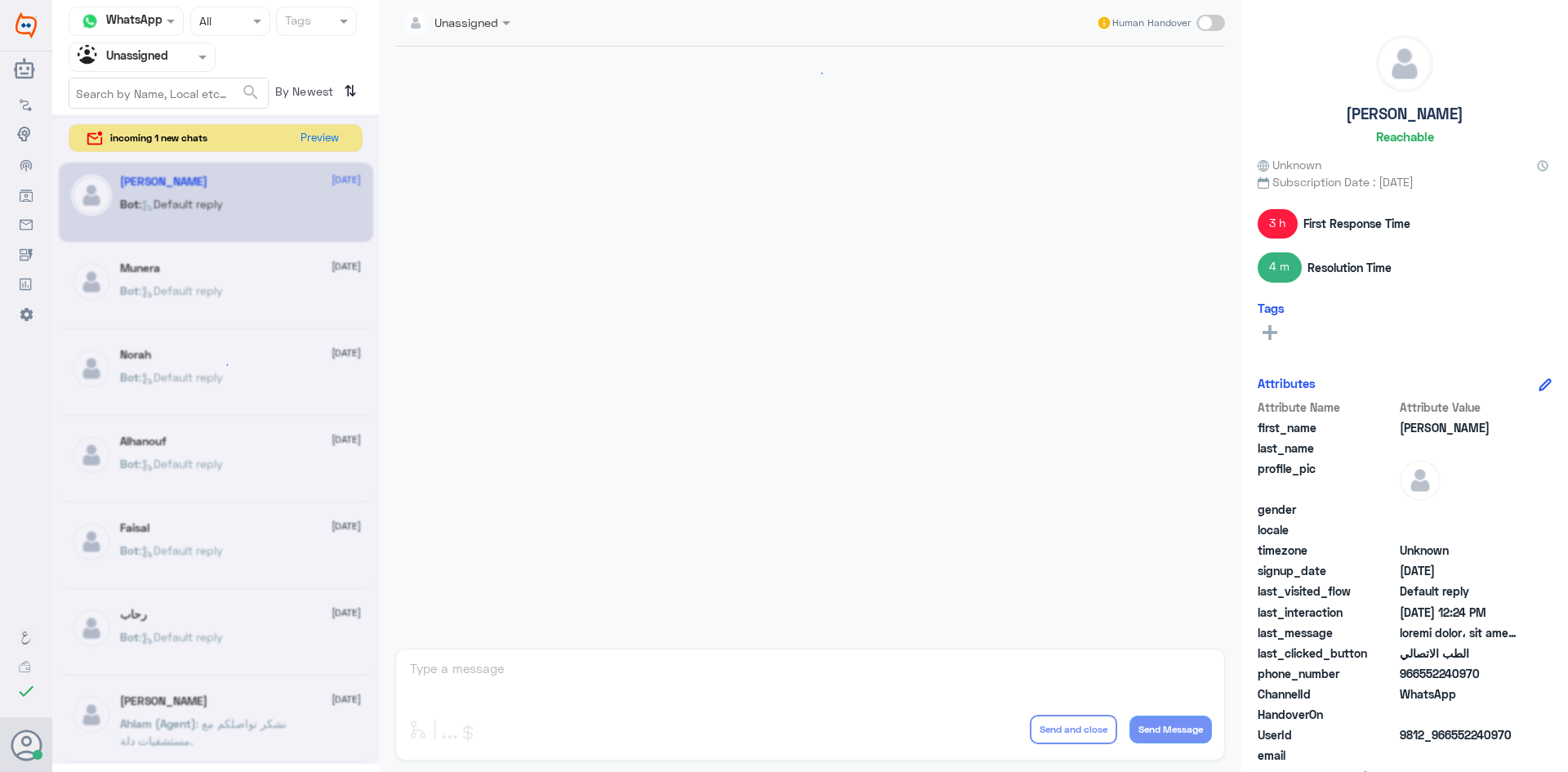
scroll to position [1423, 0]
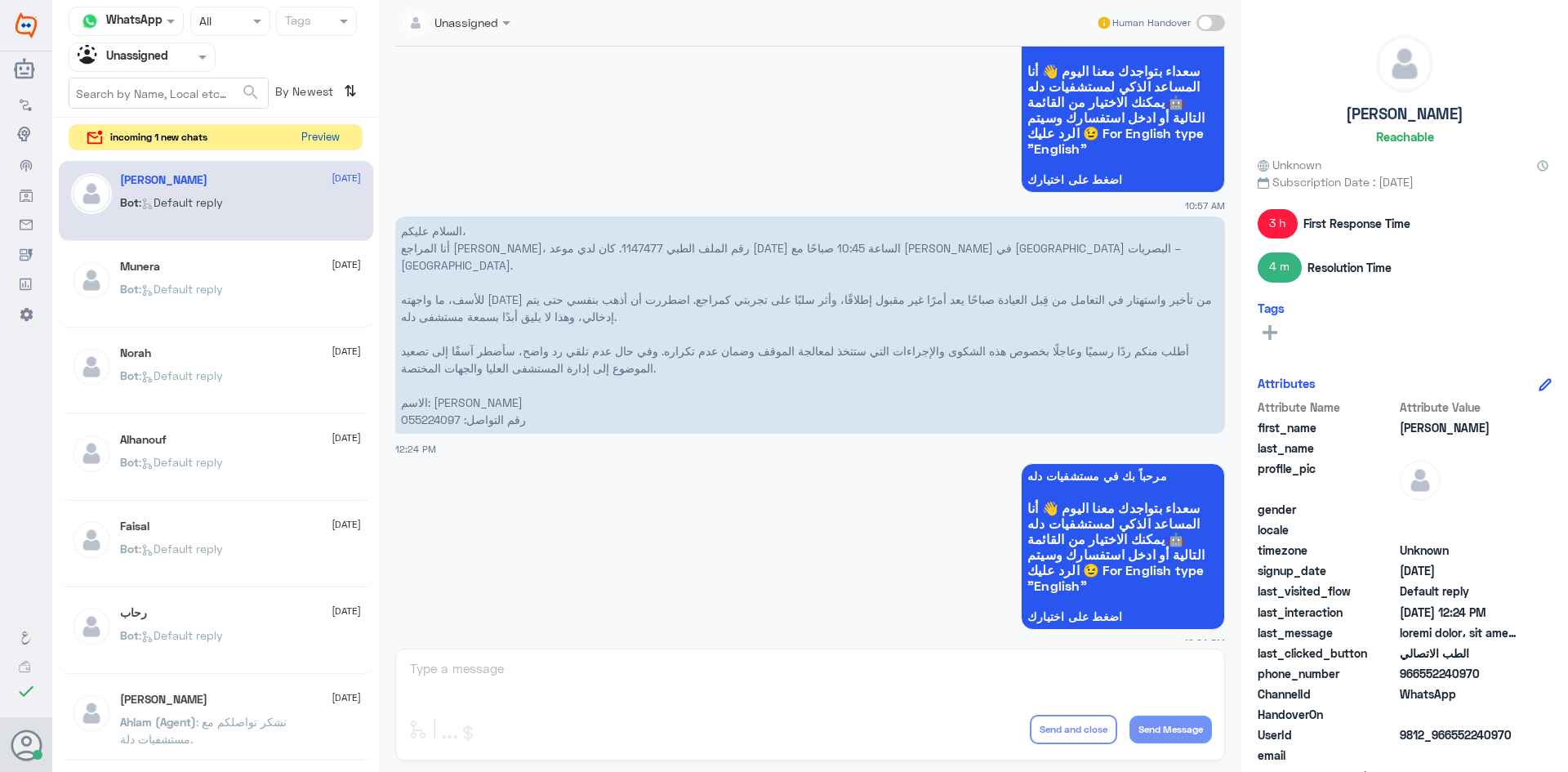
click at [325, 143] on button "Preview" at bounding box center [320, 138] width 51 height 25
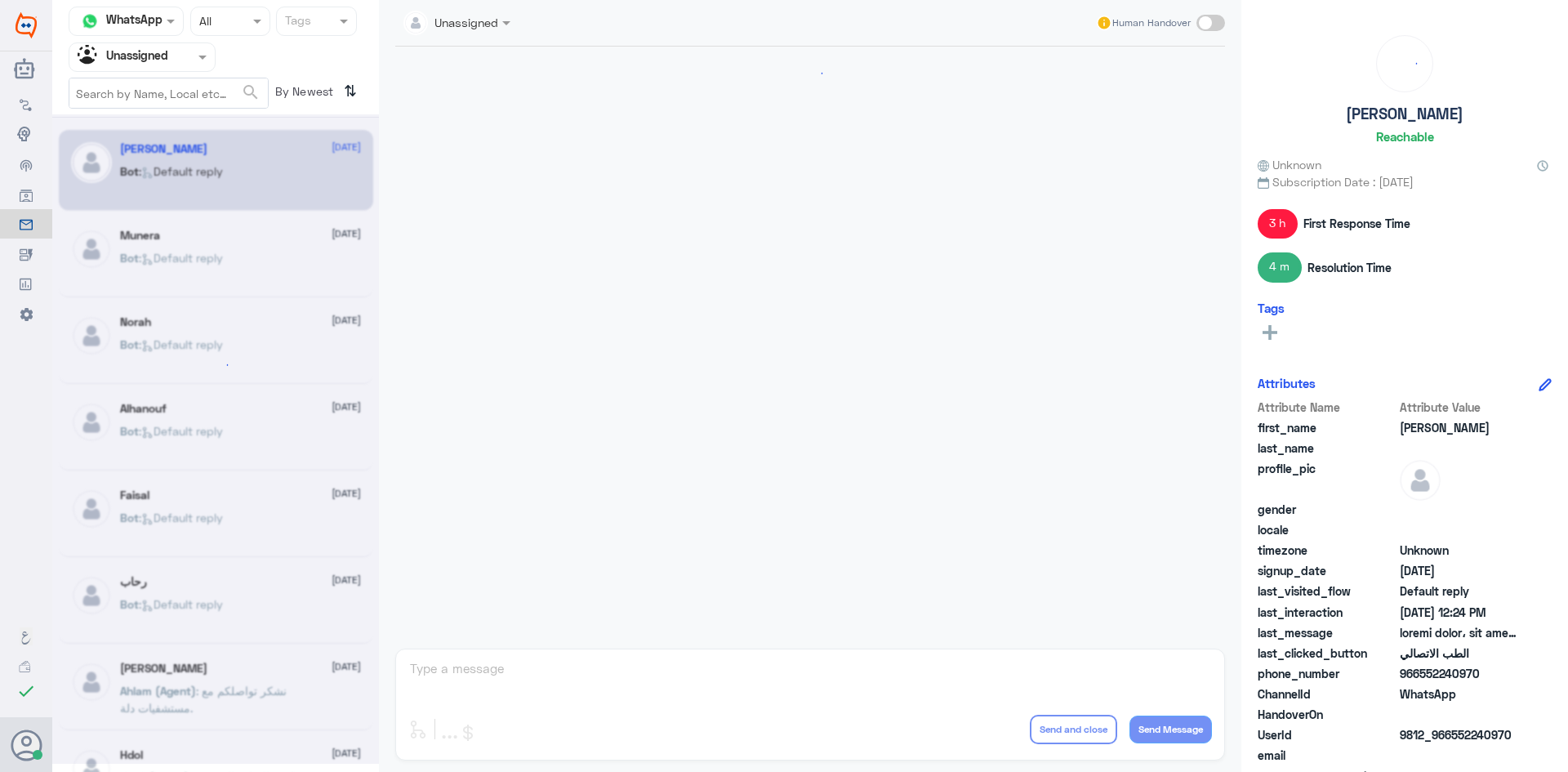
scroll to position [1423, 0]
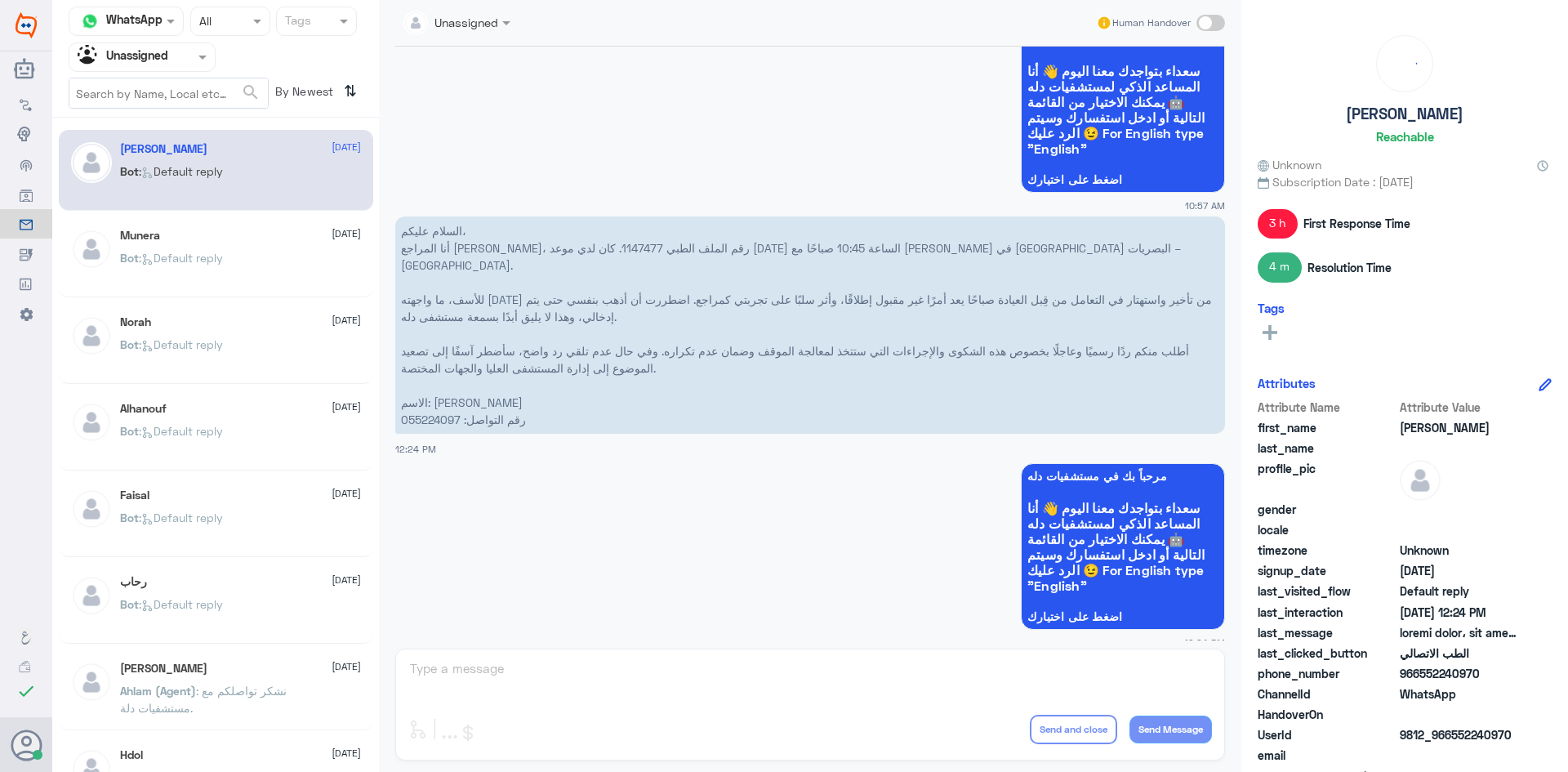
click at [151, 55] on input "text" at bounding box center [123, 56] width 90 height 19
click at [166, 156] on div "Your Inbox" at bounding box center [142, 167] width 147 height 38
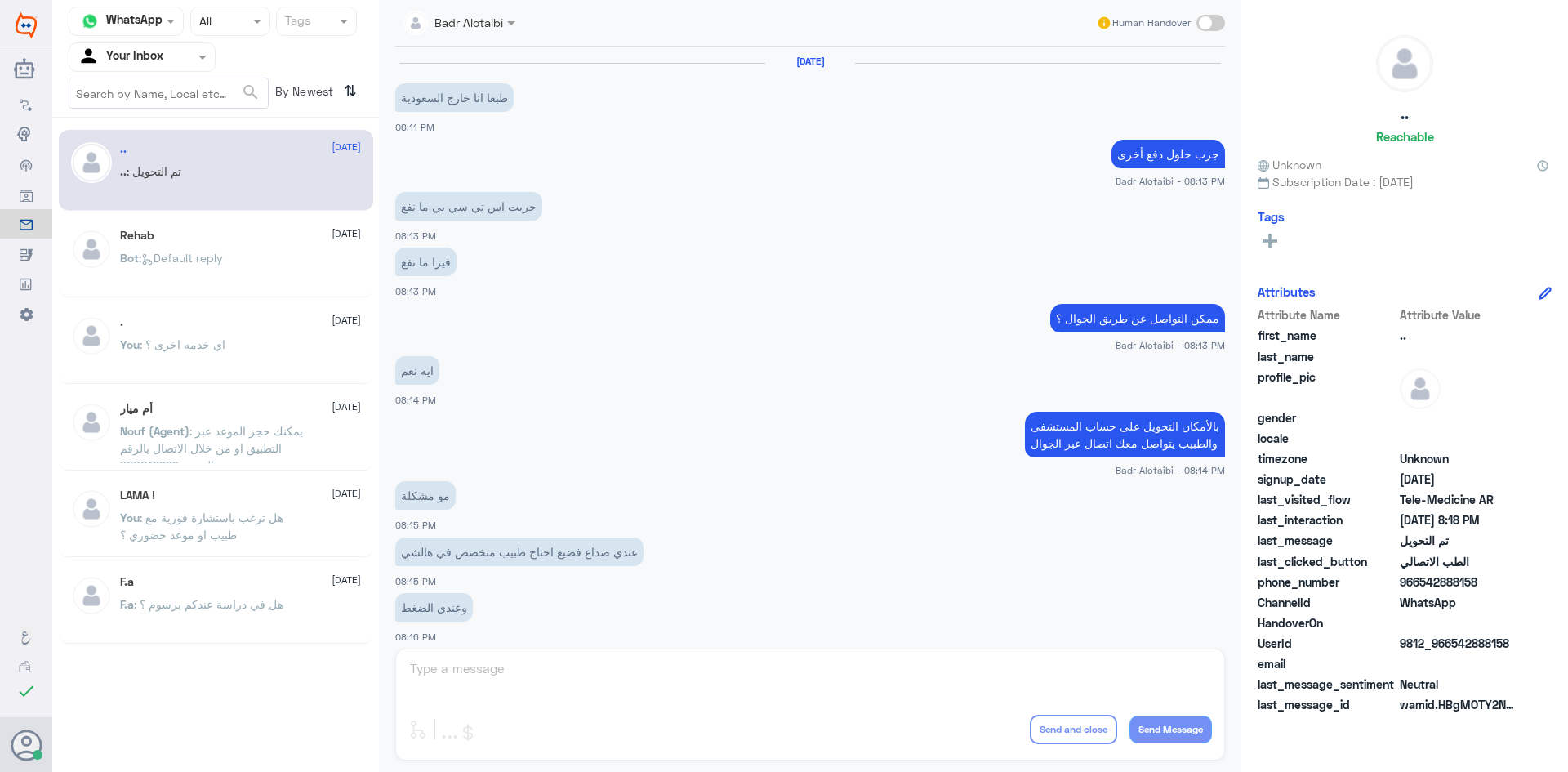
scroll to position [536, 0]
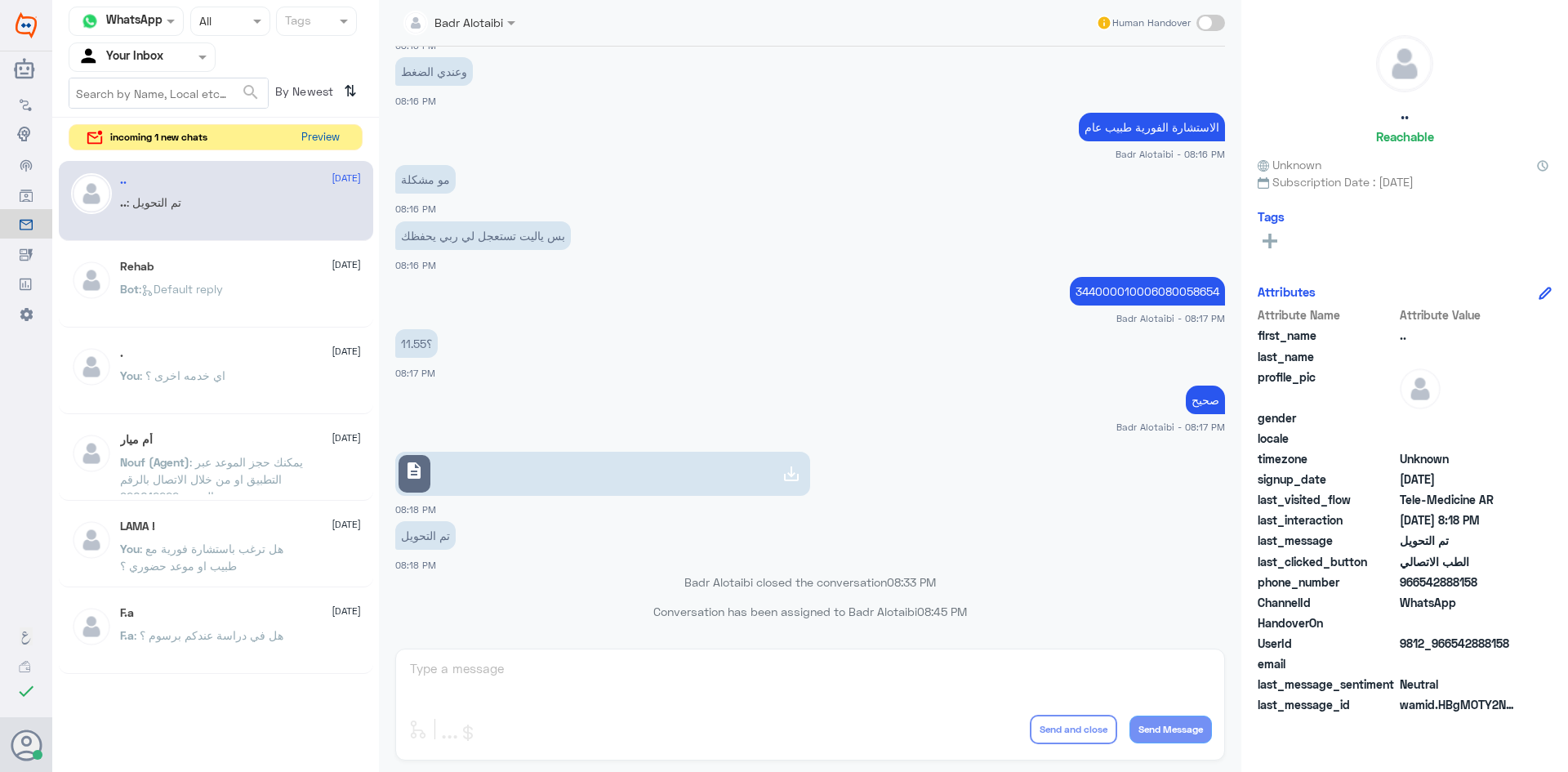
click at [309, 133] on button "Preview" at bounding box center [320, 138] width 51 height 25
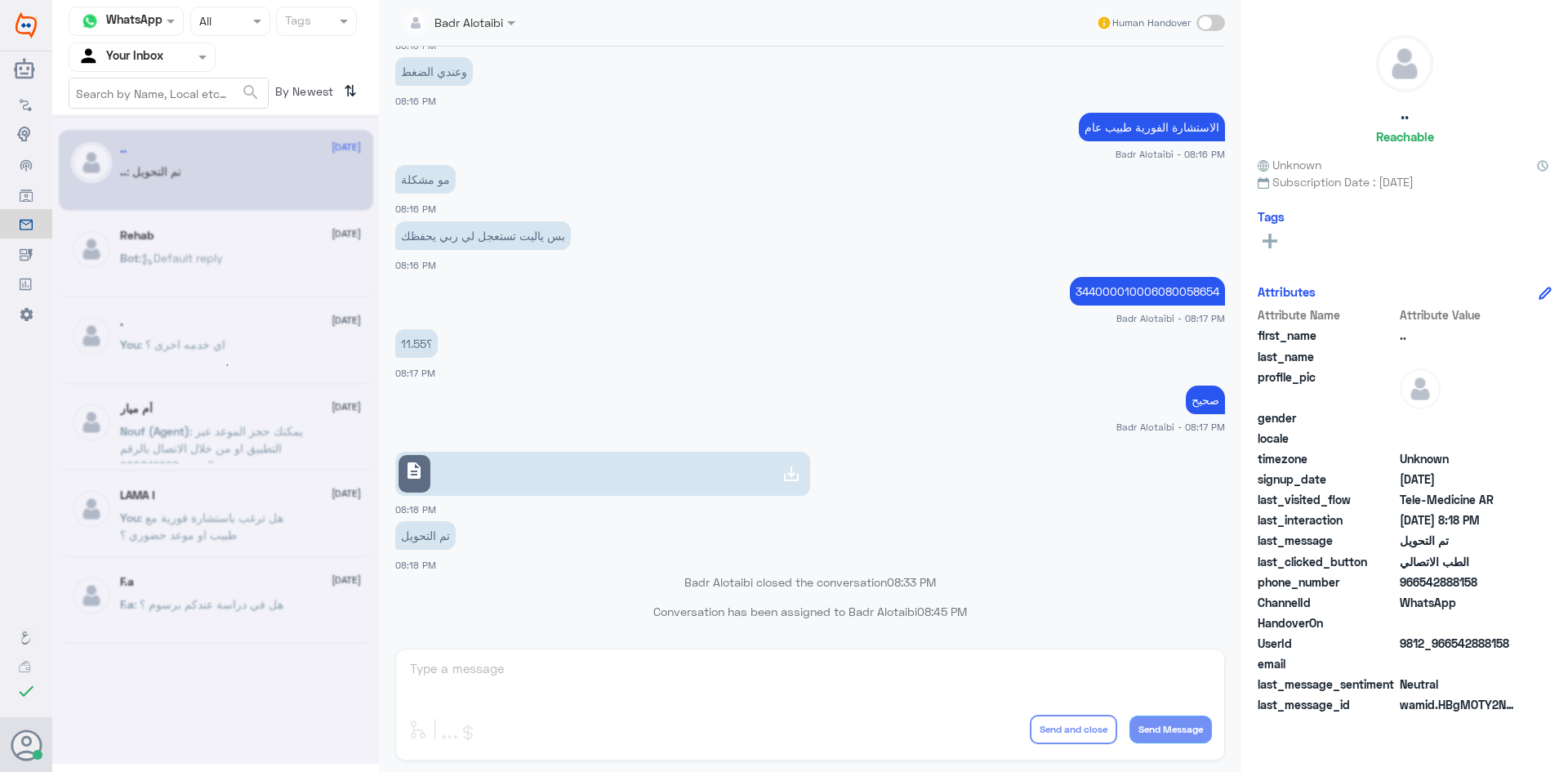
scroll to position [0, 0]
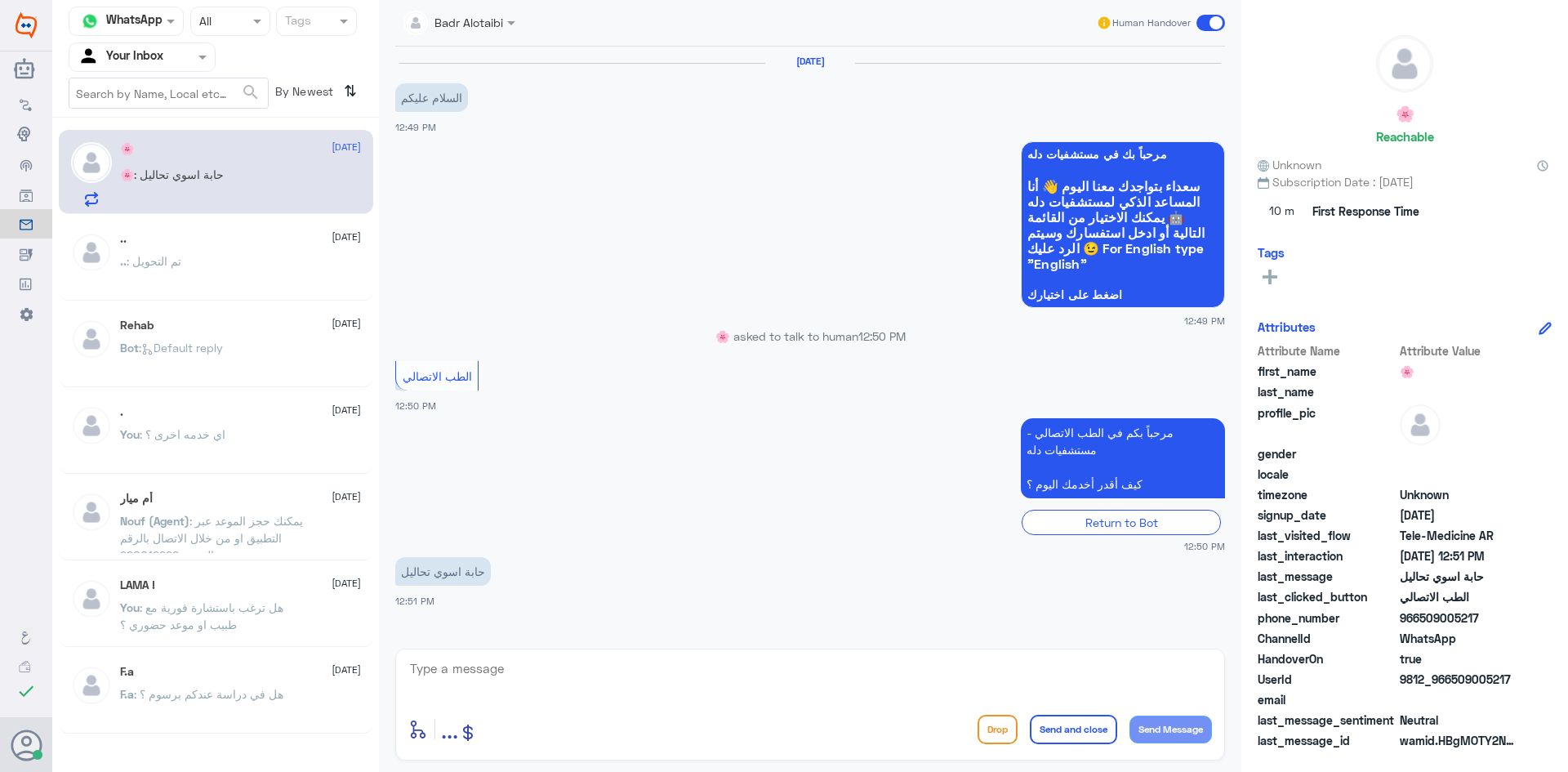
drag, startPoint x: 1511, startPoint y: 678, endPoint x: 1453, endPoint y: 678, distance: 58.0
click at [1453, 678] on span "9812_966509005217" at bounding box center [1459, 679] width 119 height 17
copy span "509005217"
click at [966, 667] on textarea at bounding box center [810, 677] width 804 height 40
type textarea "L"
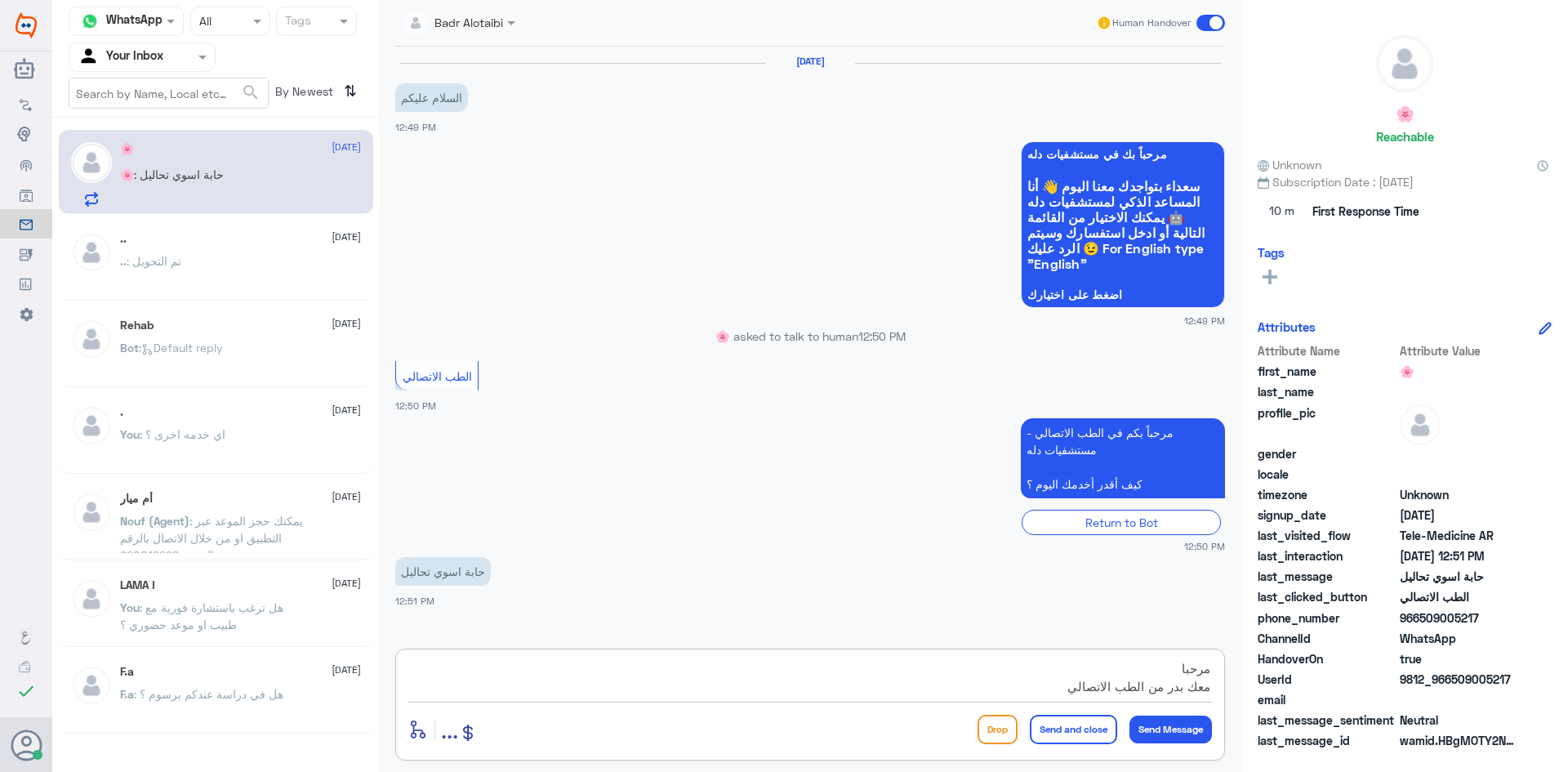
type textarea "مرحبا معك بدر من الطب الاتصالي"
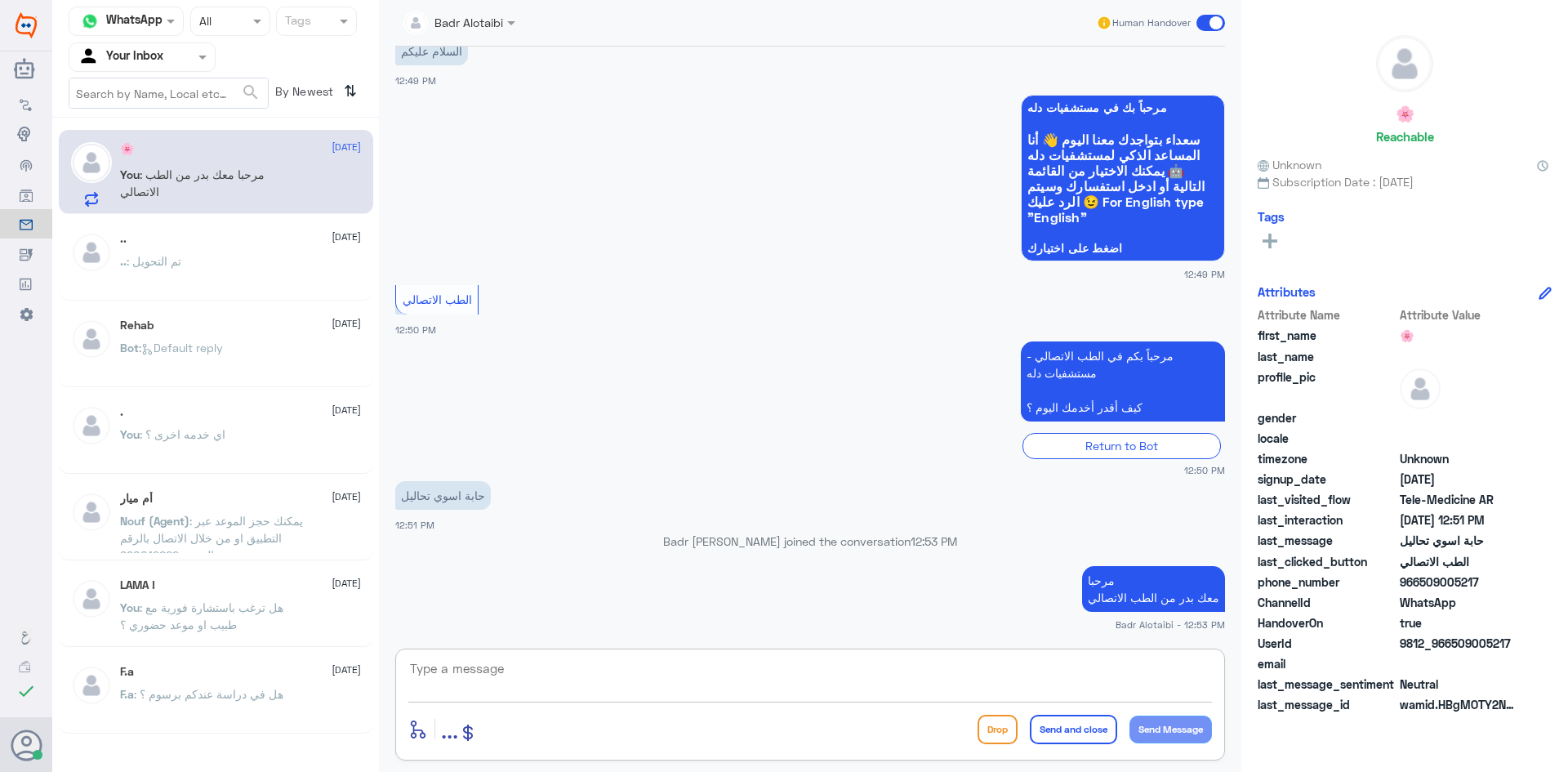
paste textarea "يمكنك تسجيل دخولك للتطبيق، واختر أيقونة "استشارة فورية" لطلب صرف الأدوية، أو إج…"
type textarea "يمكنك تسجيل دخولك للتطبيق، واختر أيقونة "استشارة فورية" لطلب صرف الأدوية، أو إج…"
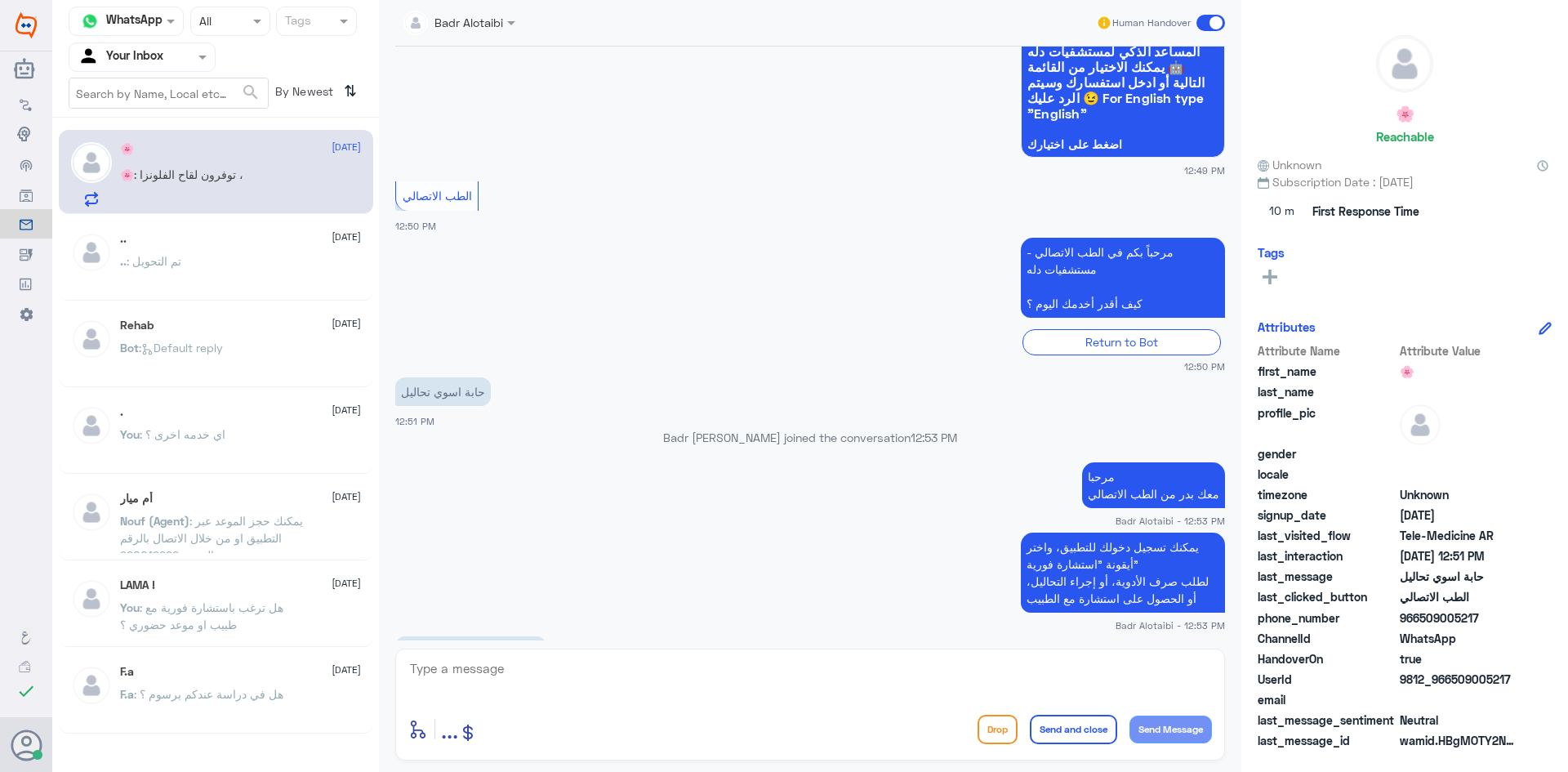
scroll to position [261, 0]
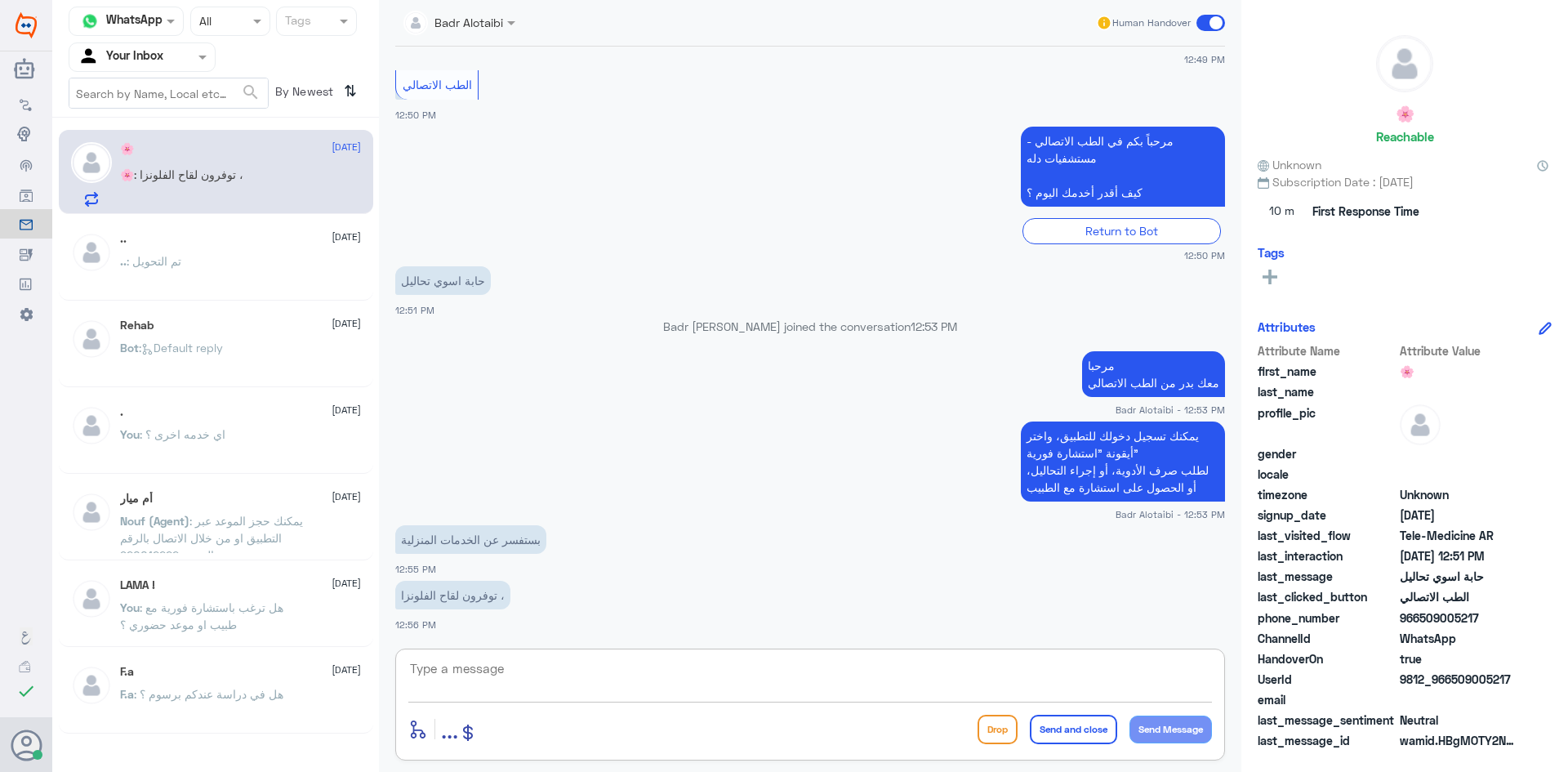
click at [592, 673] on textarea at bounding box center [810, 677] width 804 height 40
click at [560, 679] on textarea at bounding box center [810, 677] width 804 height 40
type textarea "نعم يتوفر"
click at [656, 670] on textarea "نعم يتوفر" at bounding box center [810, 677] width 804 height 40
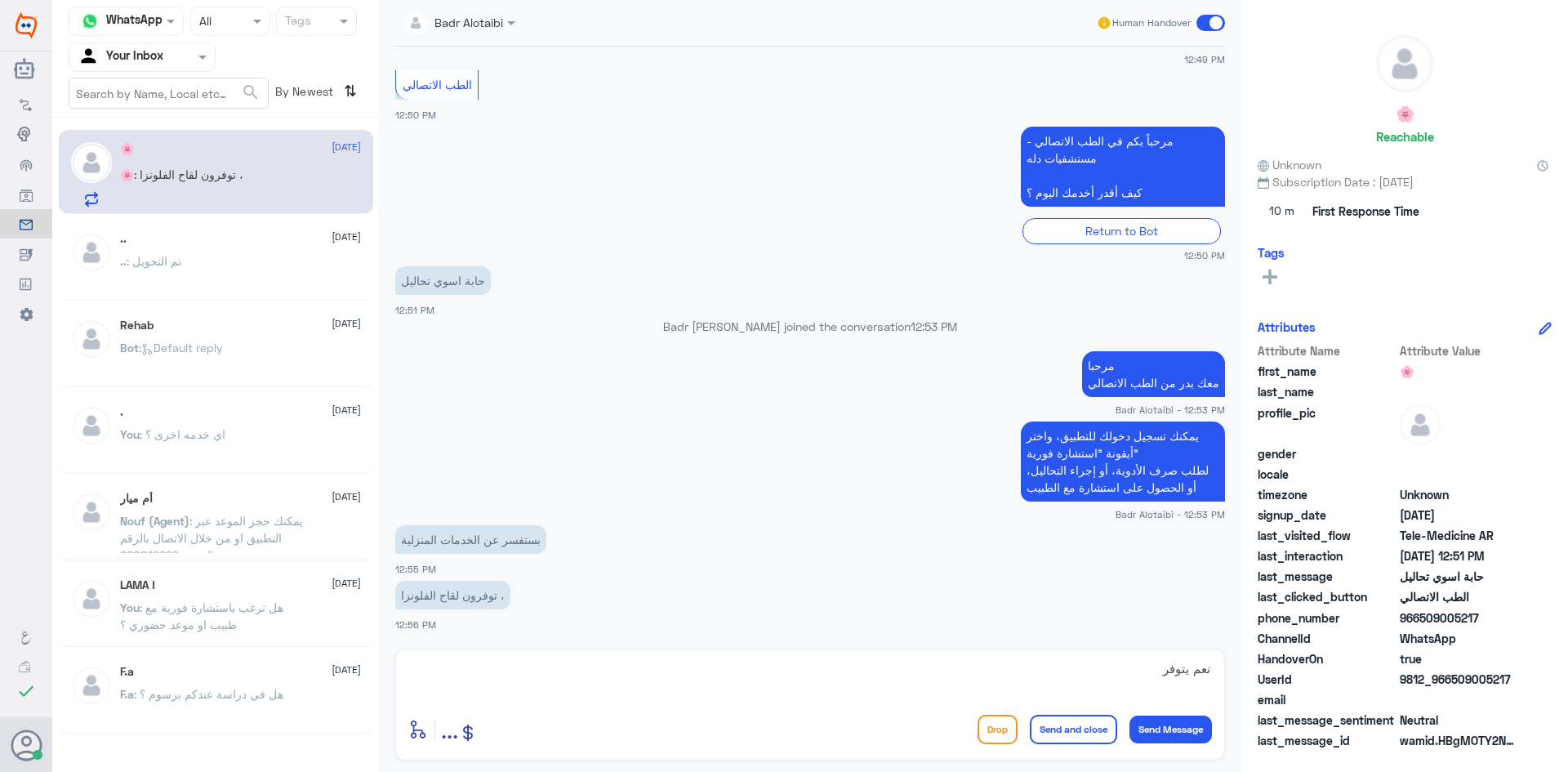
drag, startPoint x: 1511, startPoint y: 679, endPoint x: 1452, endPoint y: 682, distance: 59.1
click at [1452, 682] on span "9812_966509005217" at bounding box center [1459, 679] width 119 height 17
copy span "509005217"
click at [876, 684] on textarea "نعم يتوفر" at bounding box center [810, 677] width 804 height 40
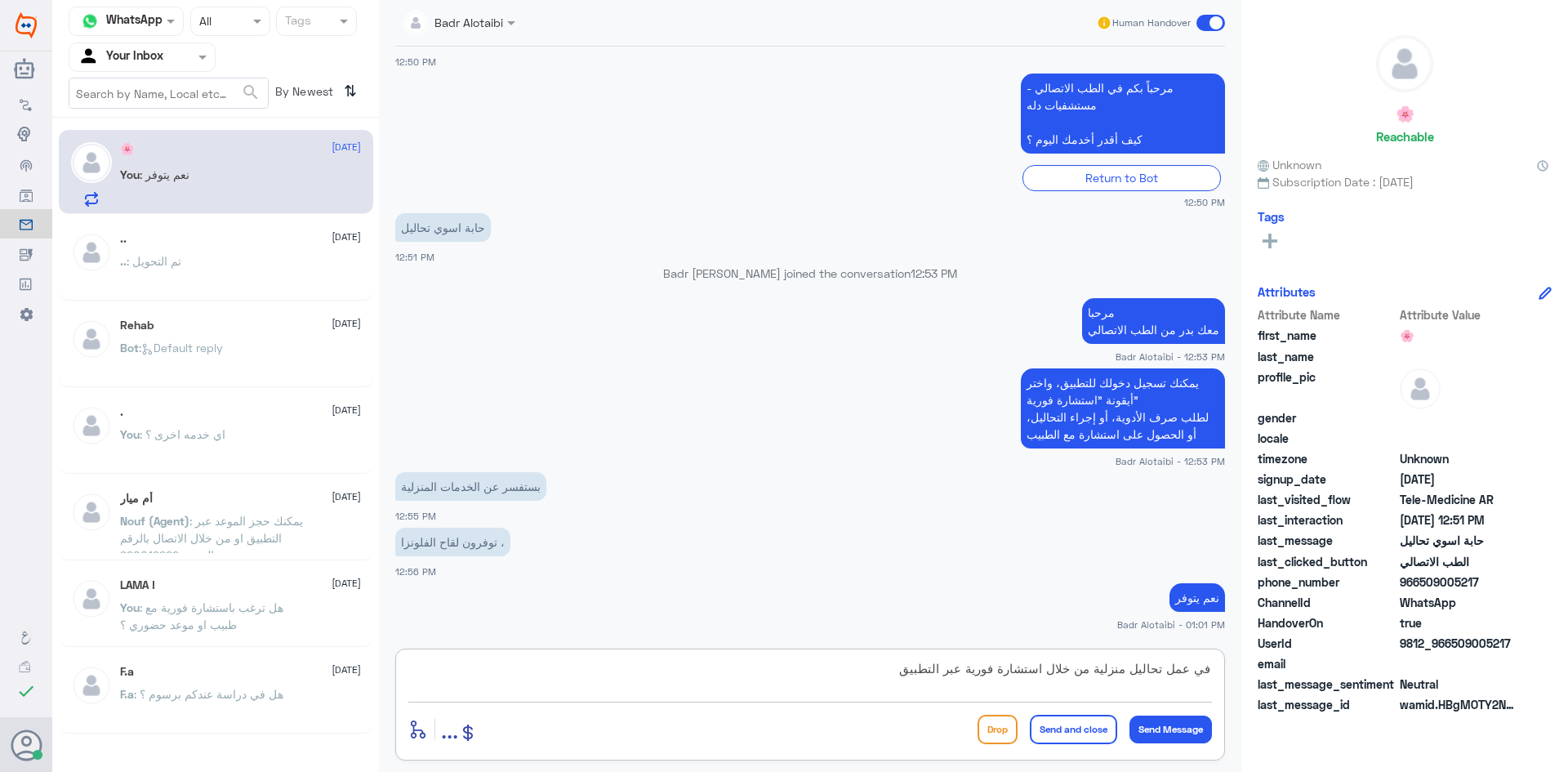
type textarea "في عمل تحاليل منزلية من خلال استشارة فورية عبر التطبيق"
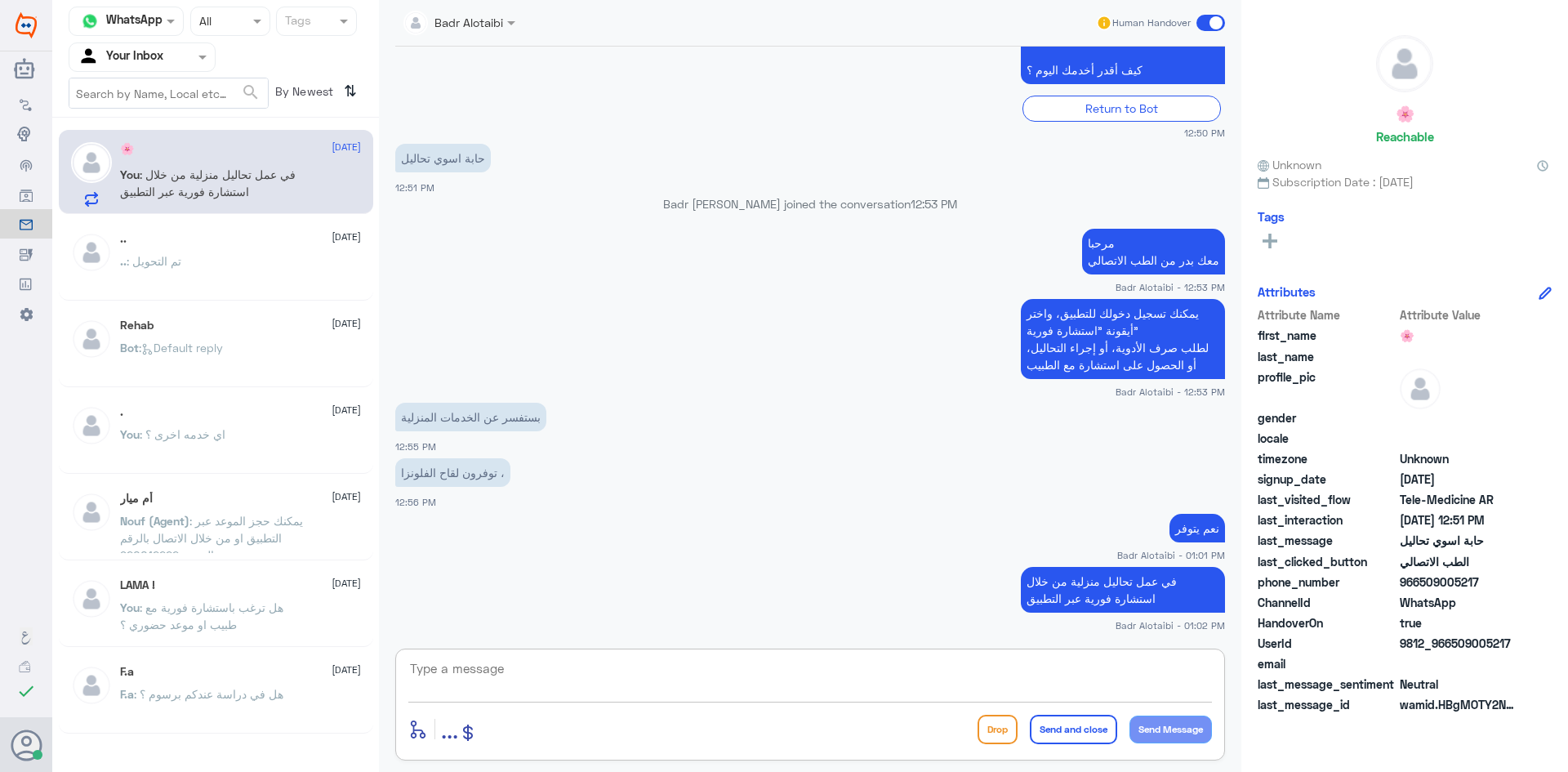
click at [962, 686] on textarea at bounding box center [810, 677] width 804 height 40
drag, startPoint x: 466, startPoint y: 476, endPoint x: 442, endPoint y: 479, distance: 24.2
click at [442, 479] on p "توفرون لقاح الفلونزا ،" at bounding box center [453, 472] width 115 height 29
click at [434, 476] on p "توفرون لقاح الفلونزا ،" at bounding box center [453, 472] width 115 height 29
click at [495, 666] on textarea at bounding box center [810, 677] width 804 height 40
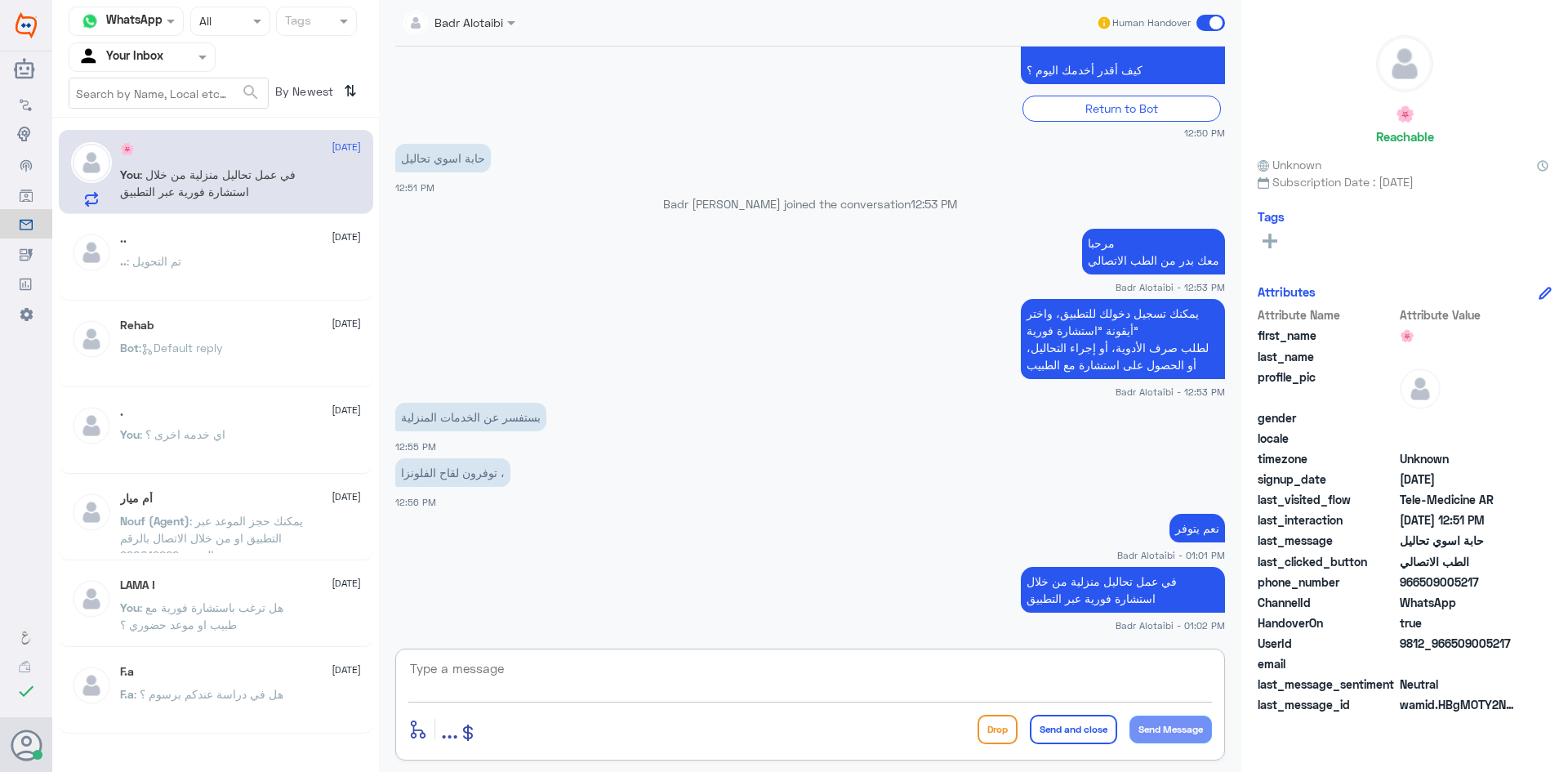
click at [751, 677] on textarea at bounding box center [810, 677] width 804 height 40
type textarea "J"
type textarea "تم التواصل [PERSON_NAME]نا بخدمتك"
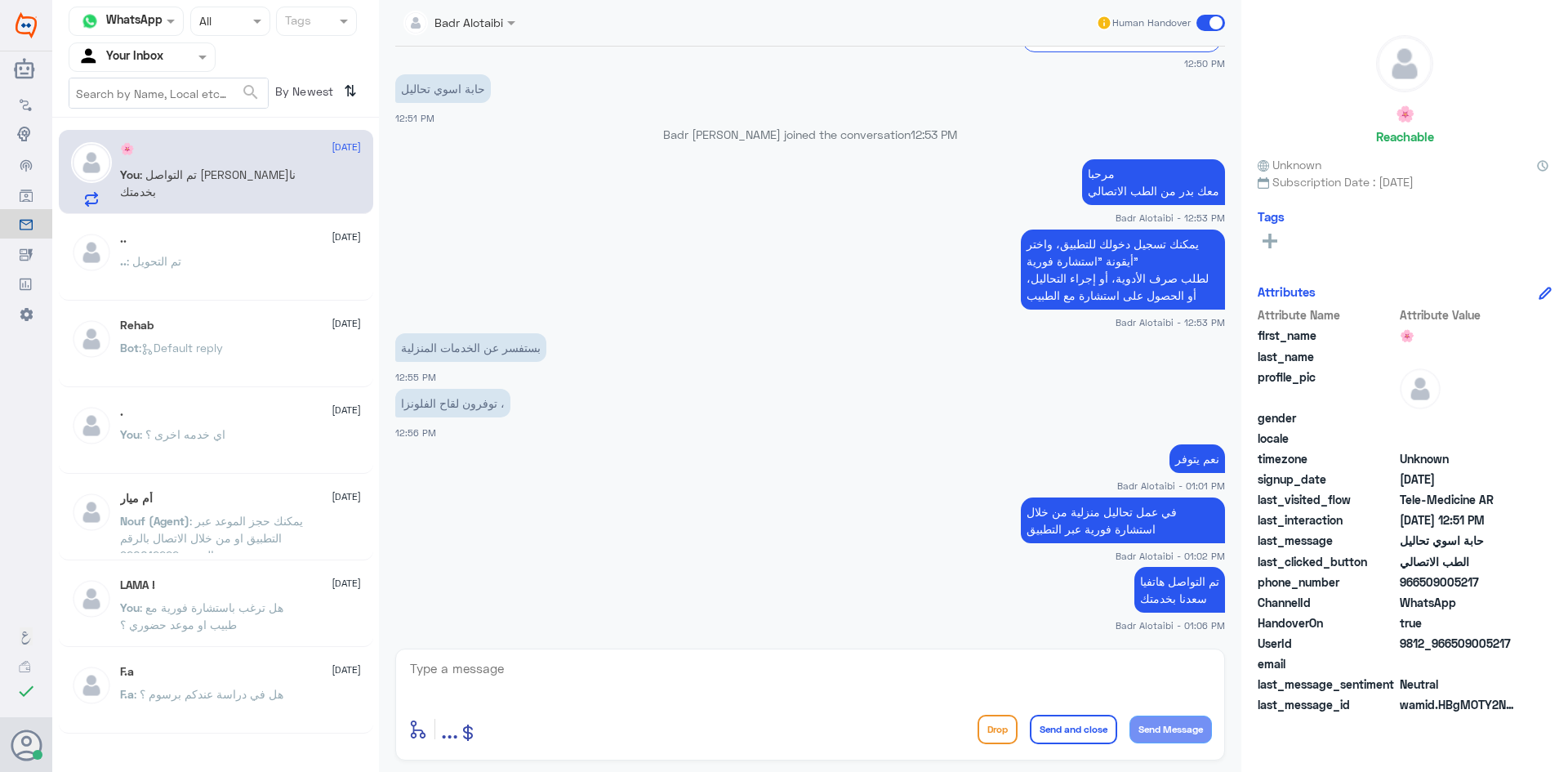
click at [1207, 19] on span at bounding box center [1210, 23] width 29 height 16
click at [0, 0] on input "checkbox" at bounding box center [0, 0] width 0 height 0
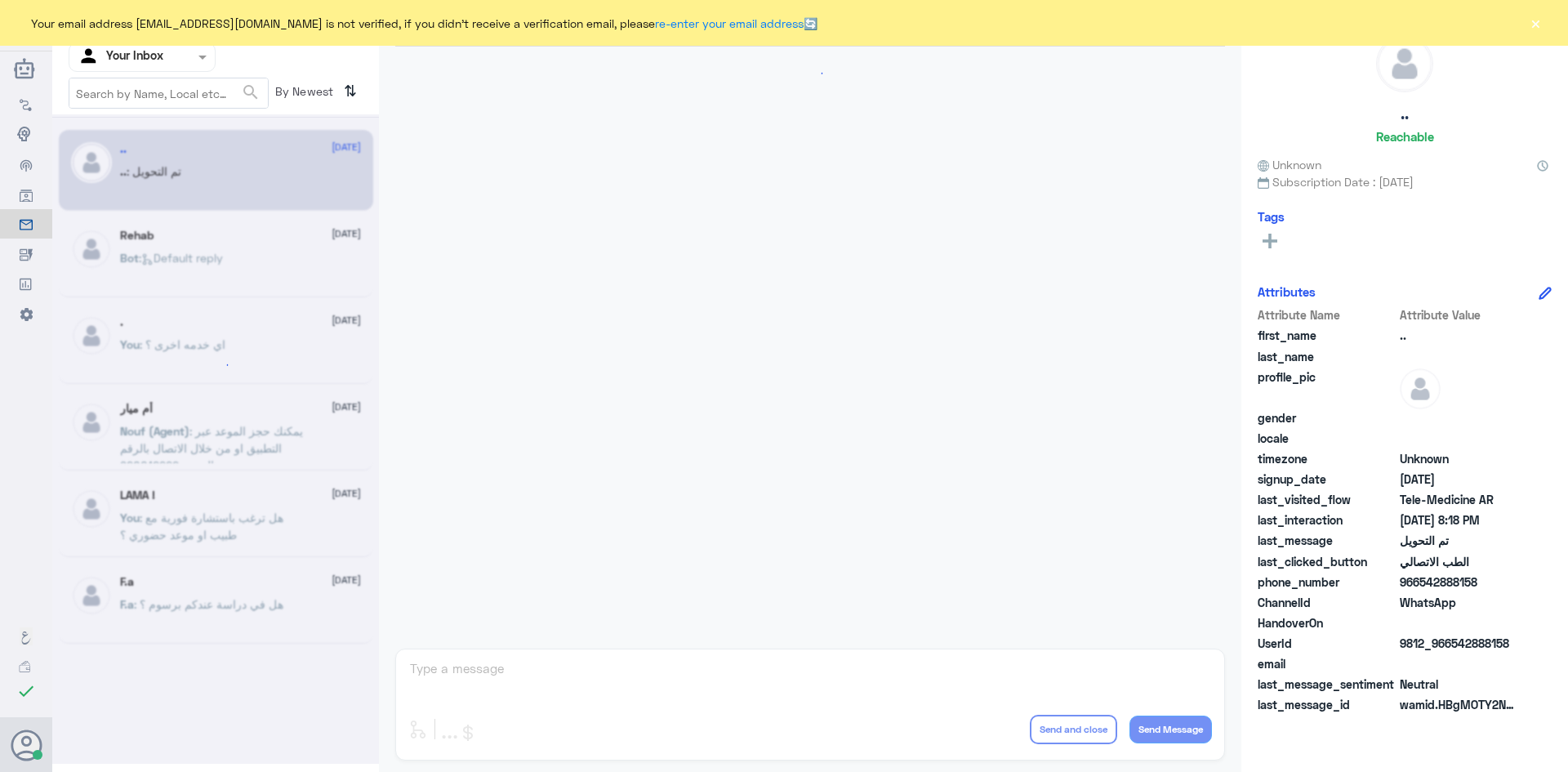
scroll to position [536, 0]
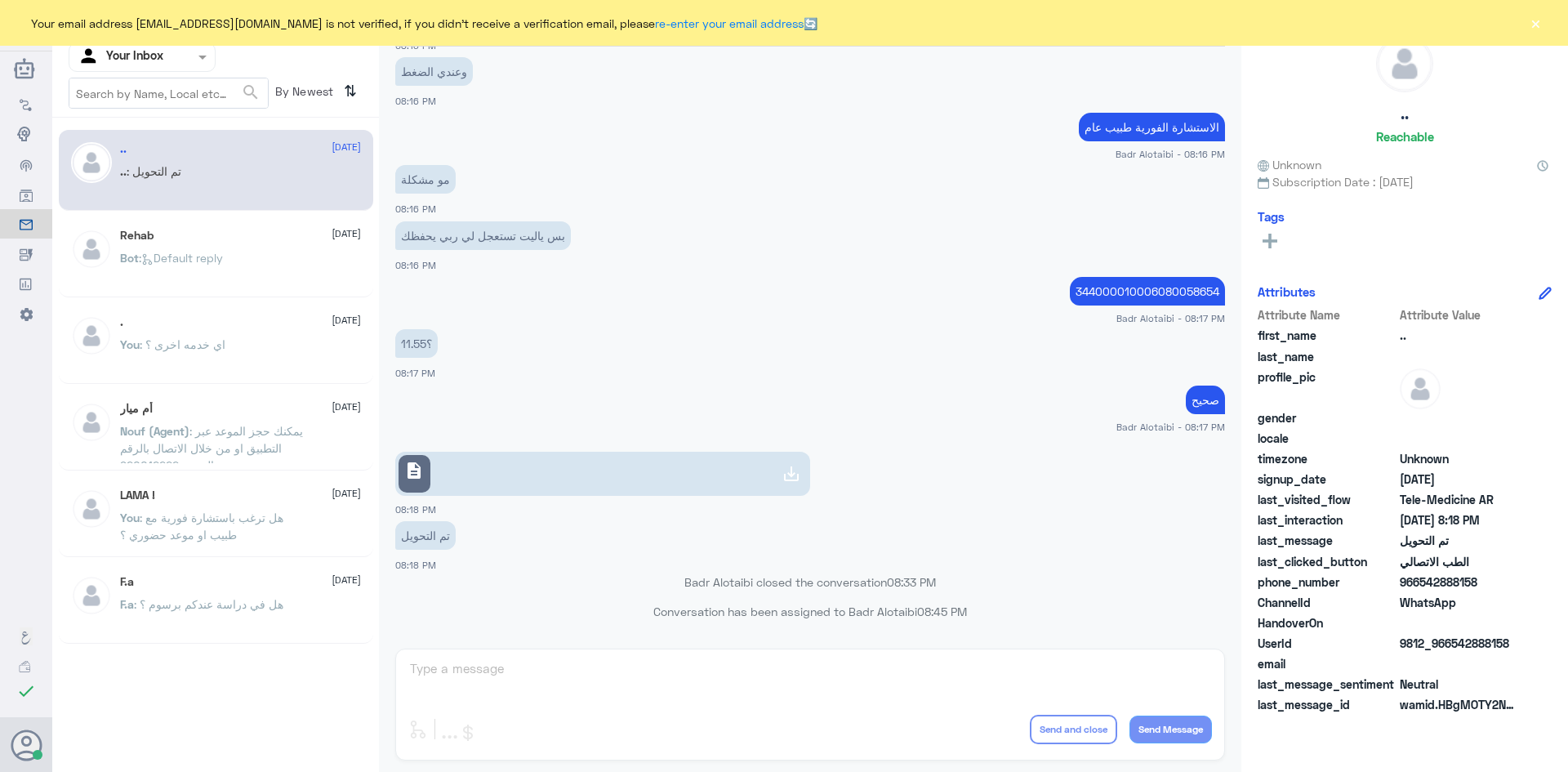
click at [1542, 41] on div "Your email address [EMAIL_ADDRESS][DOMAIN_NAME] is not verified, if you didn't …" at bounding box center [784, 23] width 1568 height 46
click at [1542, 21] on button "×" at bounding box center [1535, 23] width 16 height 16
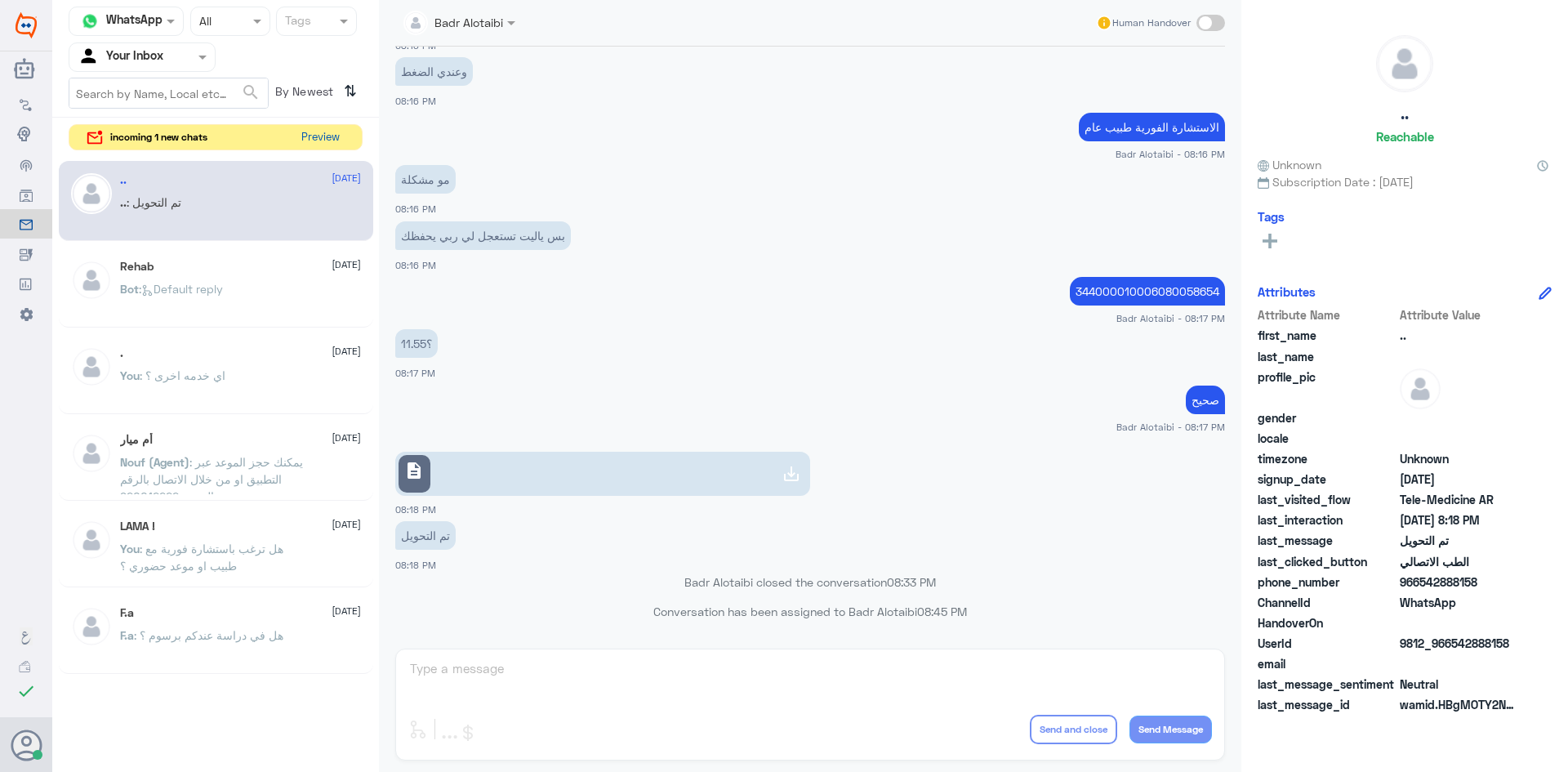
click at [329, 144] on button "Preview" at bounding box center [320, 138] width 51 height 25
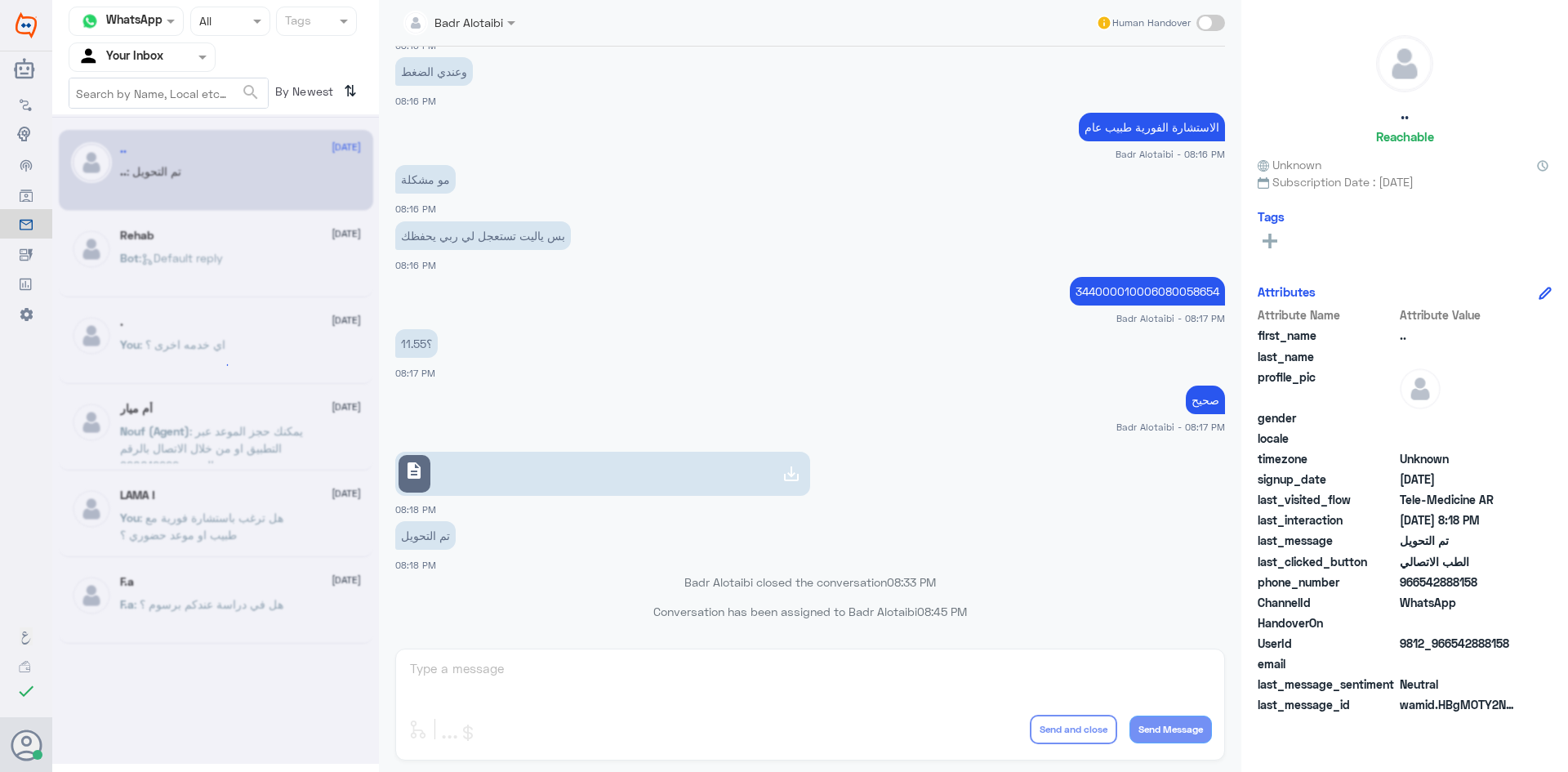
scroll to position [0, 0]
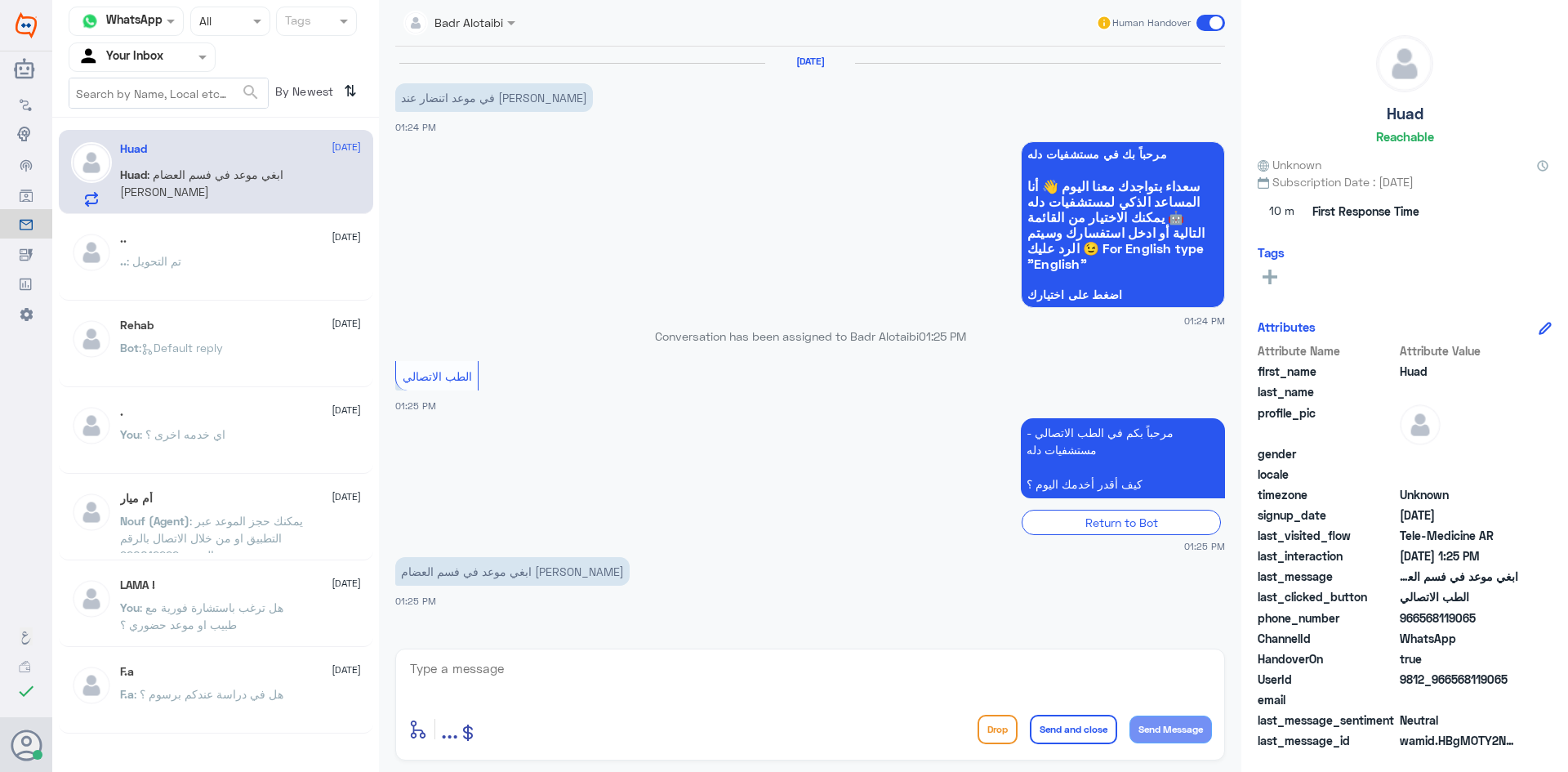
click at [677, 656] on div "enter flow name ... Drop Send and close Send Message" at bounding box center [810, 704] width 830 height 112
click at [677, 661] on textarea at bounding box center [810, 677] width 804 height 40
click at [556, 662] on textarea at bounding box center [810, 677] width 804 height 40
click at [756, 679] on textarea at bounding box center [810, 677] width 804 height 40
type textarea "يمكنك حجز موعد عن طريق الرقم الموحد 920012222"
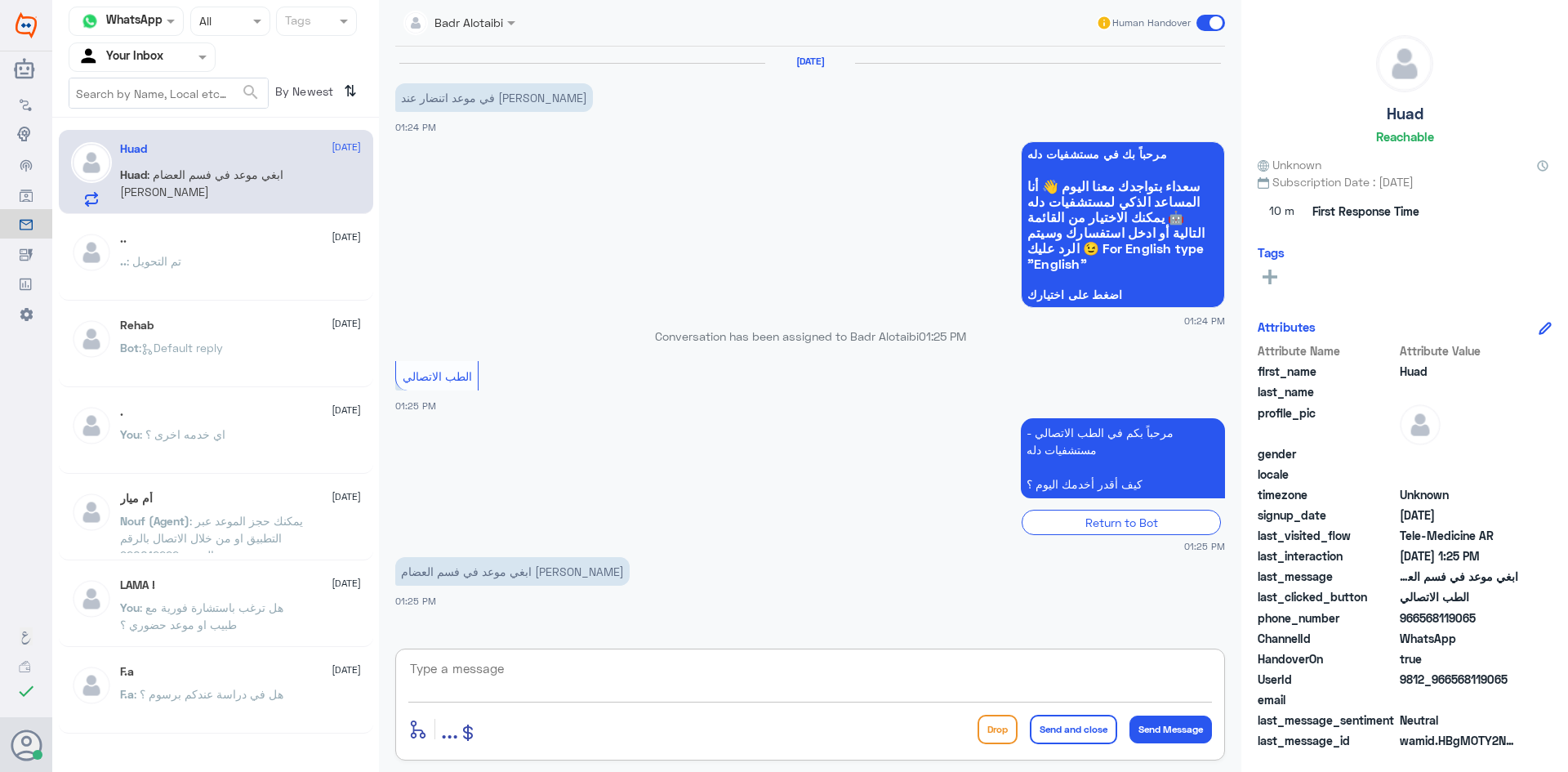
scroll to position [64, 0]
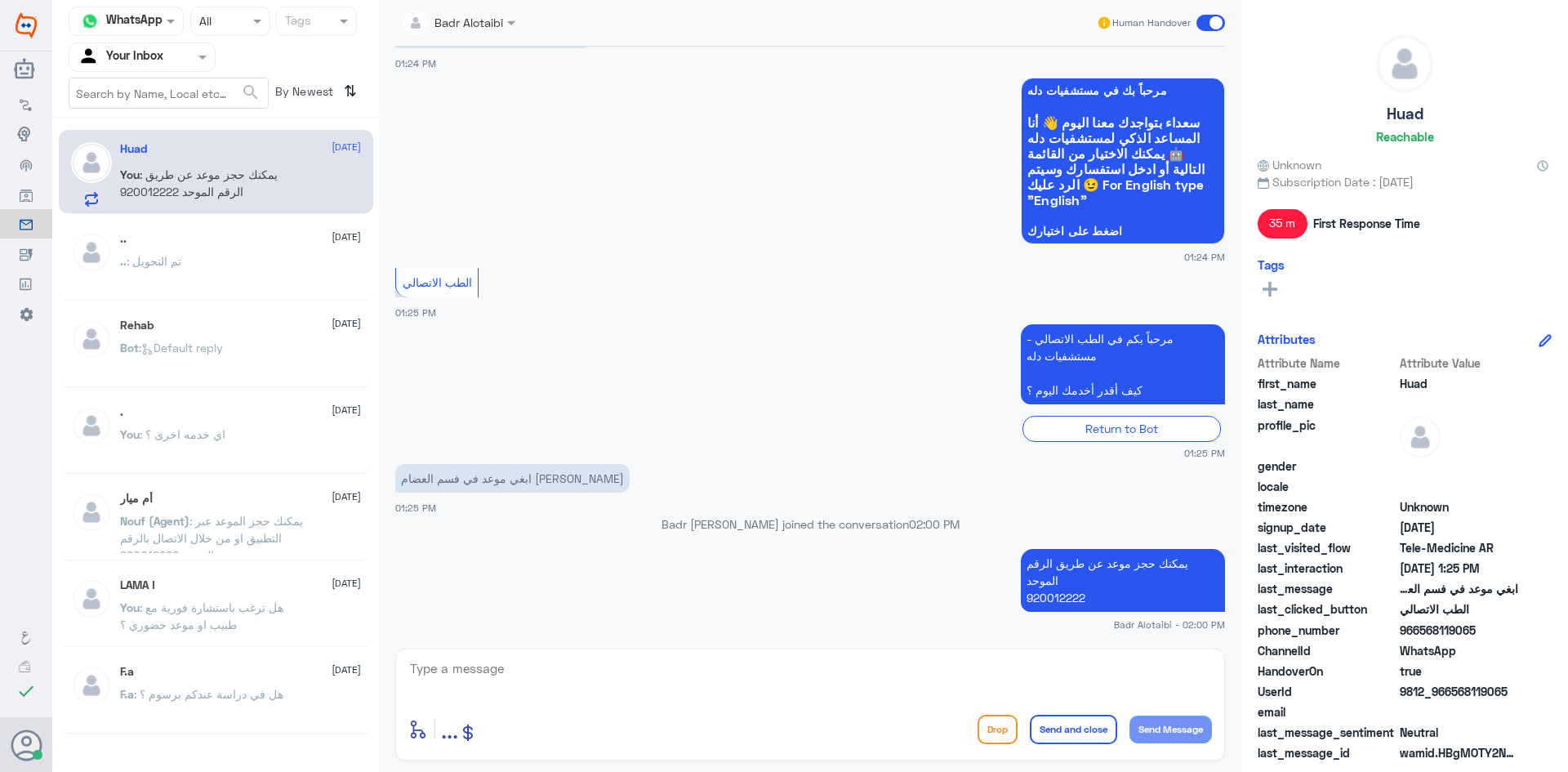
click at [1202, 29] on span at bounding box center [1210, 23] width 29 height 16
click at [0, 0] on input "checkbox" at bounding box center [0, 0] width 0 height 0
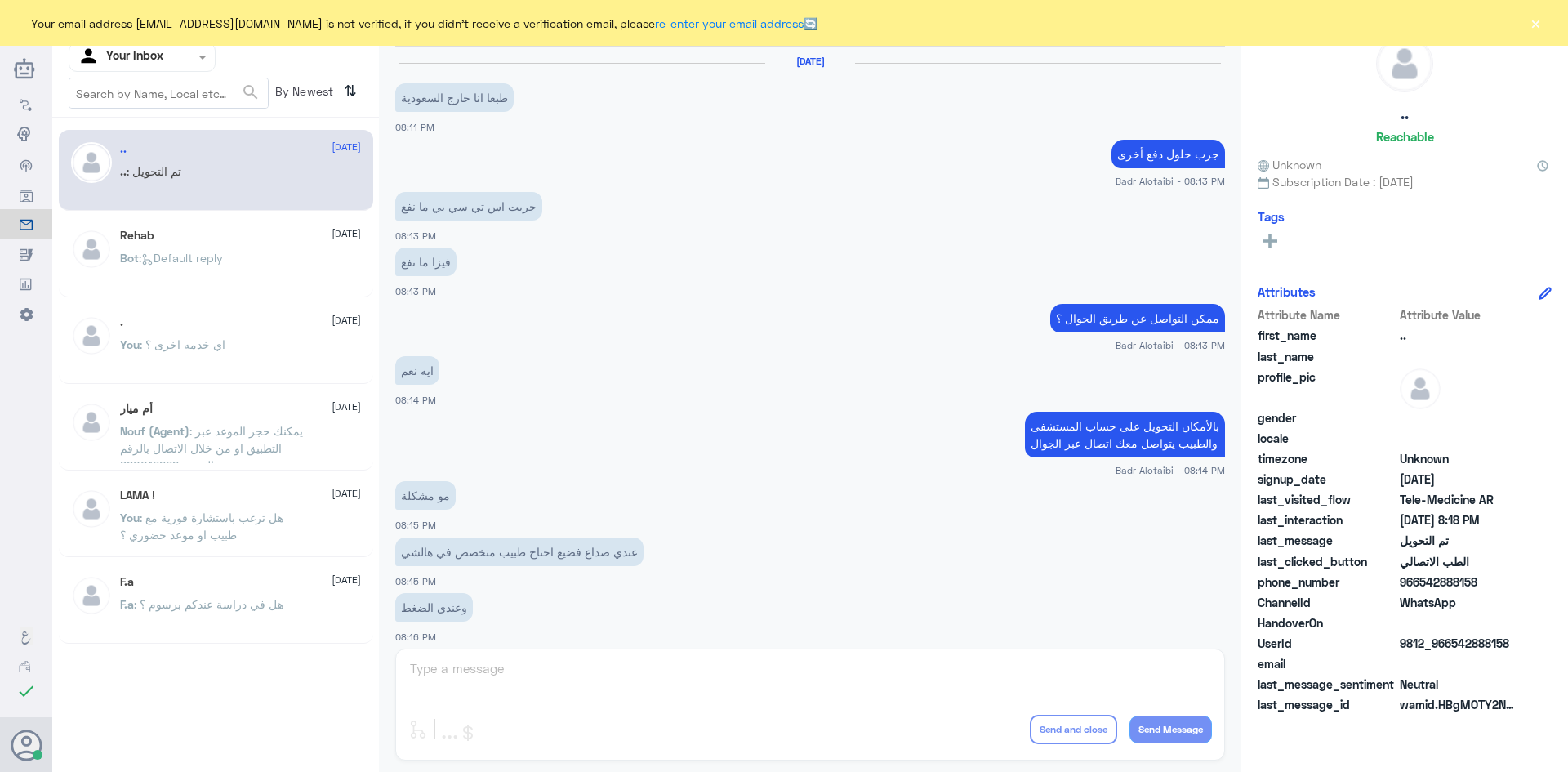
scroll to position [536, 0]
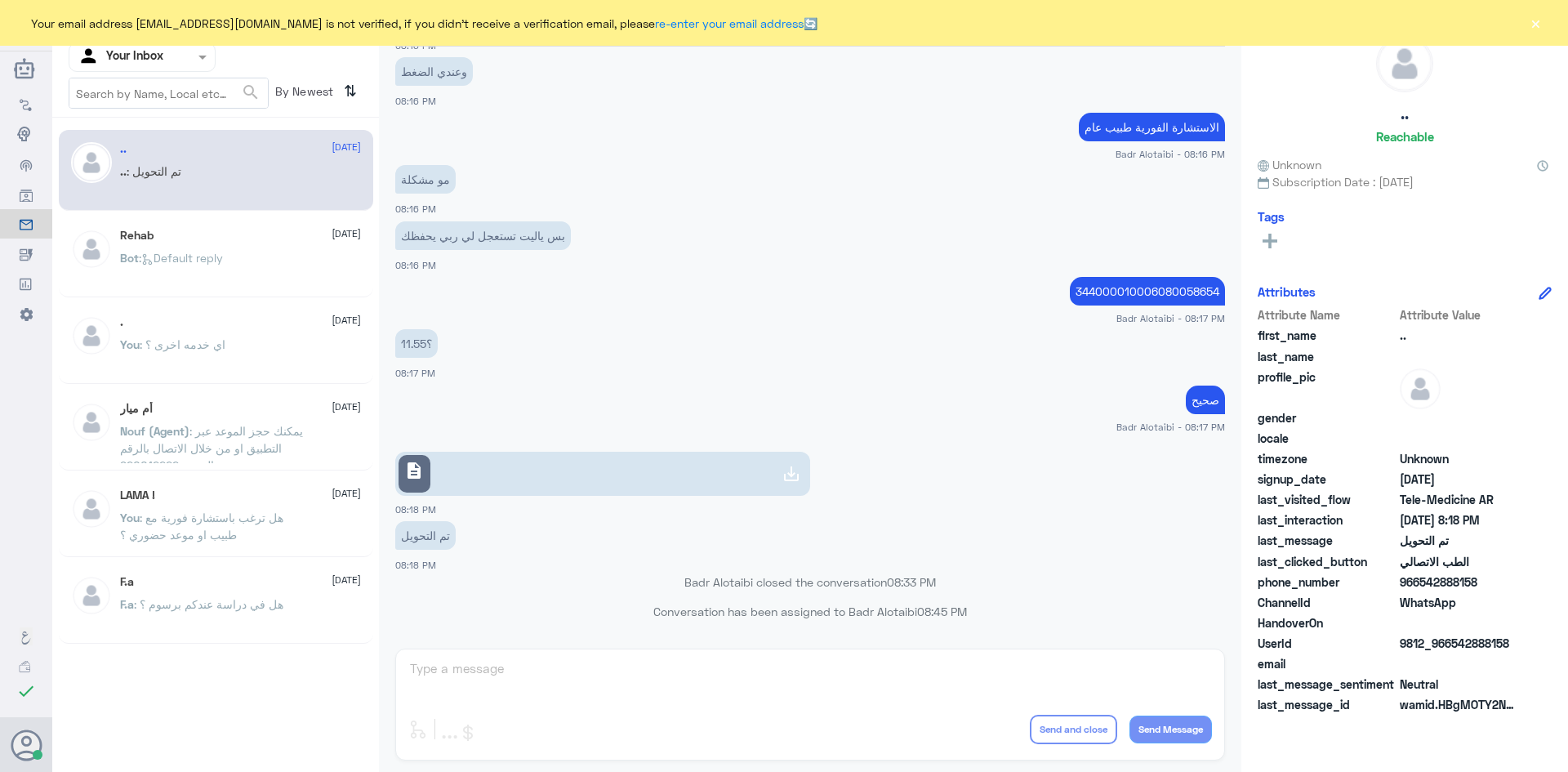
click at [1534, 23] on button "×" at bounding box center [1535, 23] width 16 height 16
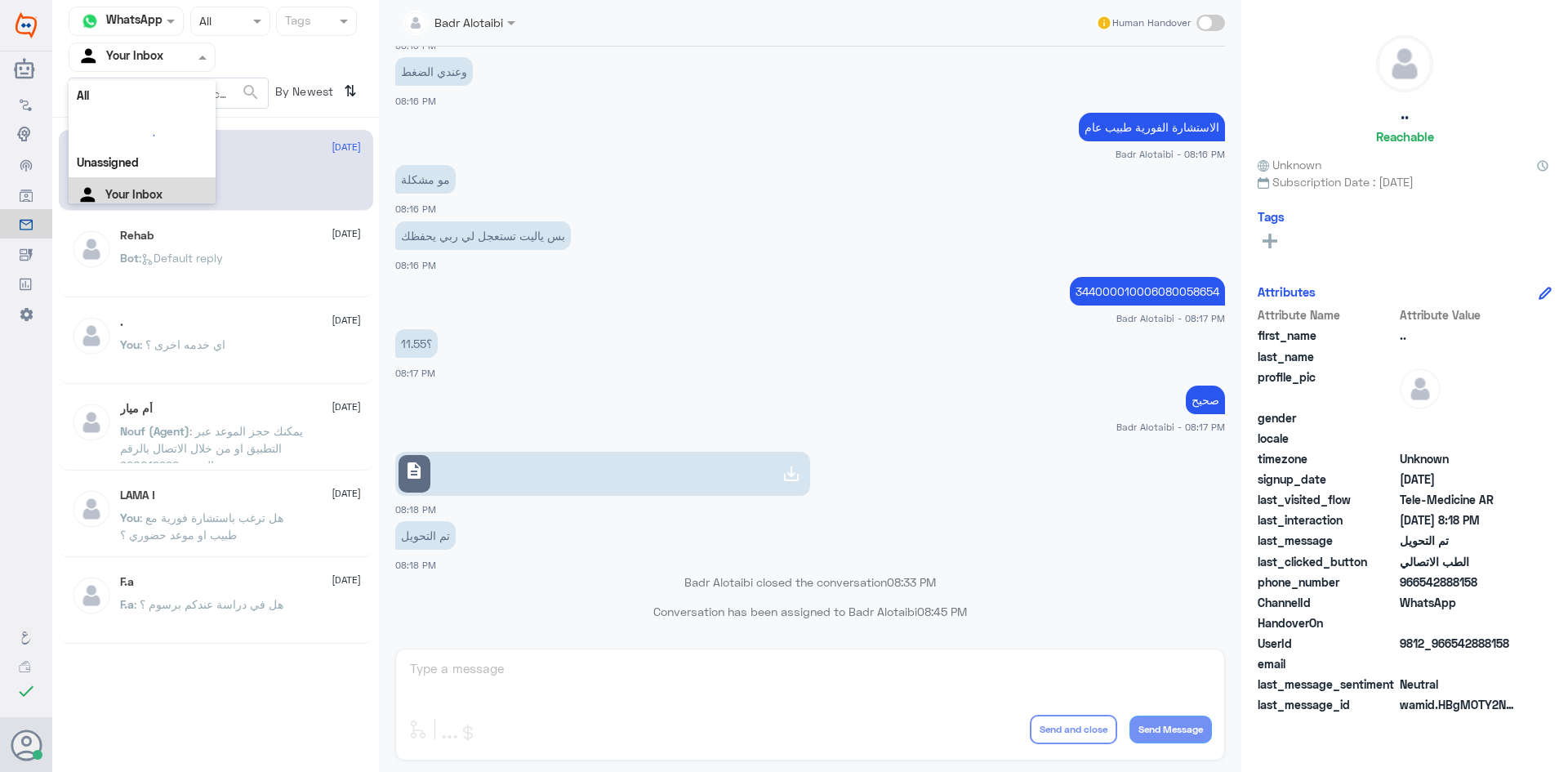
click at [197, 56] on span at bounding box center [205, 56] width 20 height 17
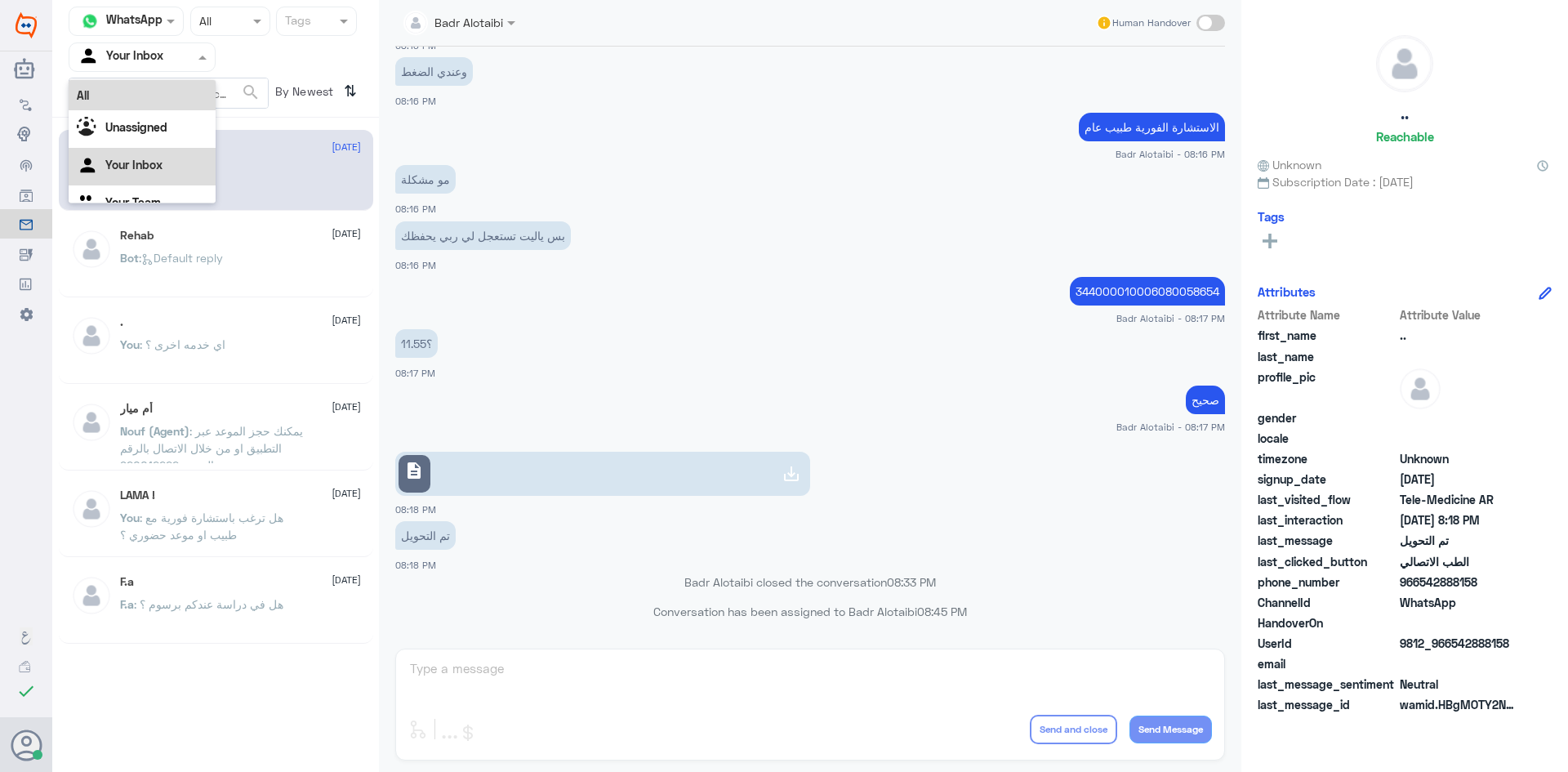
click at [778, 138] on app-msgs-text "الاستشارة الفورية طبيب عام" at bounding box center [810, 128] width 830 height 30
